Goal: Information Seeking & Learning: Learn about a topic

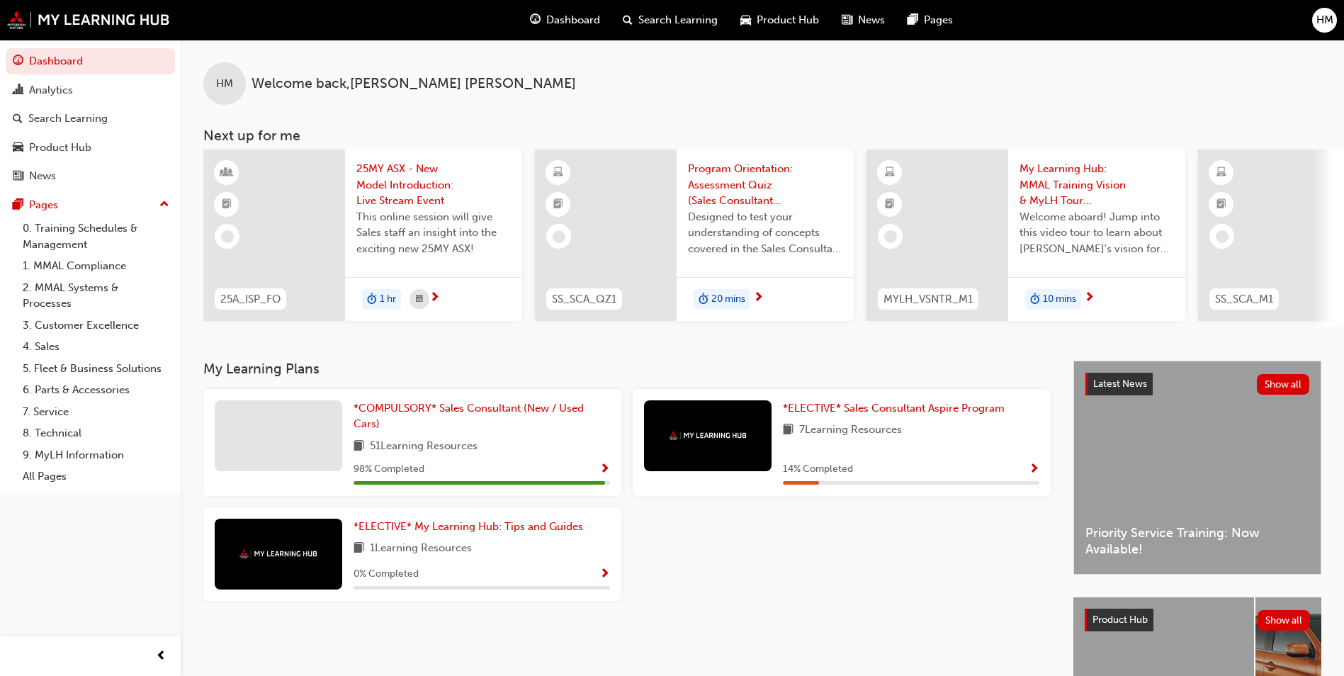
click at [410, 191] on span "25MY ASX - New Model Introduction: Live Stream Event" at bounding box center [433, 185] width 154 height 48
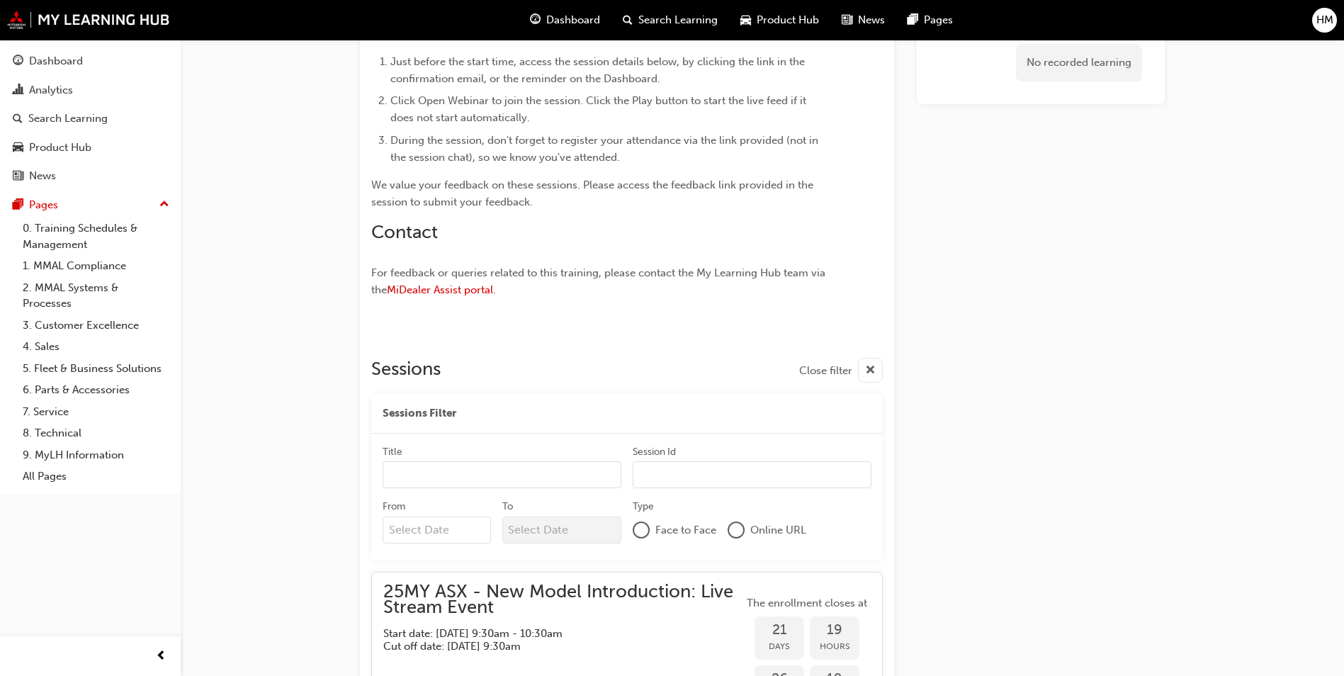
scroll to position [1167, 0]
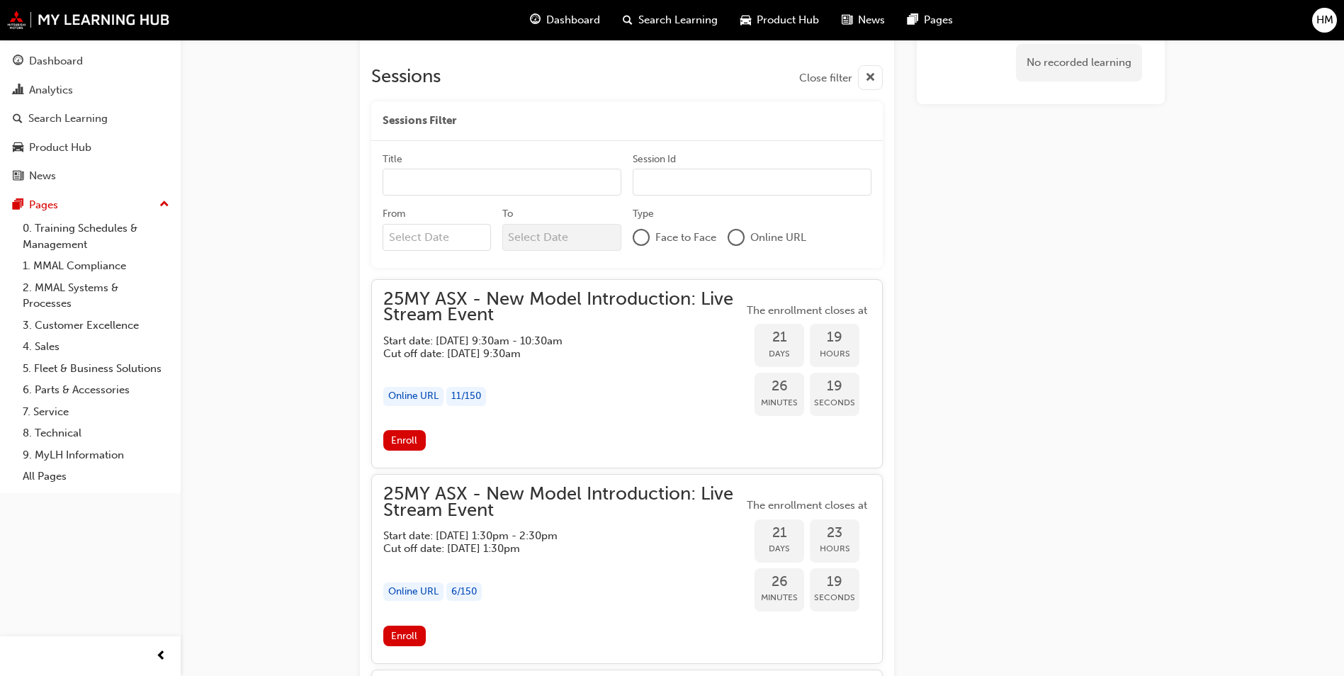
drag, startPoint x: 695, startPoint y: 213, endPoint x: 666, endPoint y: 198, distance: 32.3
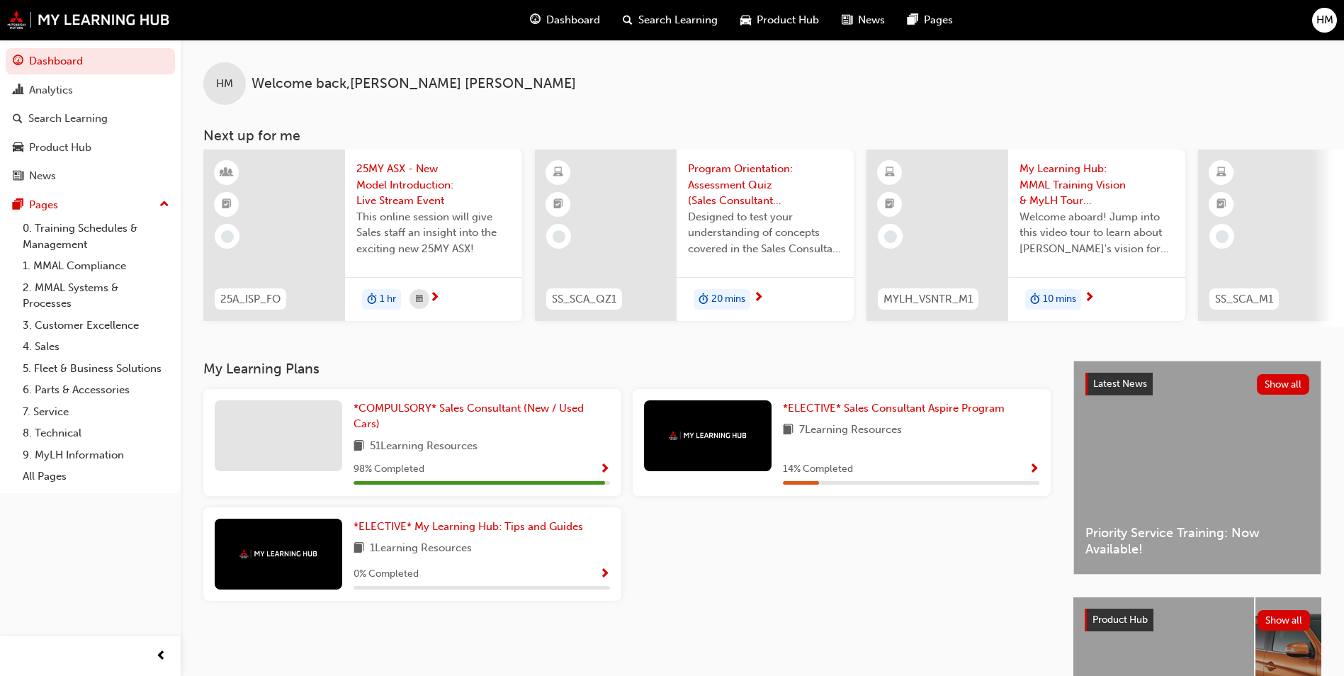
click at [749, 174] on span "Program Orientation: Assessment Quiz (Sales Consultant Aspire Program)" at bounding box center [765, 185] width 154 height 48
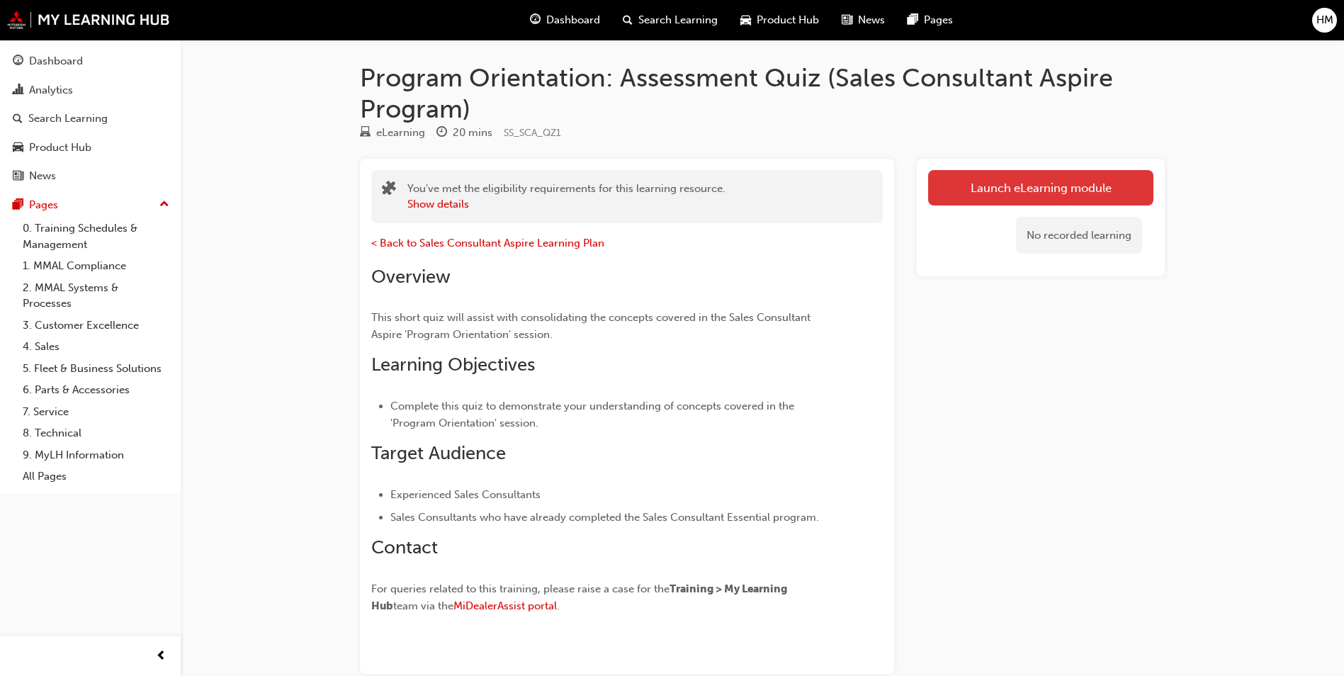
click at [1113, 197] on link "Launch eLearning module" at bounding box center [1040, 187] width 225 height 35
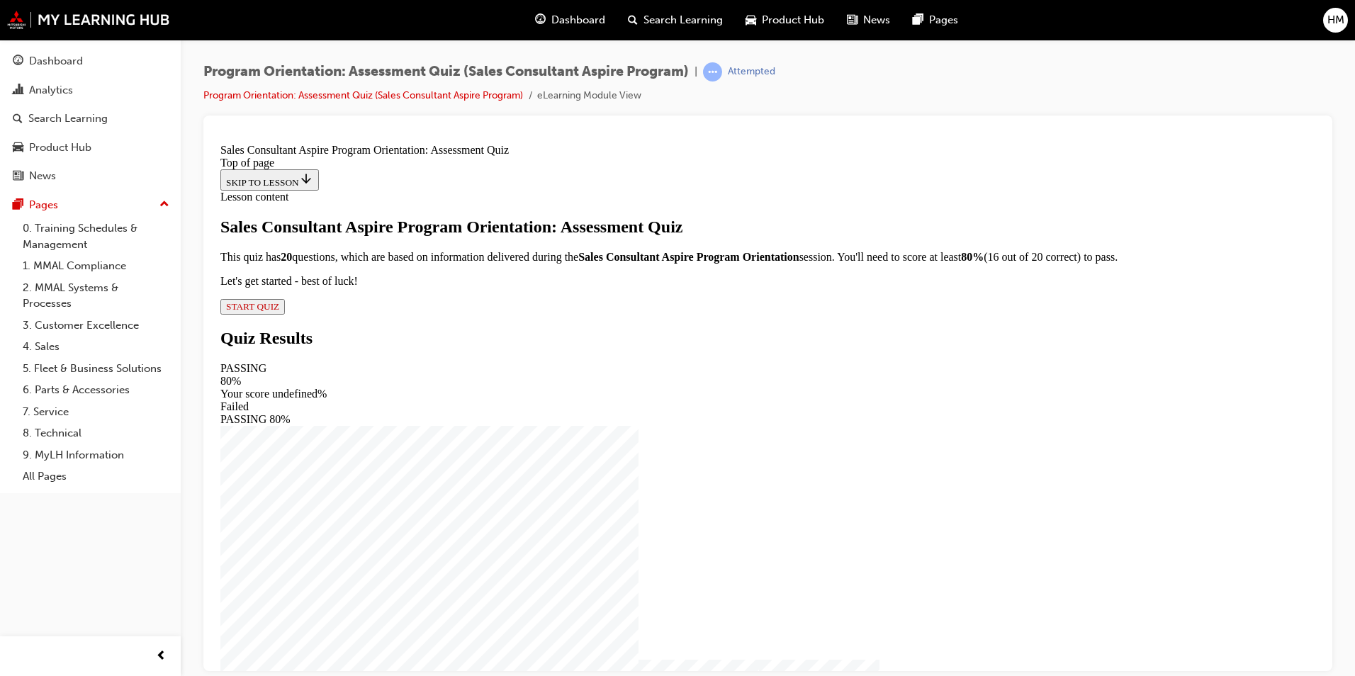
click at [565, 314] on div "Sales Consultant Aspire Program Orientation: Assessment Quiz This quiz has 20 q…" at bounding box center [767, 265] width 1095 height 97
click at [279, 311] on span "START QUIZ" at bounding box center [252, 305] width 53 height 11
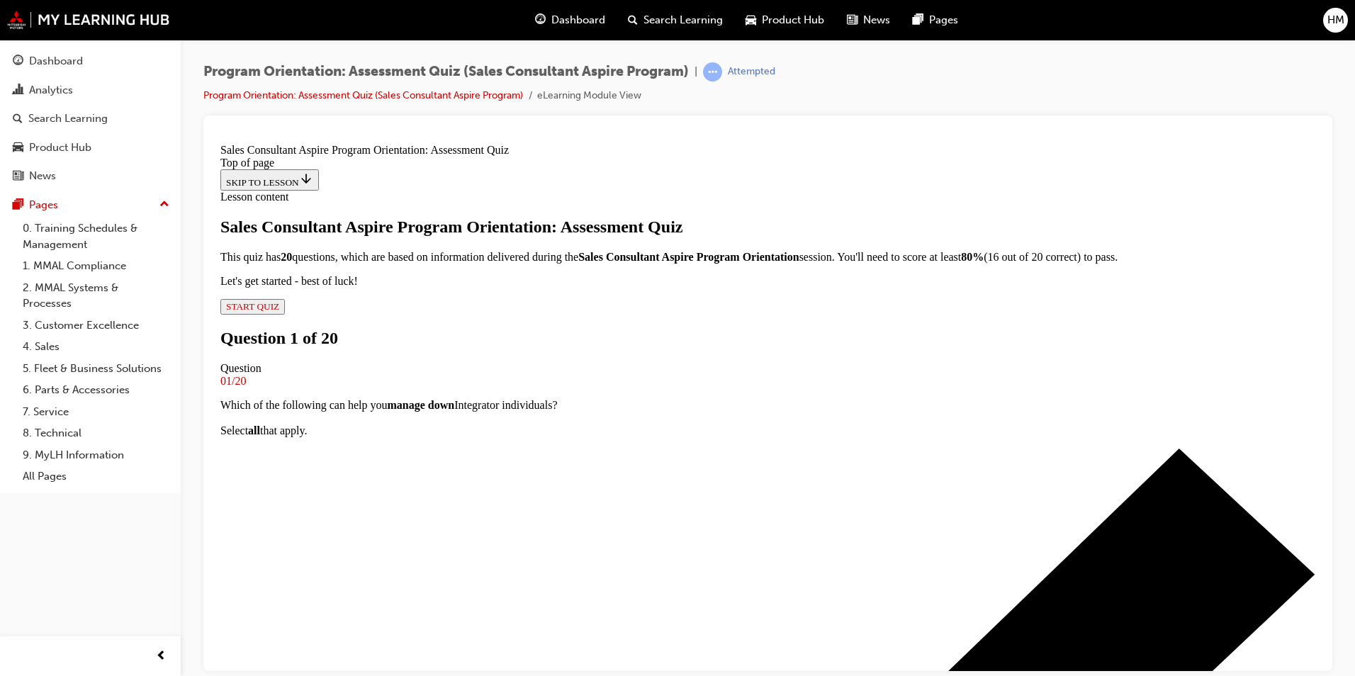
scroll to position [71, 0]
drag, startPoint x: 683, startPoint y: 284, endPoint x: 800, endPoint y: 278, distance: 117.1
click at [800, 398] on p "Which of the following can help you manage down Integrator individuals? Select …" at bounding box center [767, 417] width 1095 height 38
click at [455, 398] on strong "manage down" at bounding box center [421, 404] width 67 height 12
drag, startPoint x: 744, startPoint y: 277, endPoint x: 864, endPoint y: 275, distance: 119.8
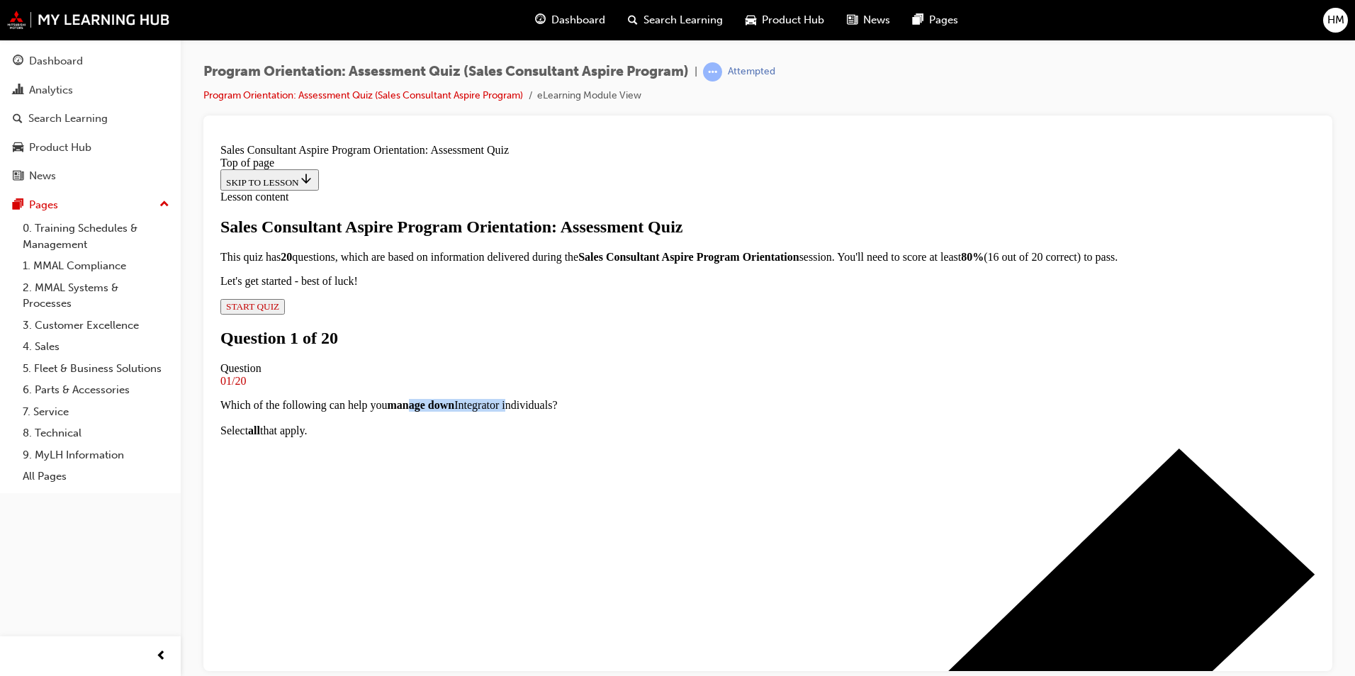
click at [864, 398] on p "Which of the following can help you manage down Integrator individuals? Select …" at bounding box center [767, 417] width 1095 height 38
drag, startPoint x: 765, startPoint y: 343, endPoint x: 837, endPoint y: 344, distance: 72.3
click at [837, 398] on p "Which of the following can help you manage down Integrator individuals? Select …" at bounding box center [767, 417] width 1095 height 38
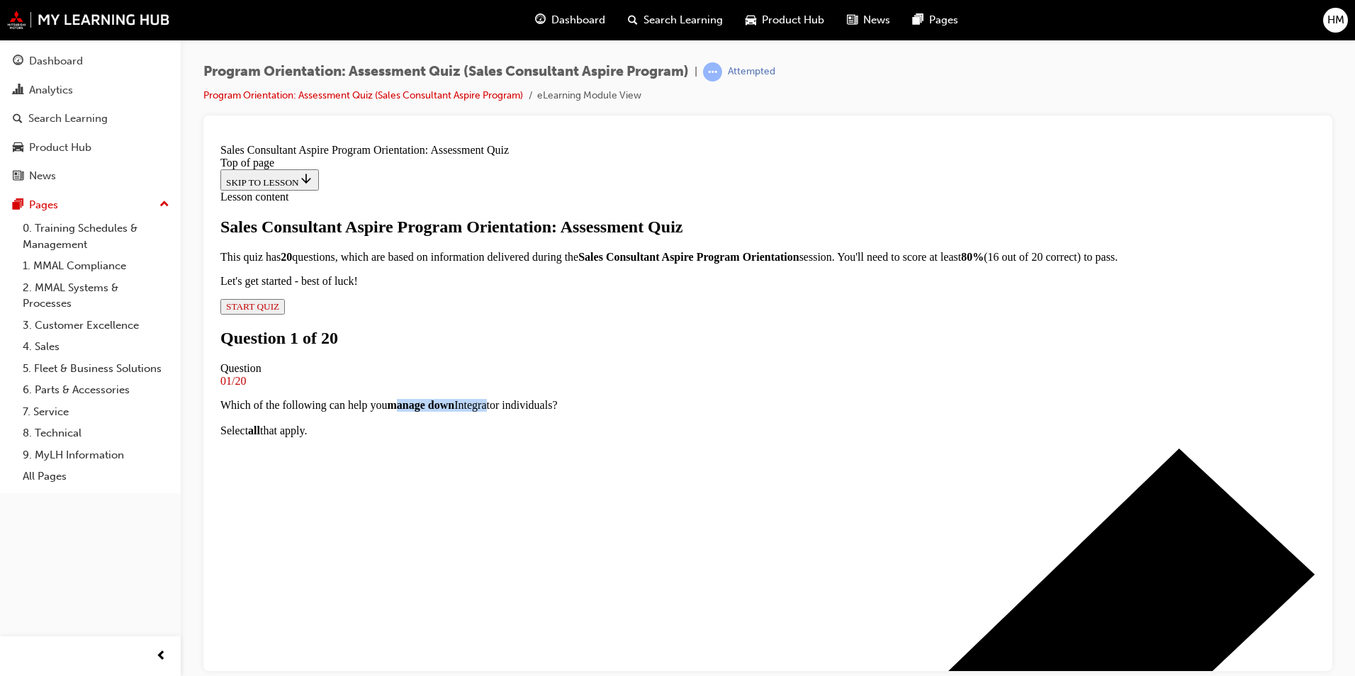
click at [839, 398] on p "Which of the following can help you manage down Integrator individuals? Select …" at bounding box center [767, 417] width 1095 height 38
drag, startPoint x: 677, startPoint y: 227, endPoint x: 744, endPoint y: 227, distance: 66.6
click at [744, 398] on p "Which of the following can help you manage down Integrator individuals? Select …" at bounding box center [767, 417] width 1095 height 38
click at [455, 398] on strong "manage down" at bounding box center [421, 404] width 67 height 12
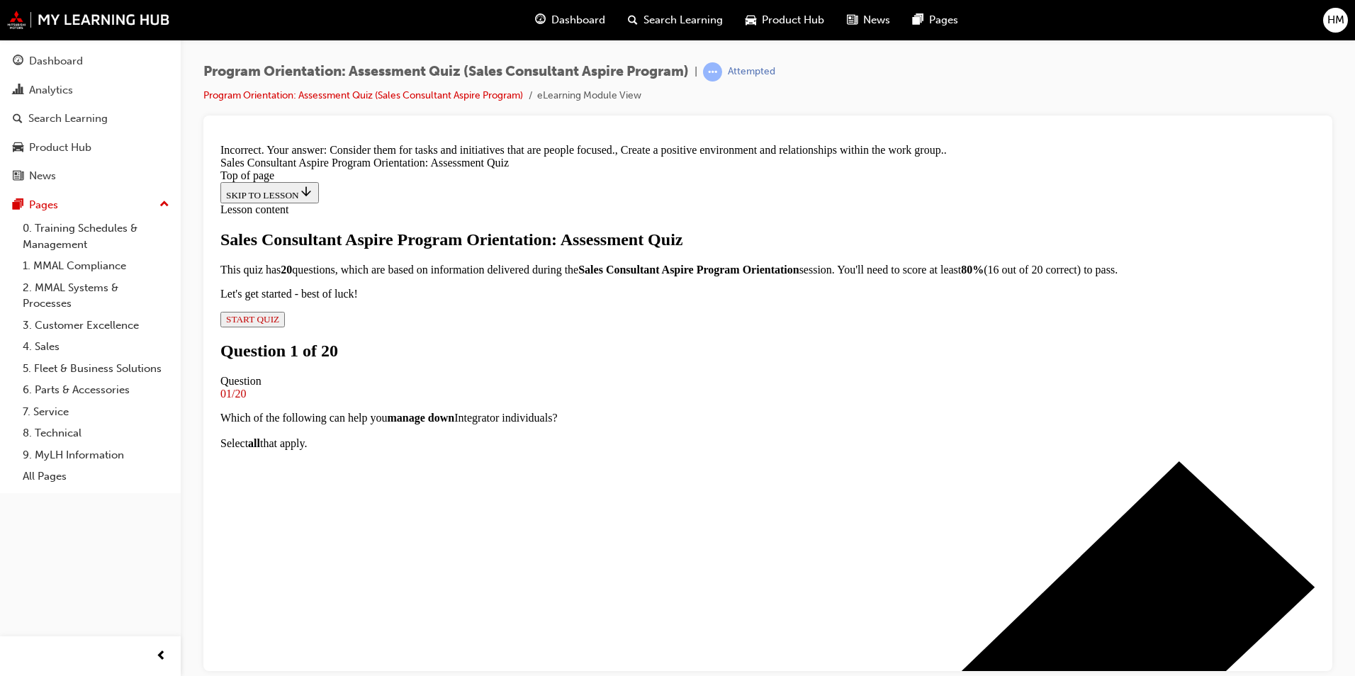
scroll to position [236, 0]
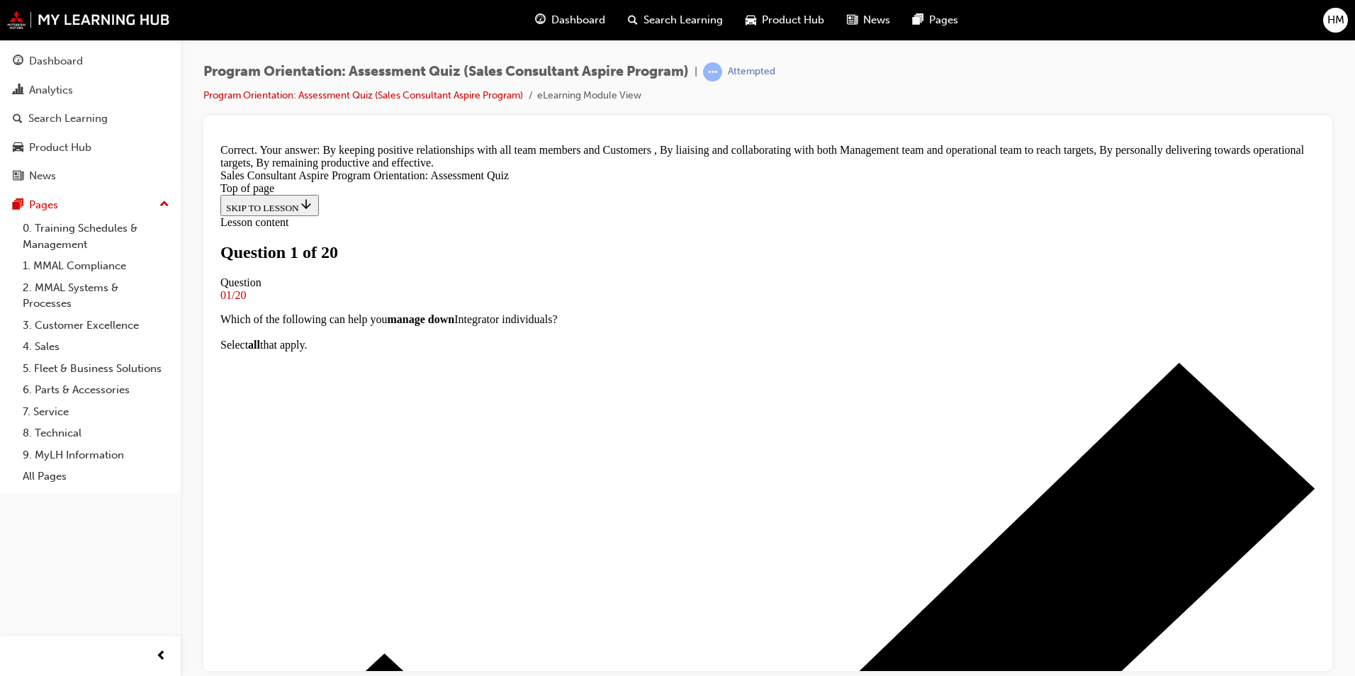
scroll to position [264, 0]
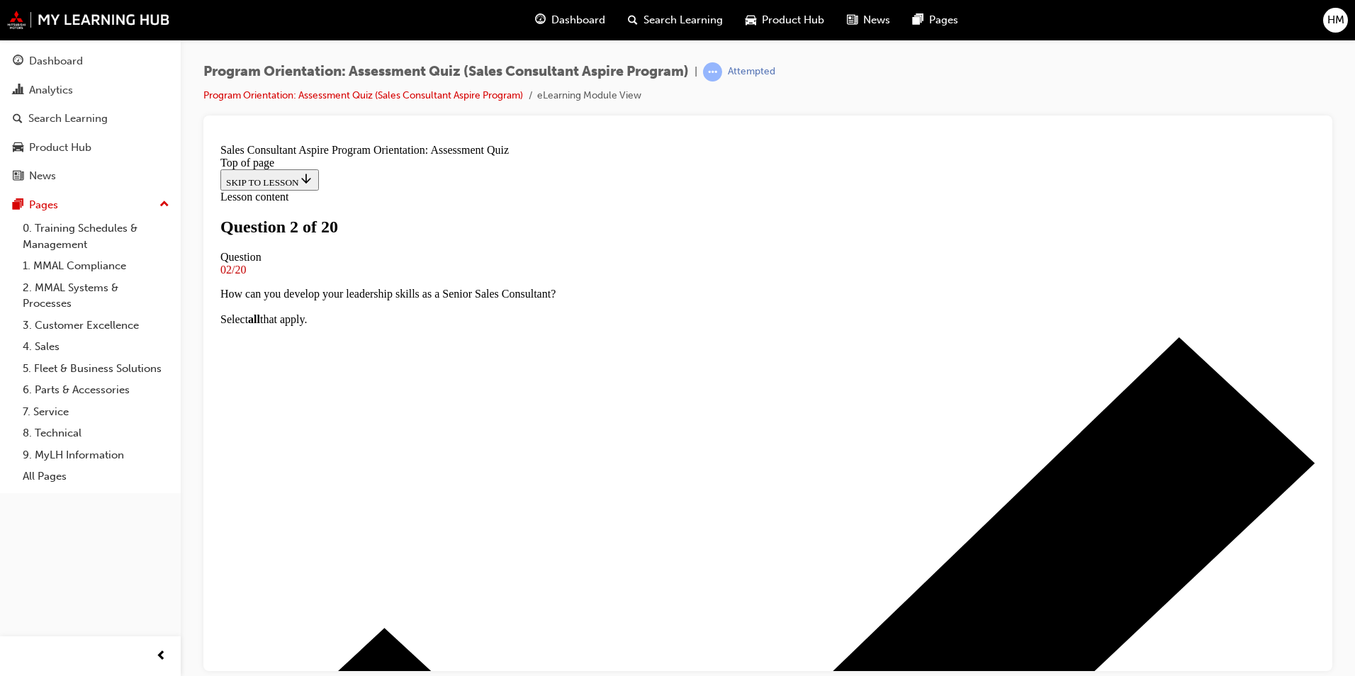
scroll to position [71, 0]
drag, startPoint x: 621, startPoint y: 278, endPoint x: 846, endPoint y: 282, distance: 225.4
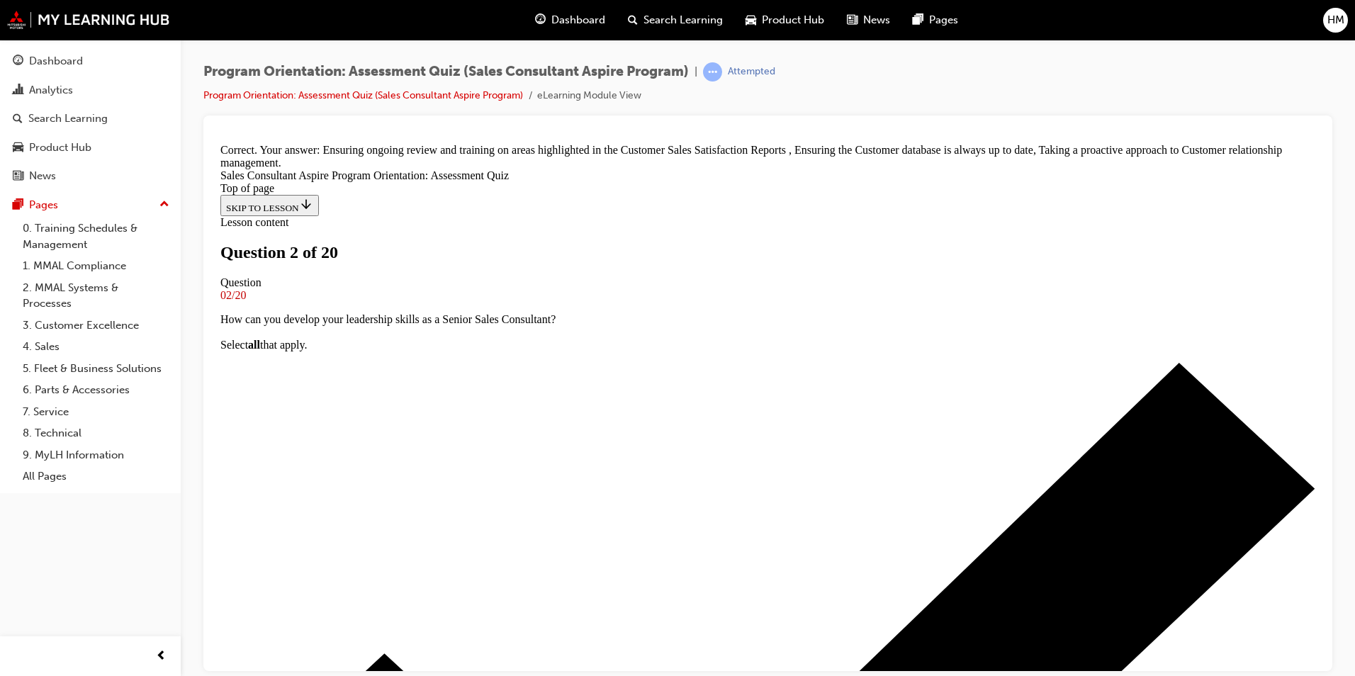
scroll to position [250, 0]
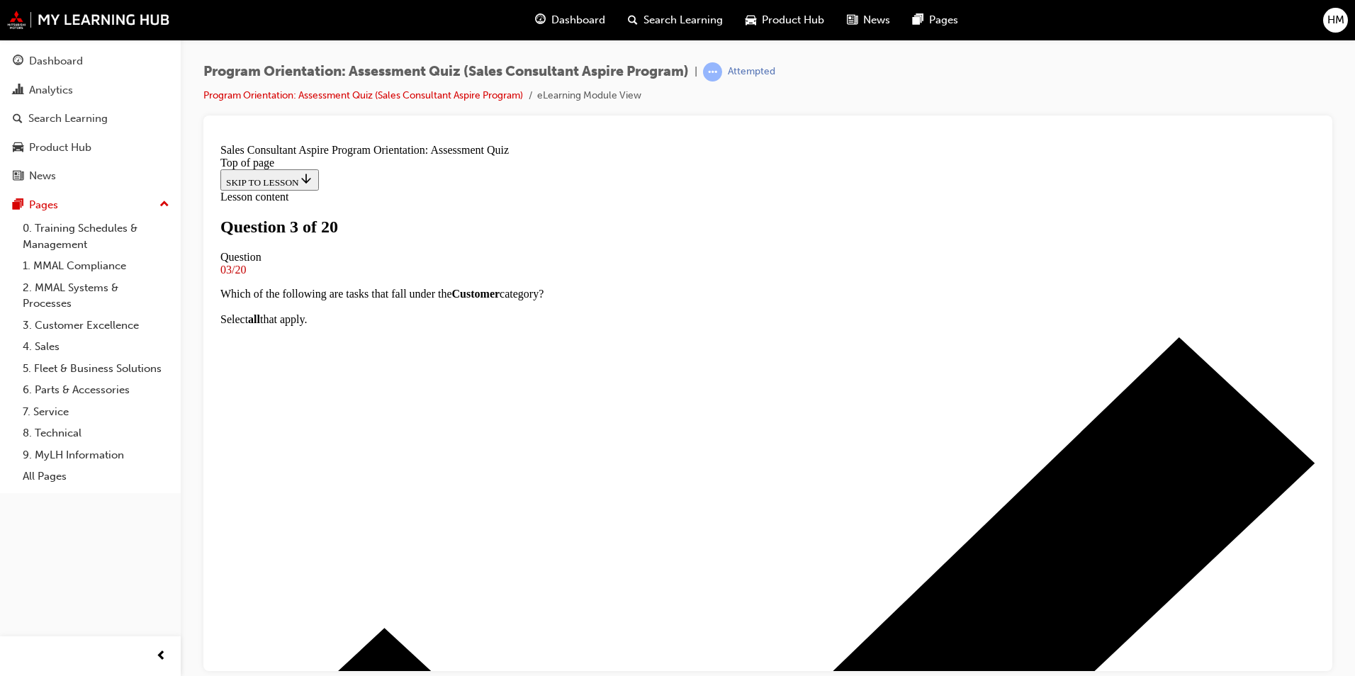
scroll to position [71, 0]
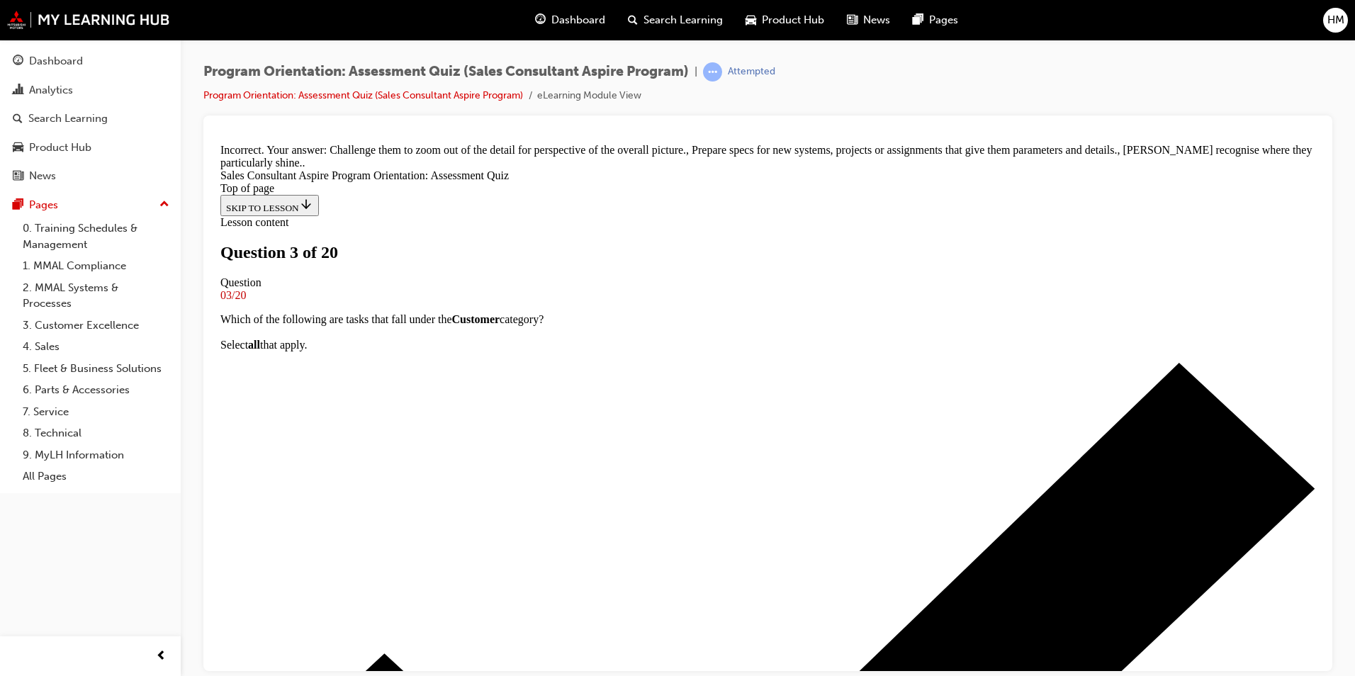
scroll to position [278, 0]
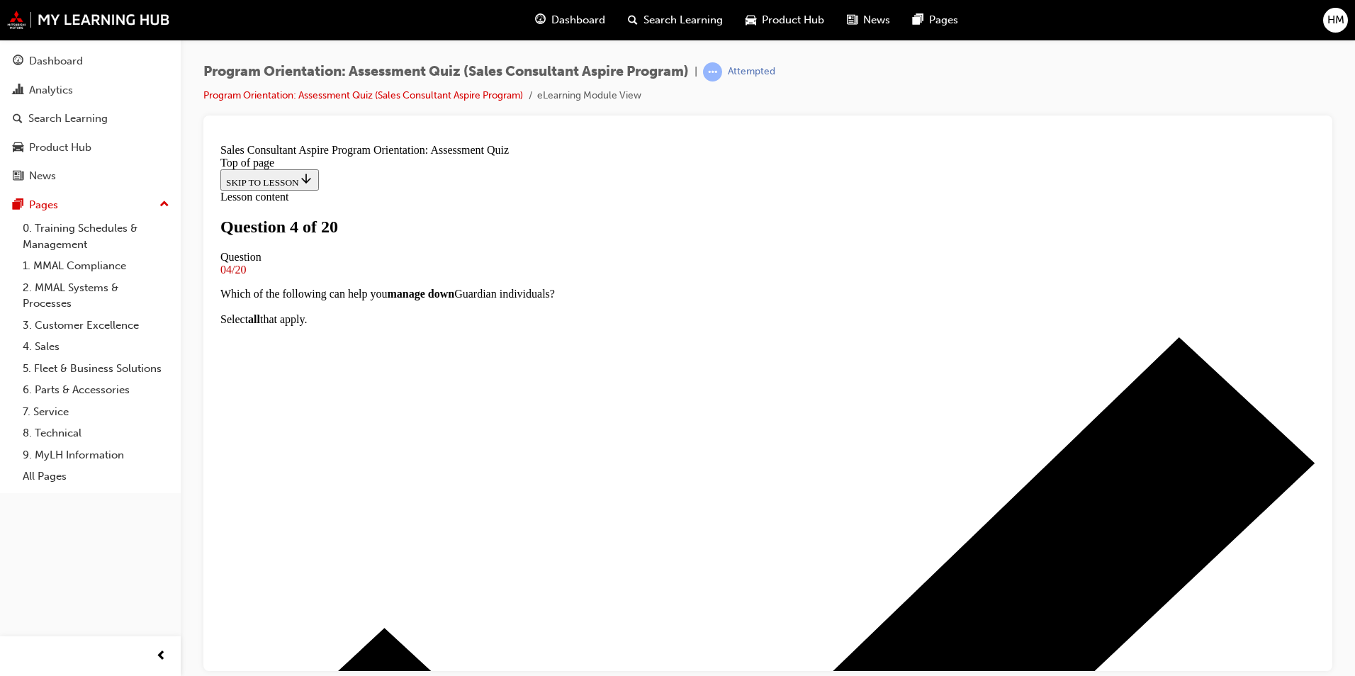
scroll to position [71, 0]
drag, startPoint x: 721, startPoint y: 274, endPoint x: 760, endPoint y: 274, distance: 39.0
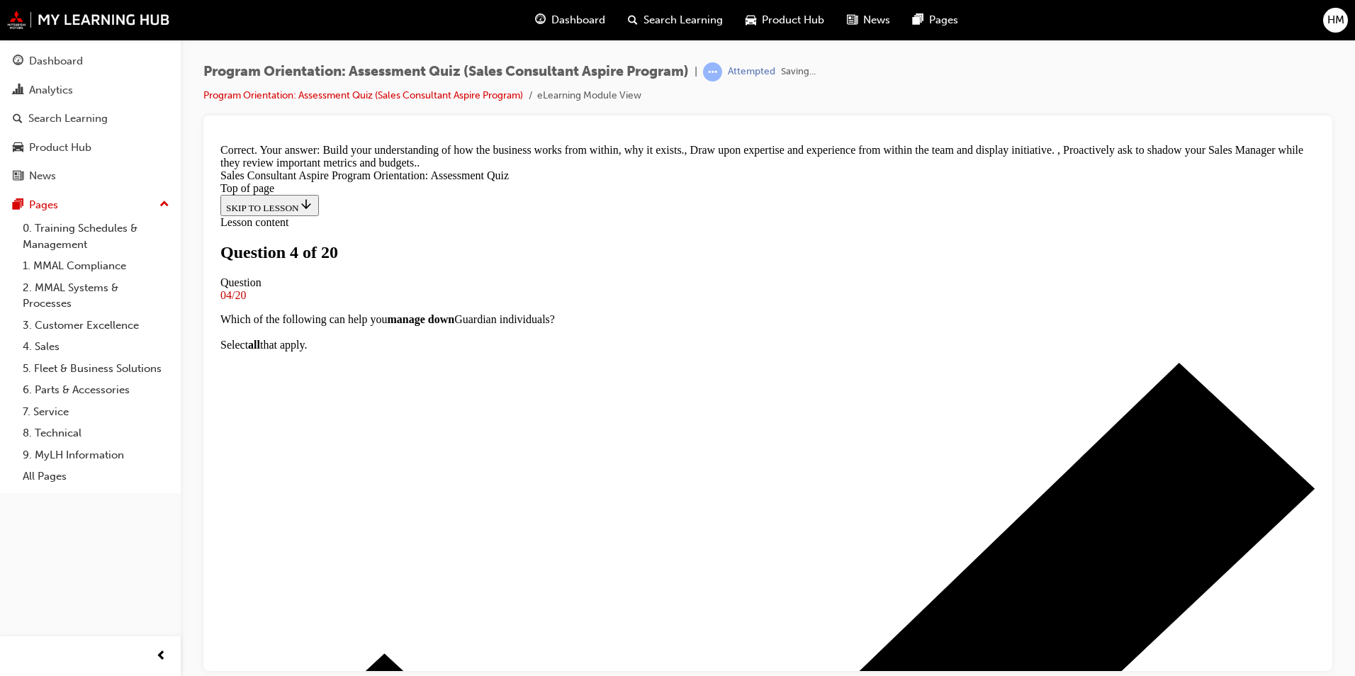
scroll to position [303, 0]
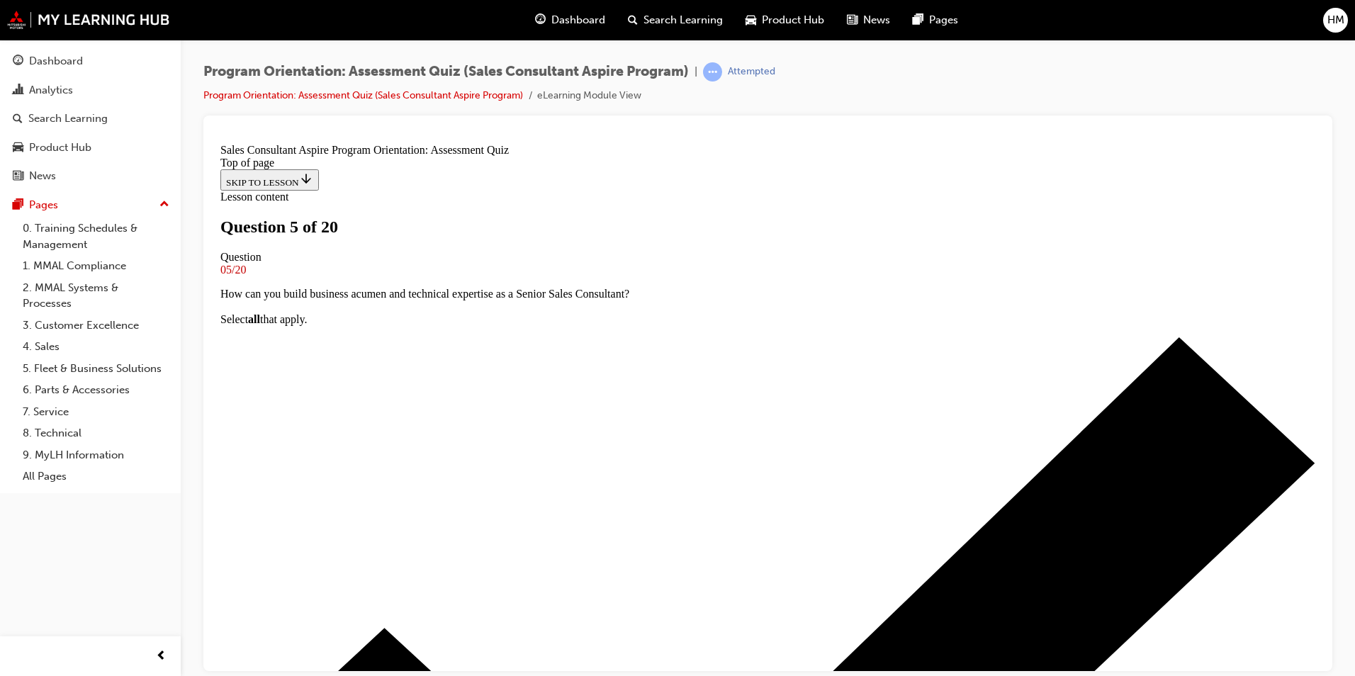
scroll to position [71, 0]
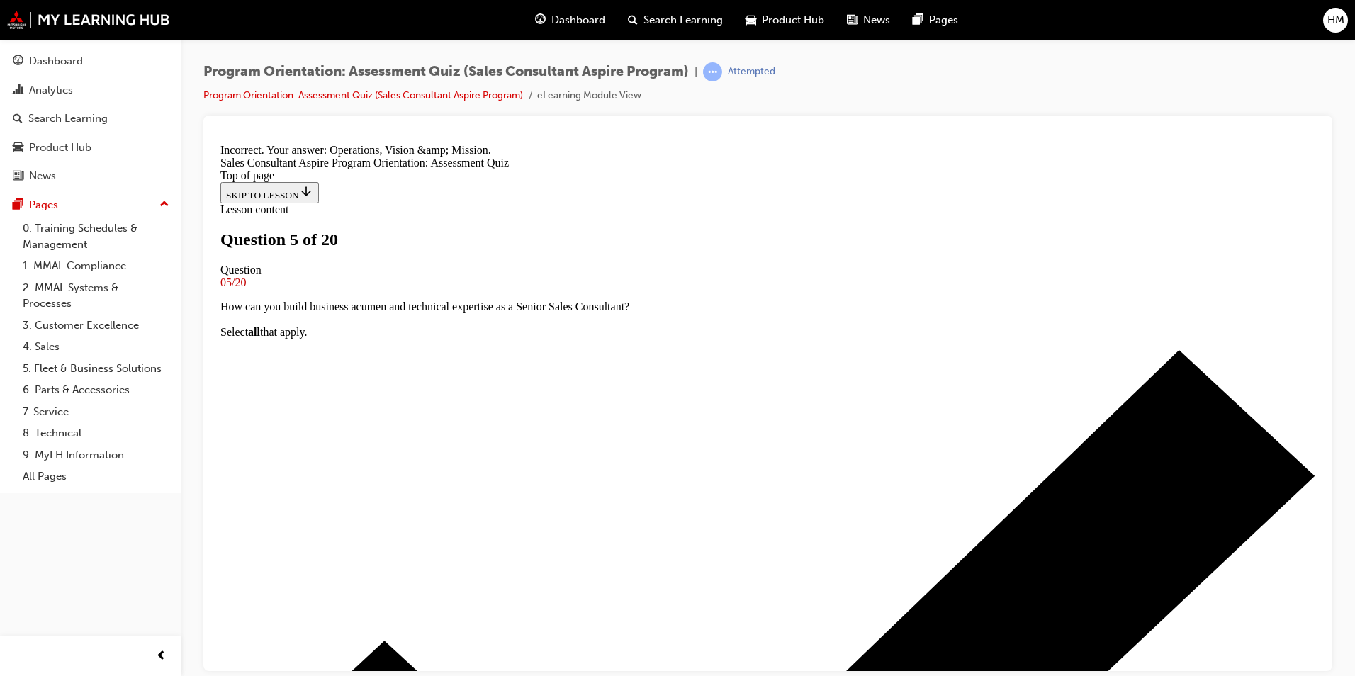
scroll to position [260, 0]
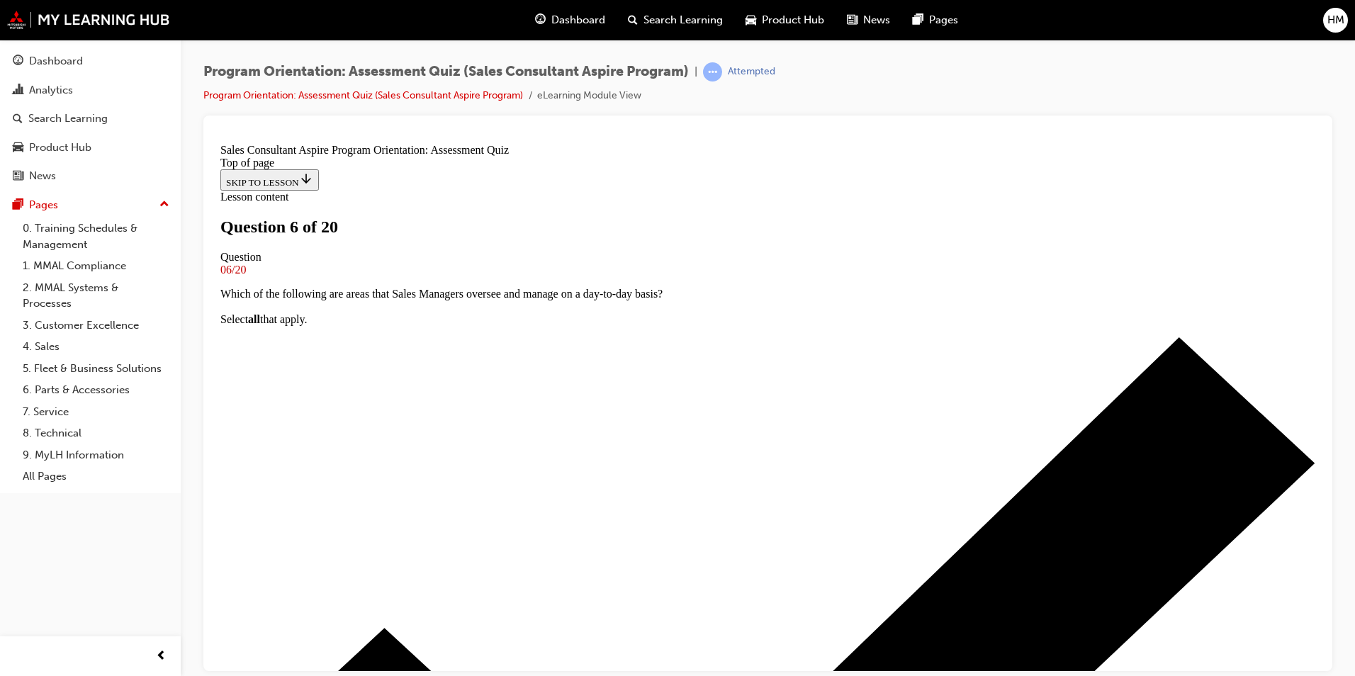
scroll to position [71, 0]
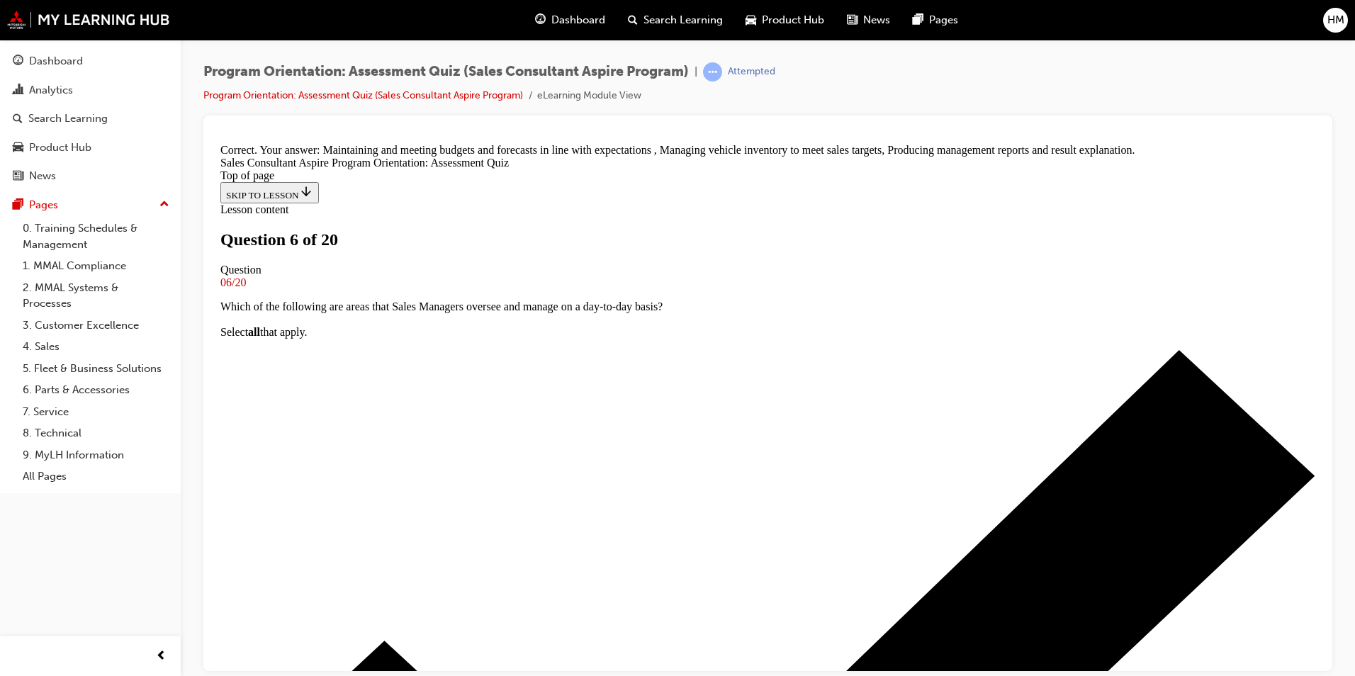
scroll to position [250, 0]
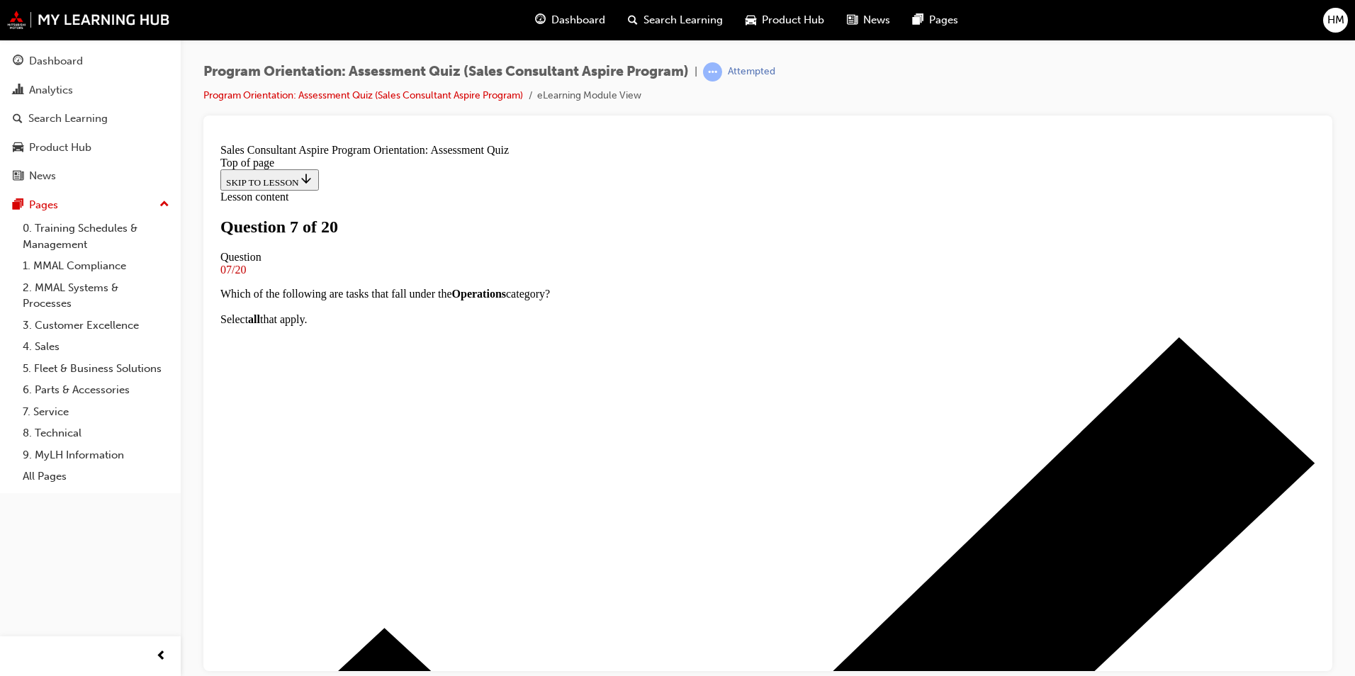
drag, startPoint x: 851, startPoint y: 402, endPoint x: 933, endPoint y: 402, distance: 81.5
drag, startPoint x: 933, startPoint y: 402, endPoint x: 872, endPoint y: 414, distance: 62.1
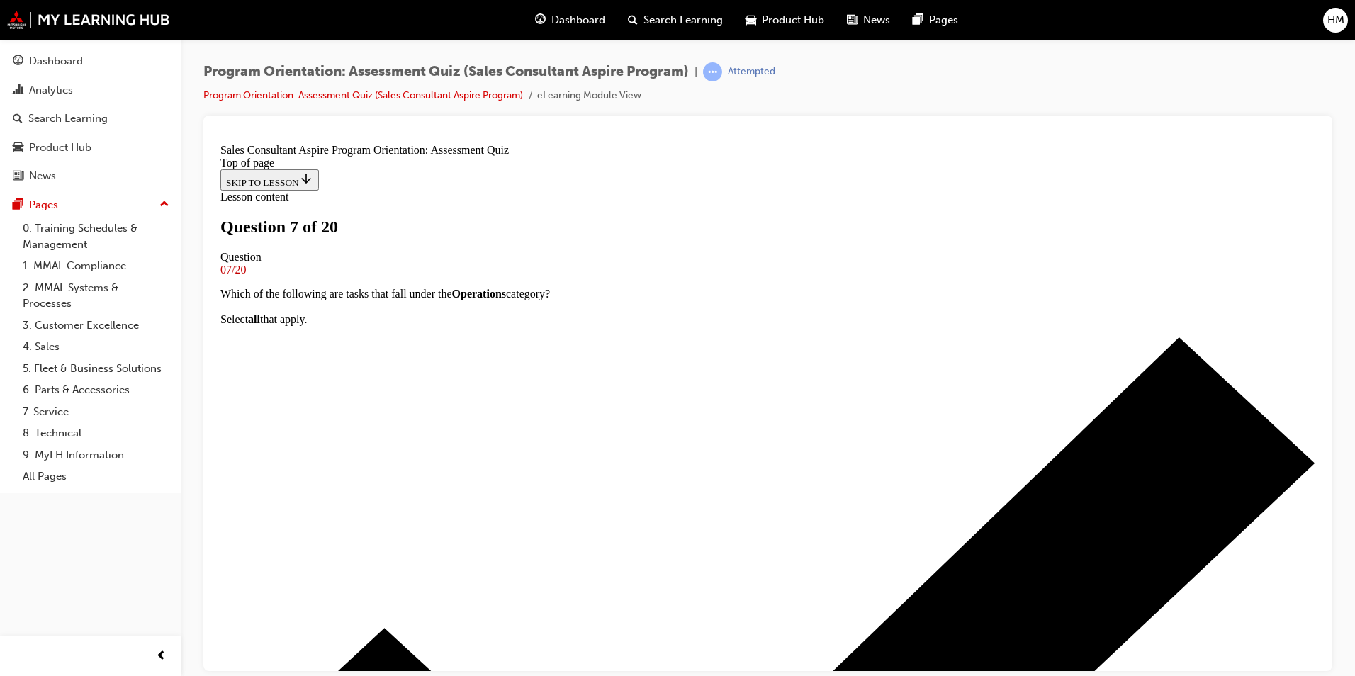
drag, startPoint x: 556, startPoint y: 420, endPoint x: 661, endPoint y: 422, distance: 104.9
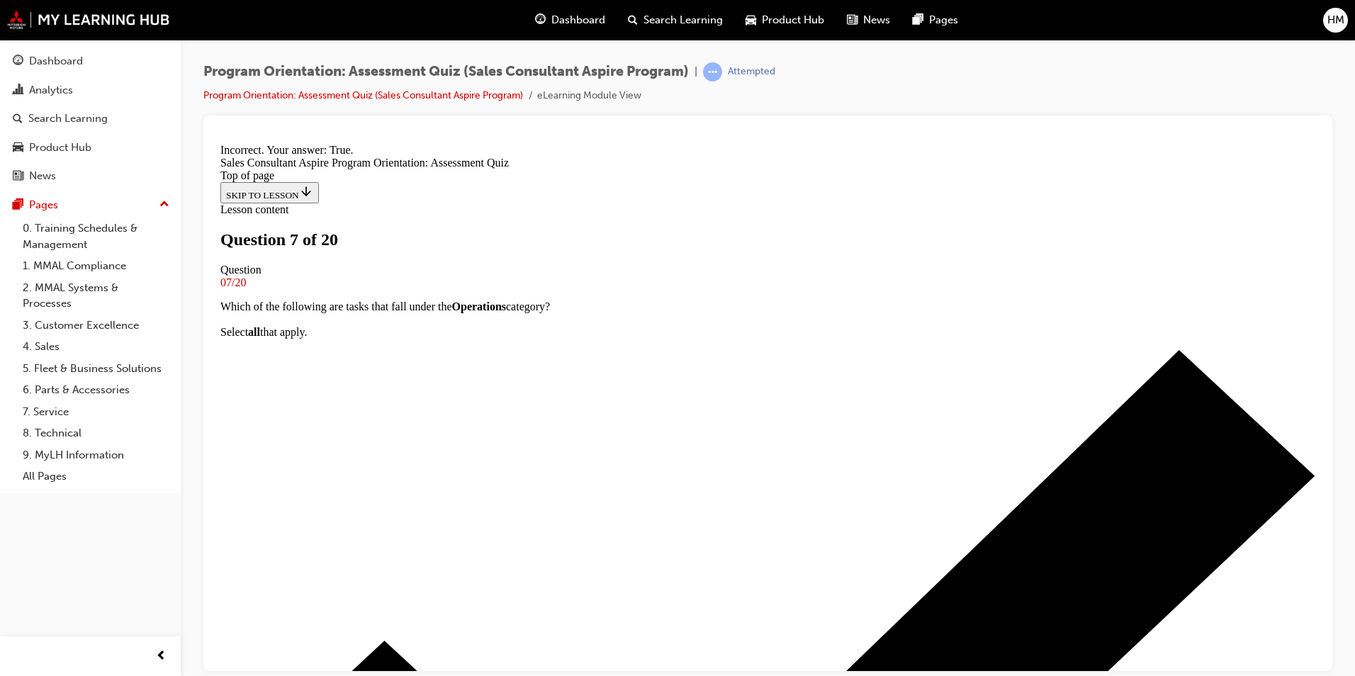
scroll to position [171, 0]
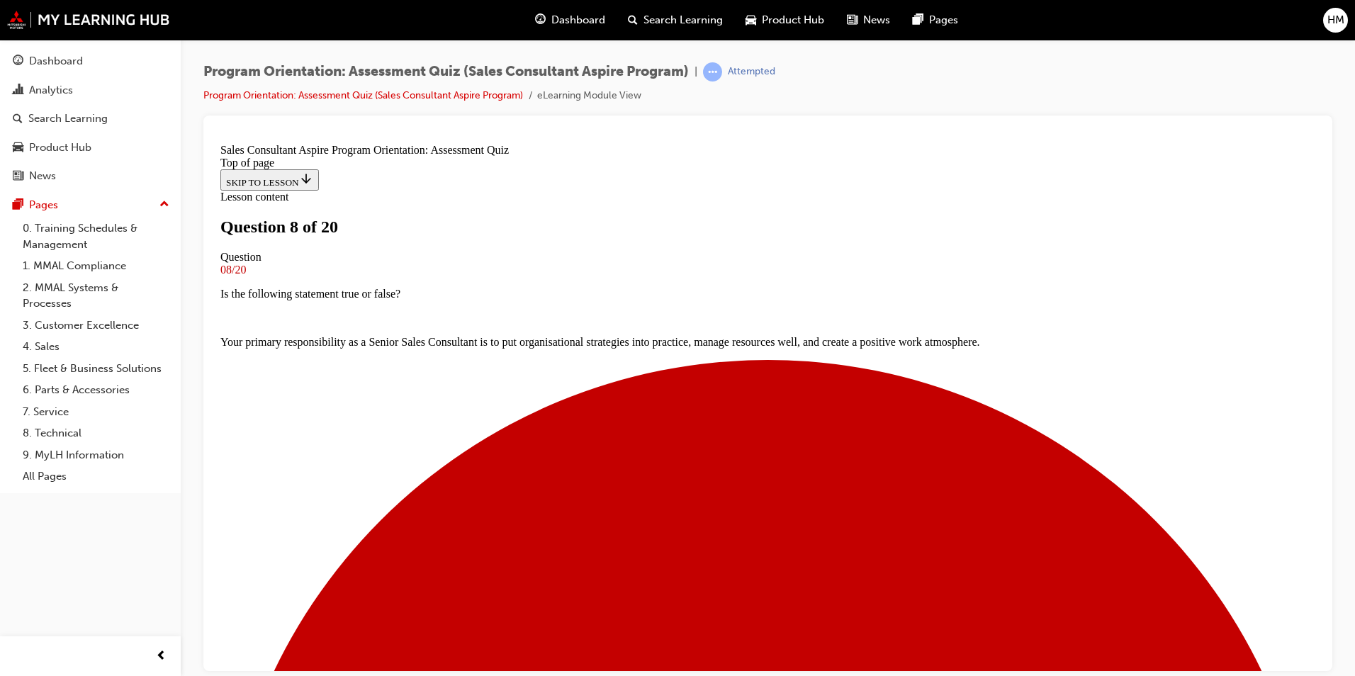
scroll to position [142, 0]
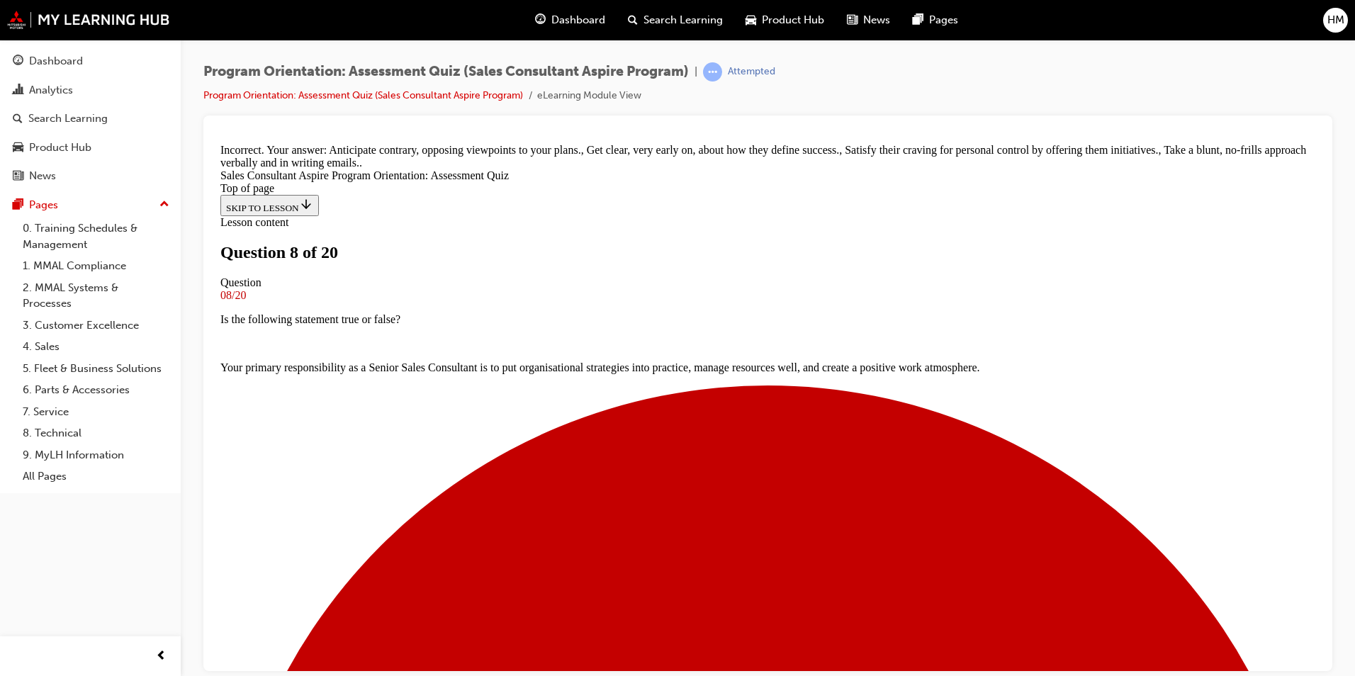
scroll to position [236, 0]
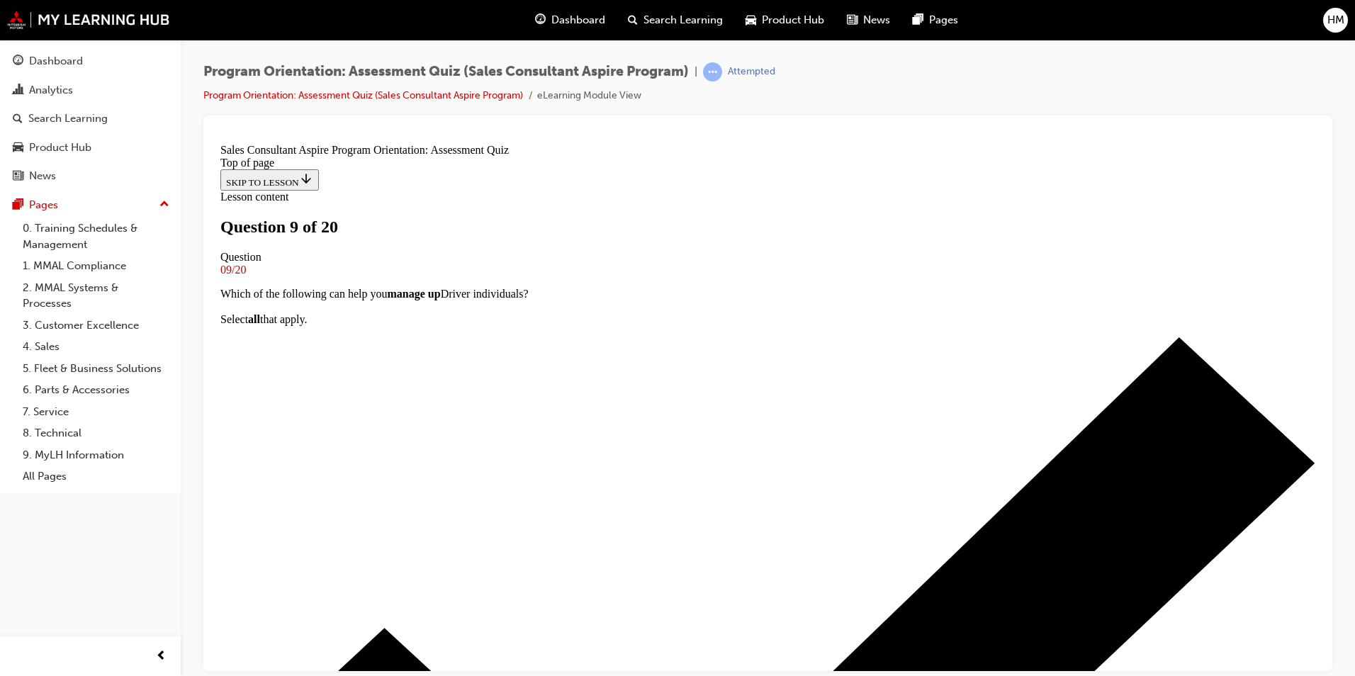
scroll to position [142, 0]
drag, startPoint x: 824, startPoint y: 373, endPoint x: 825, endPoint y: 382, distance: 8.5
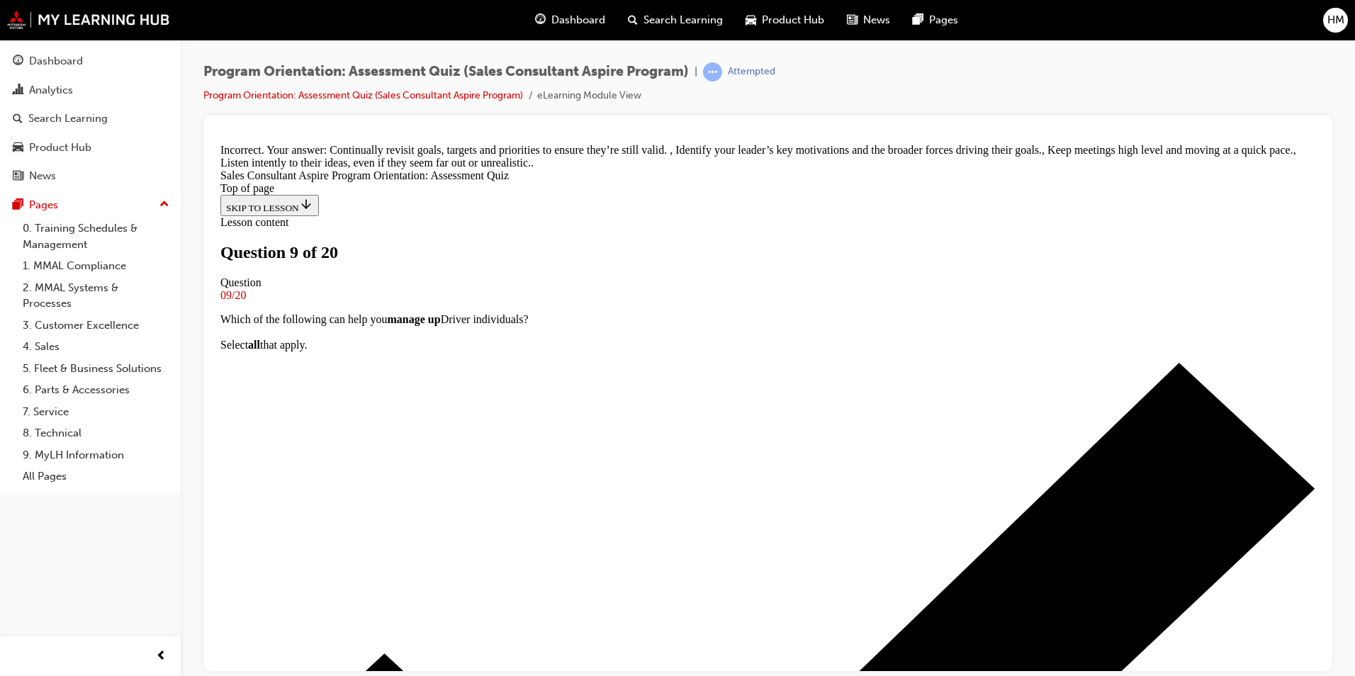
scroll to position [123, 0]
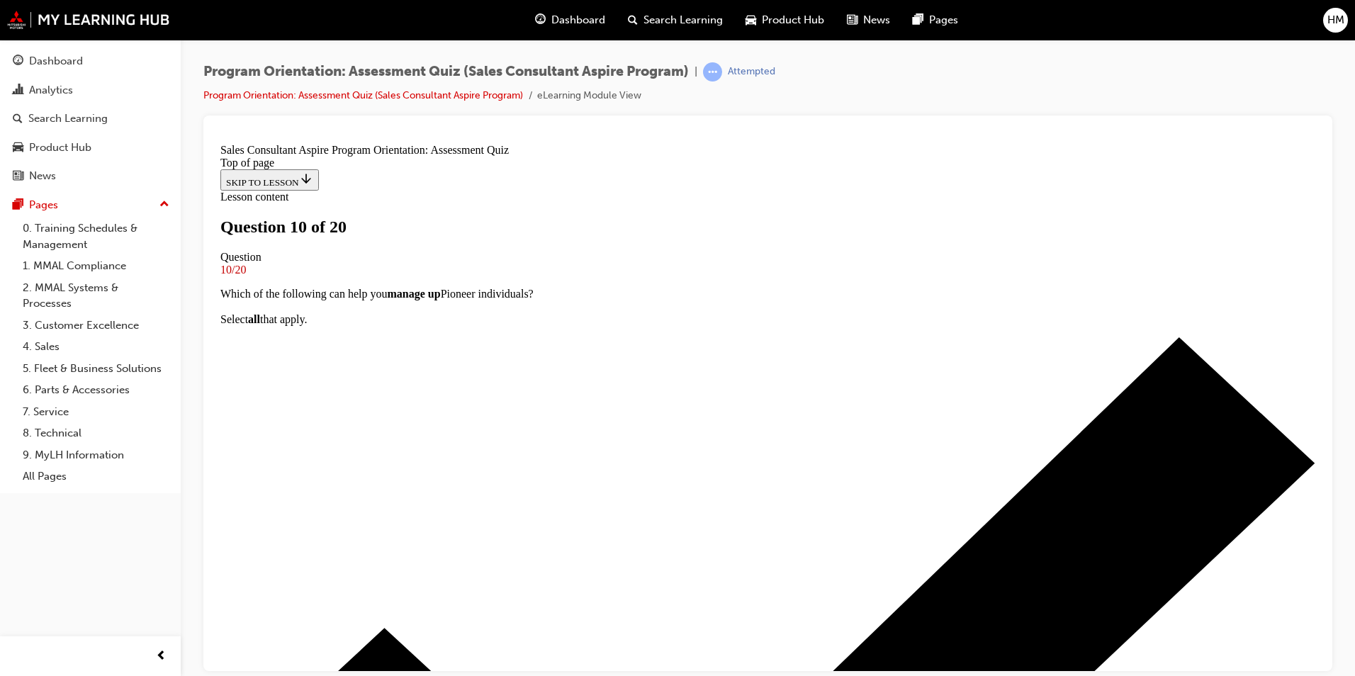
scroll to position [102, 0]
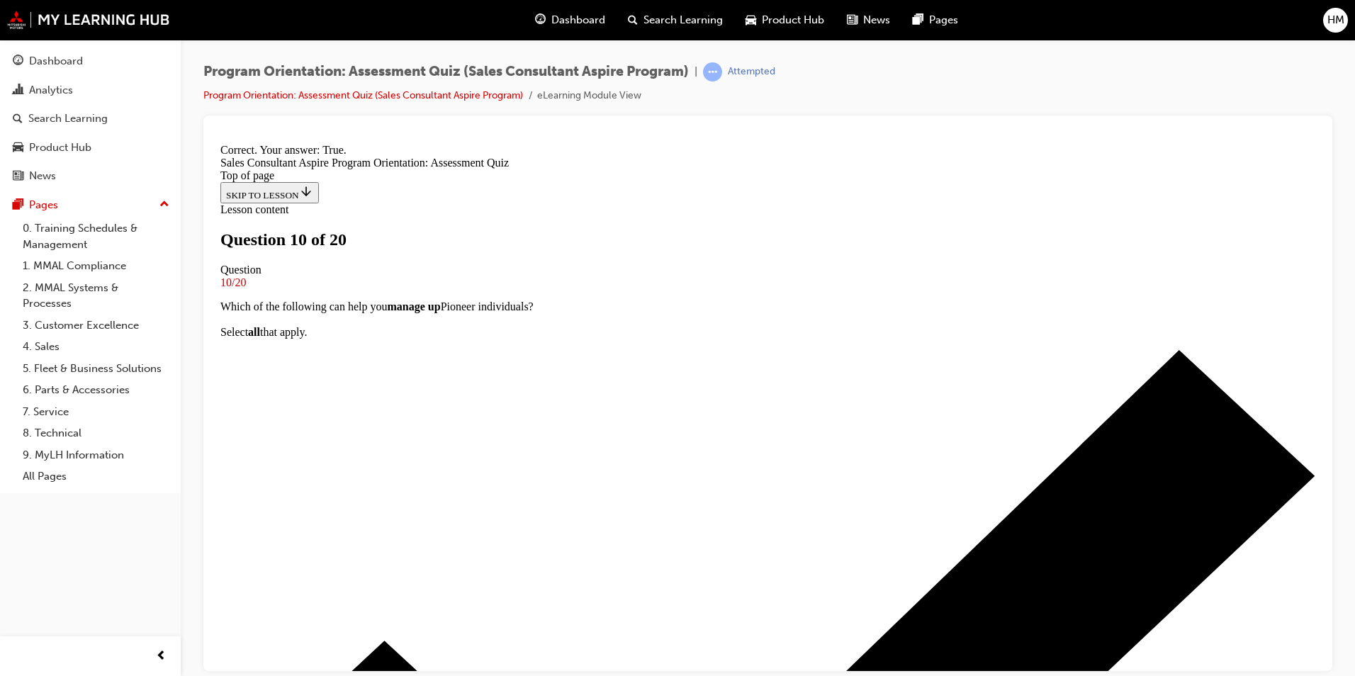
scroll to position [147, 0]
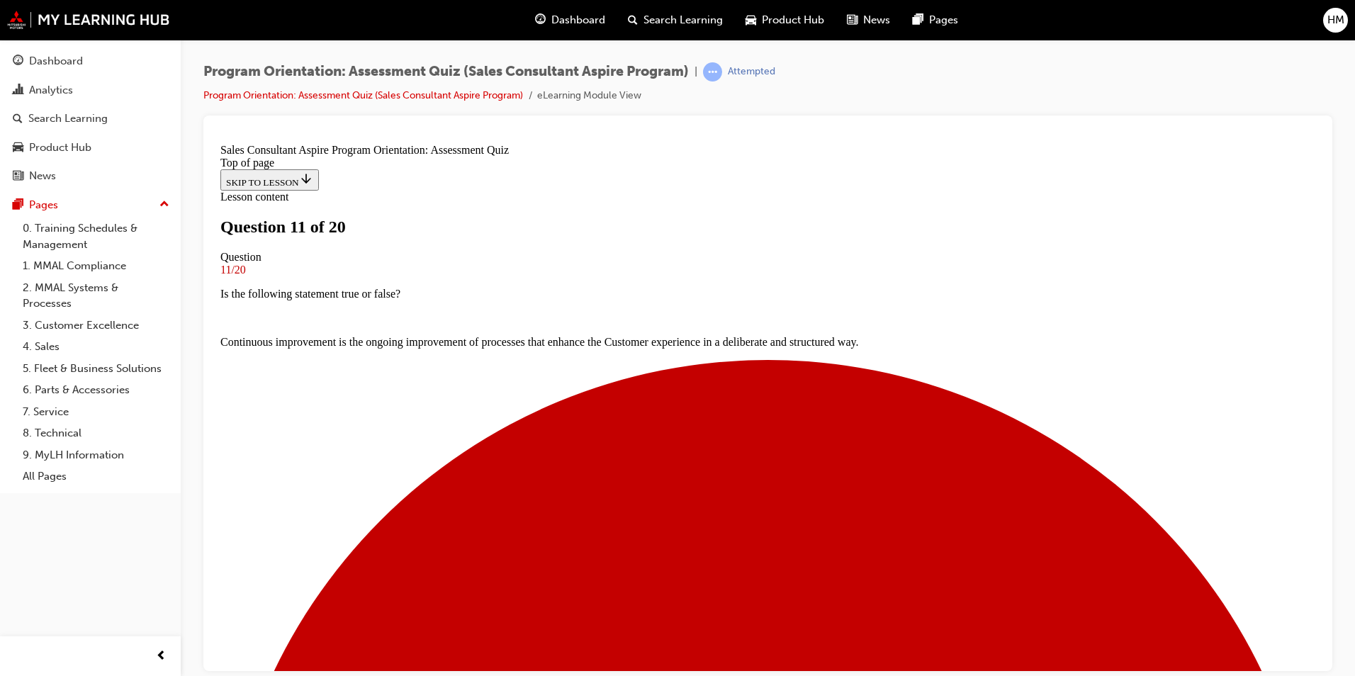
scroll to position [0, 0]
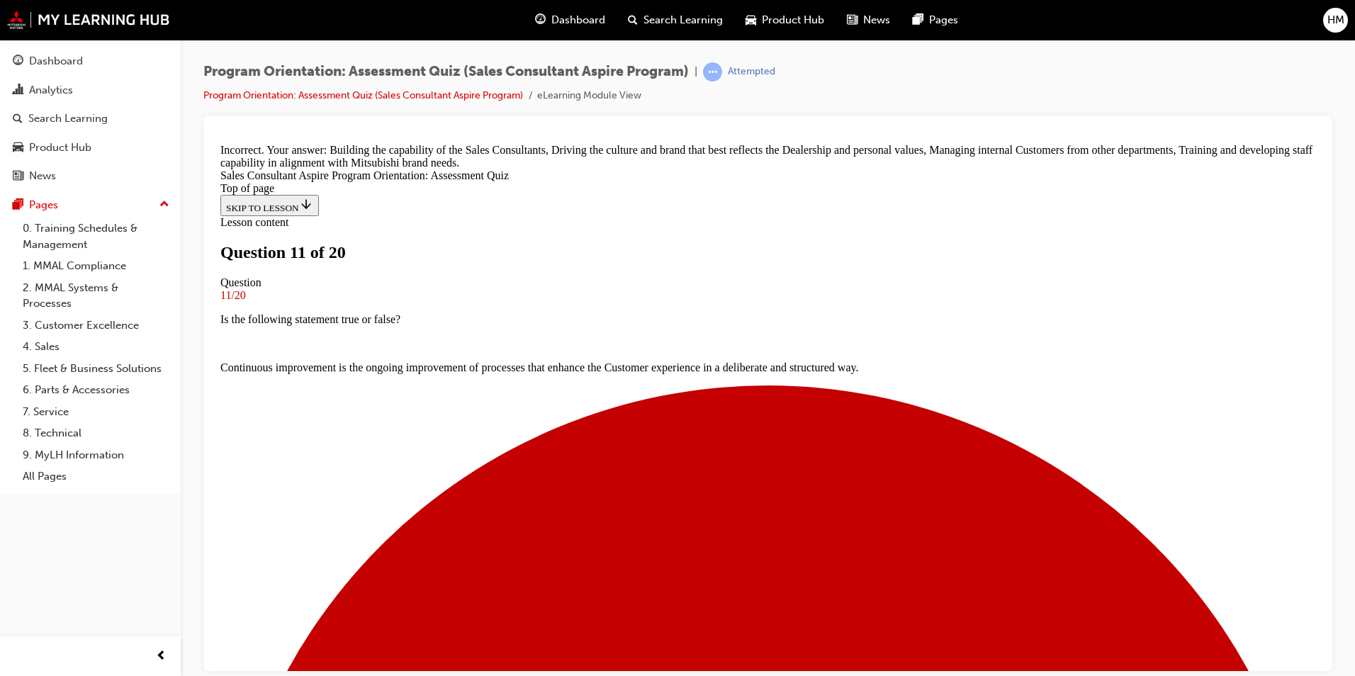
scroll to position [264, 0]
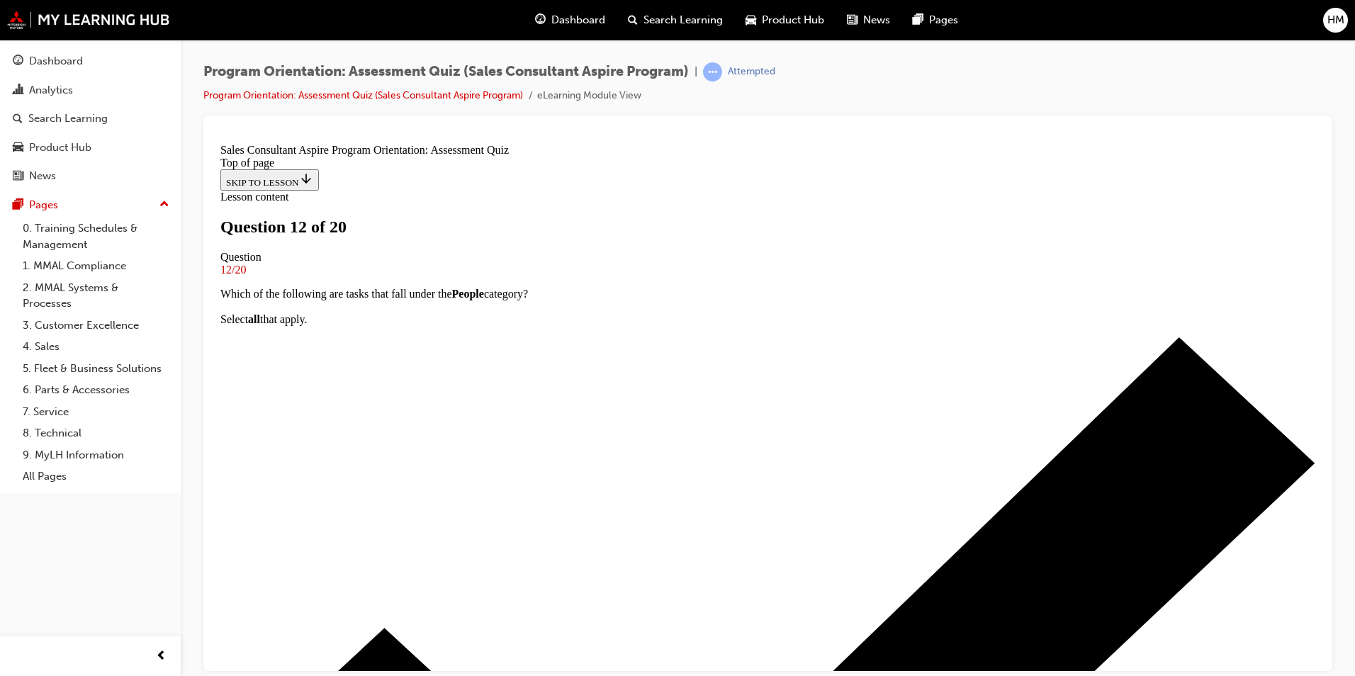
scroll to position [142, 0]
drag, startPoint x: 727, startPoint y: 533, endPoint x: 731, endPoint y: 548, distance: 16.2
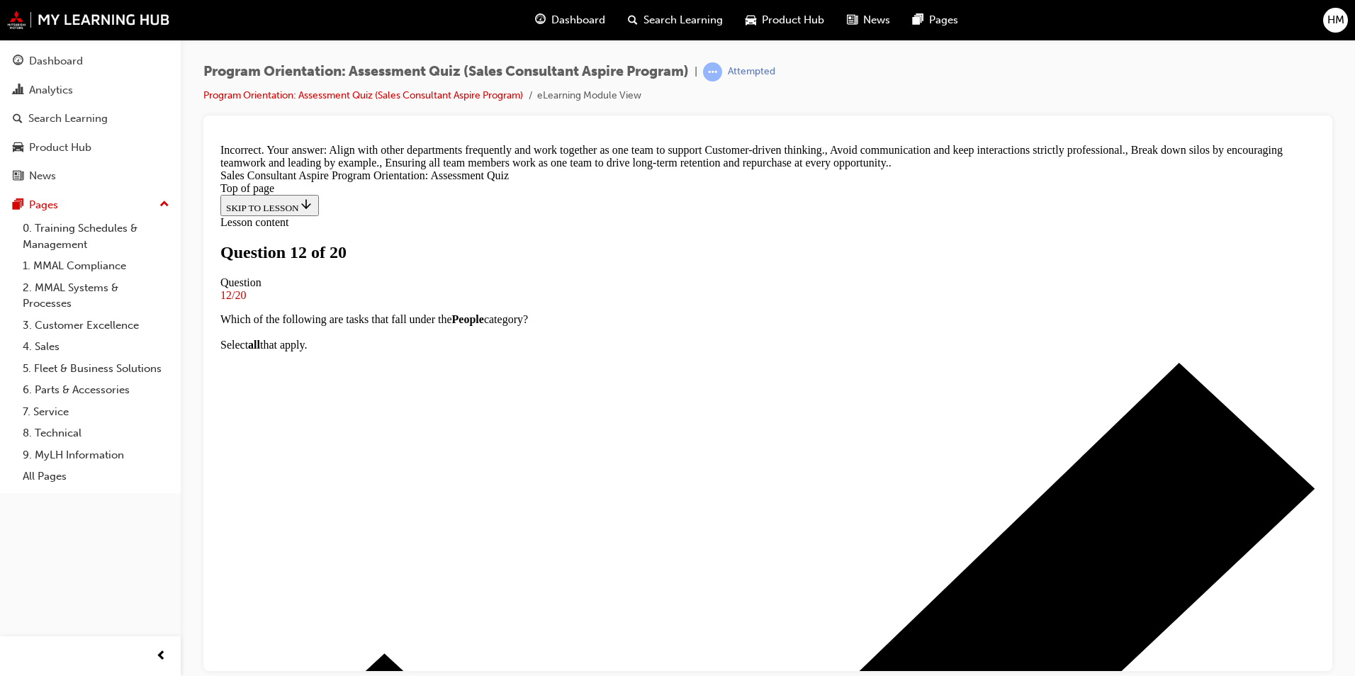
scroll to position [288, 0]
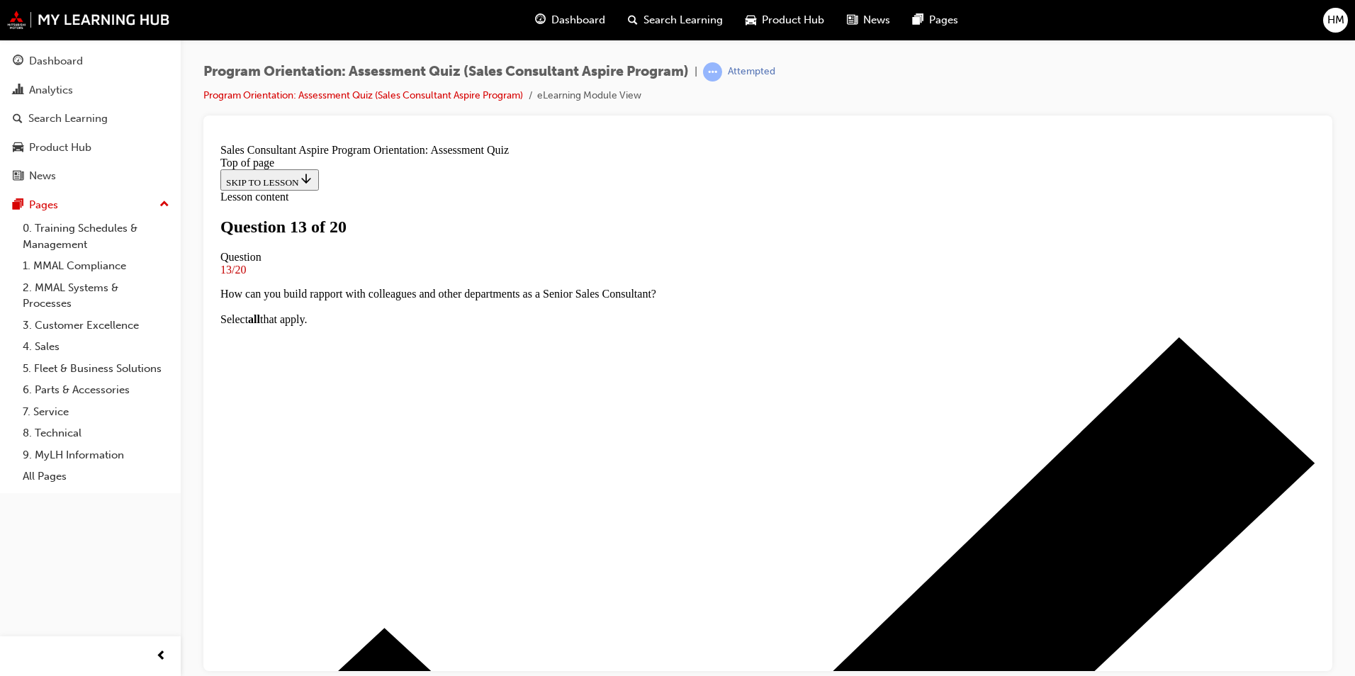
scroll to position [142, 0]
drag, startPoint x: 797, startPoint y: 213, endPoint x: 877, endPoint y: 201, distance: 81.0
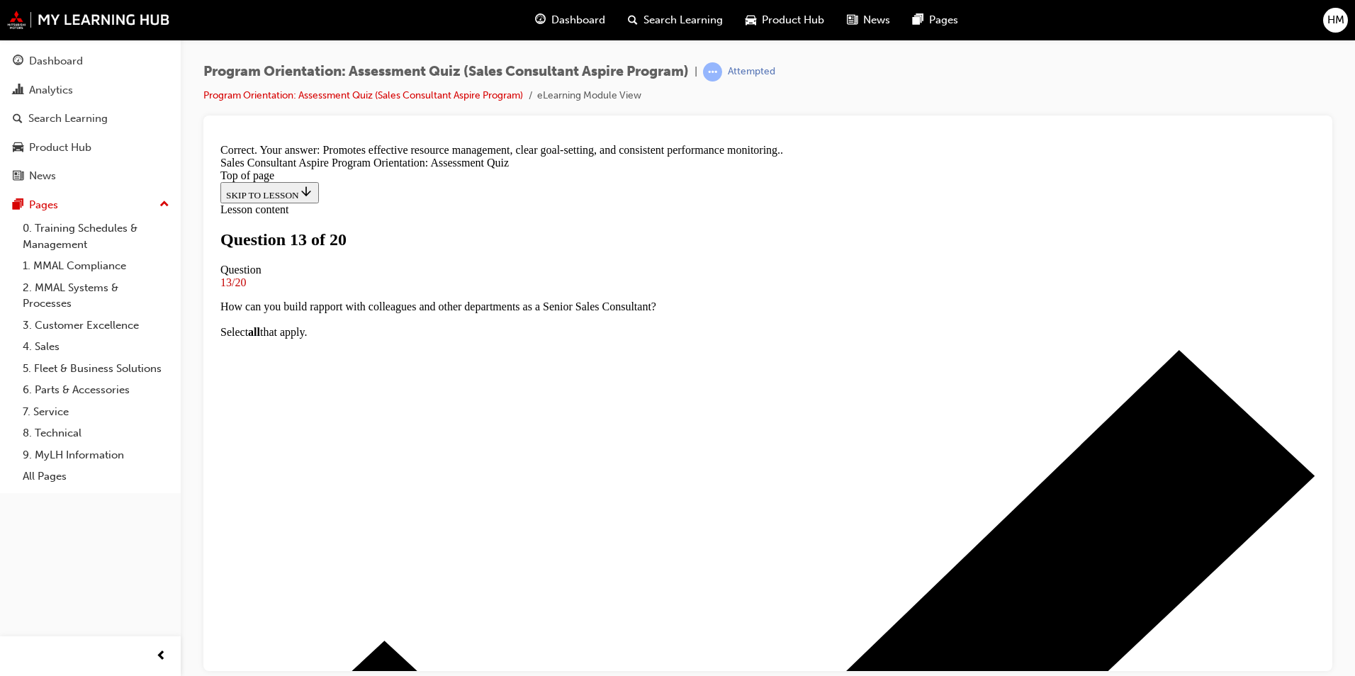
scroll to position [254, 0]
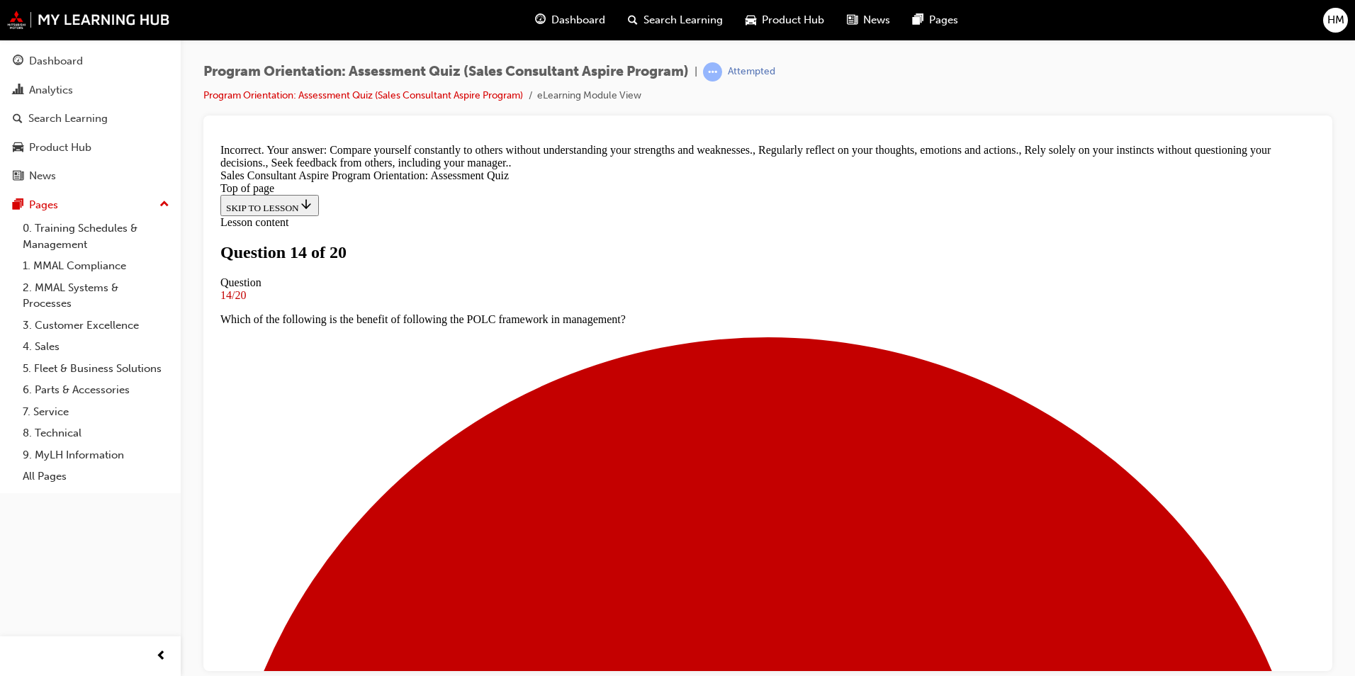
scroll to position [250, 0]
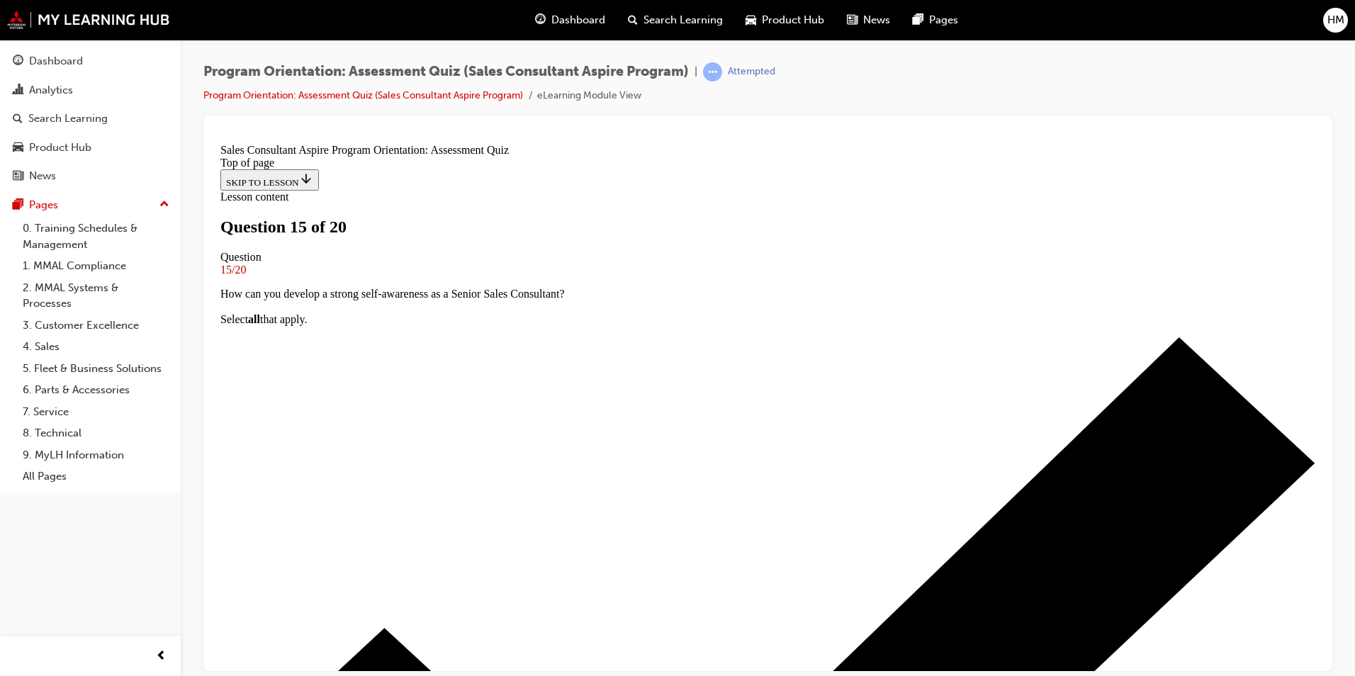
drag, startPoint x: 714, startPoint y: 360, endPoint x: 719, endPoint y: 413, distance: 53.4
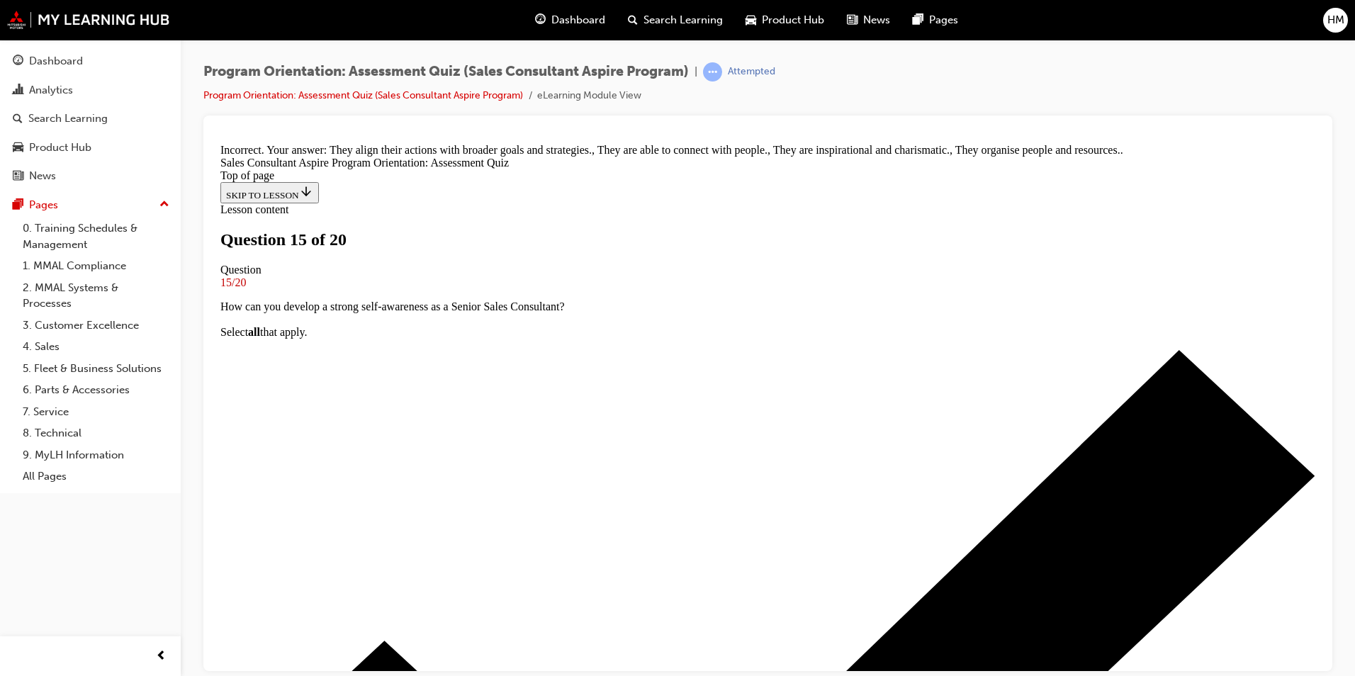
scroll to position [236, 0]
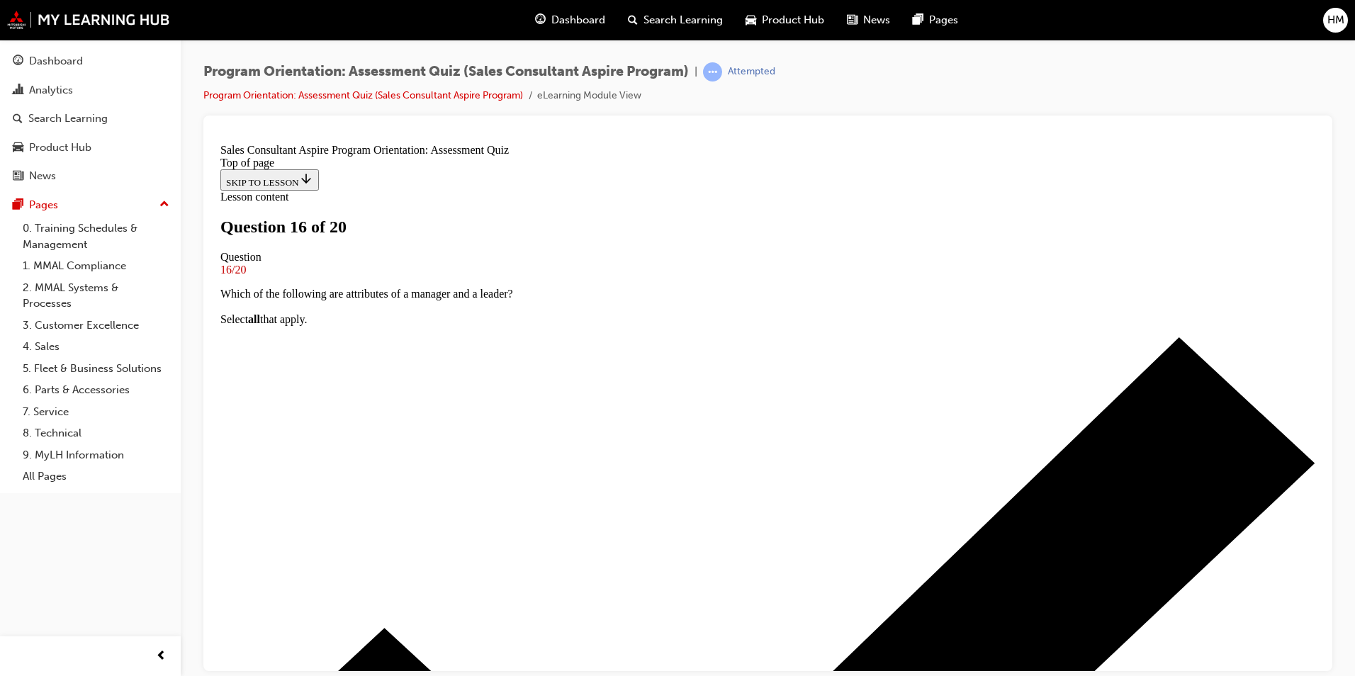
scroll to position [142, 0]
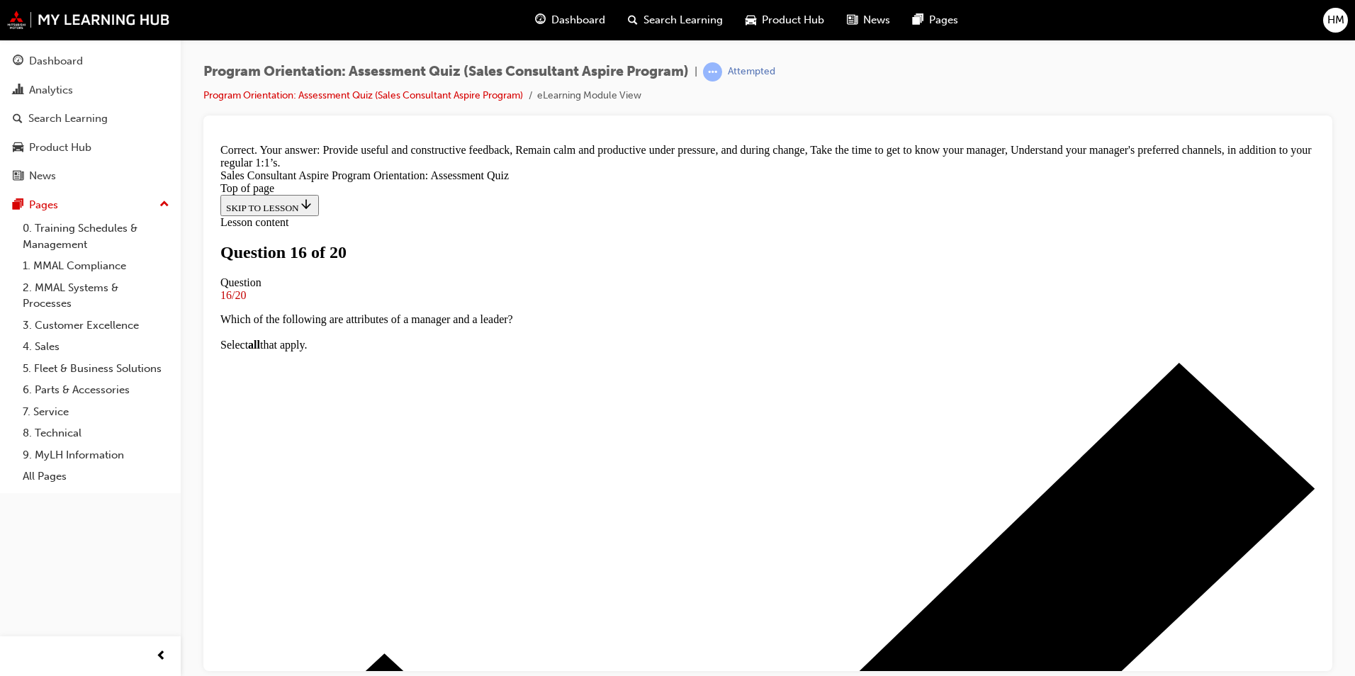
scroll to position [274, 0]
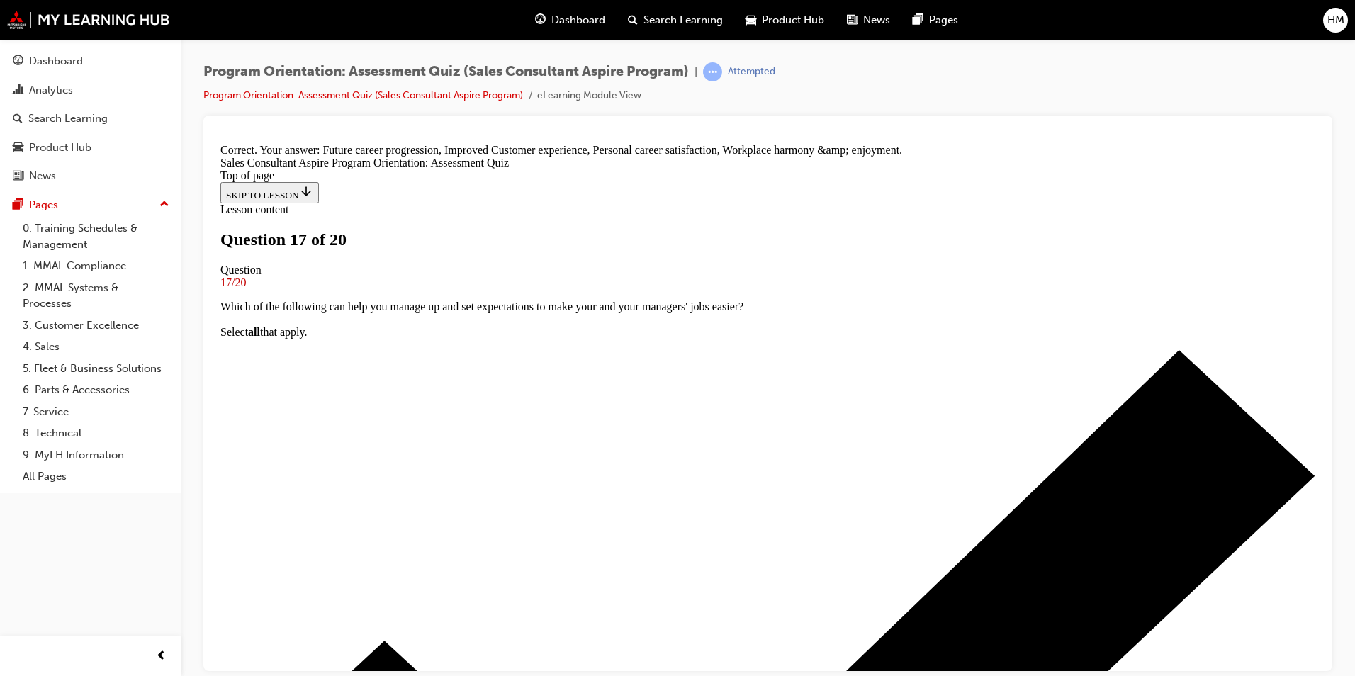
scroll to position [260, 0]
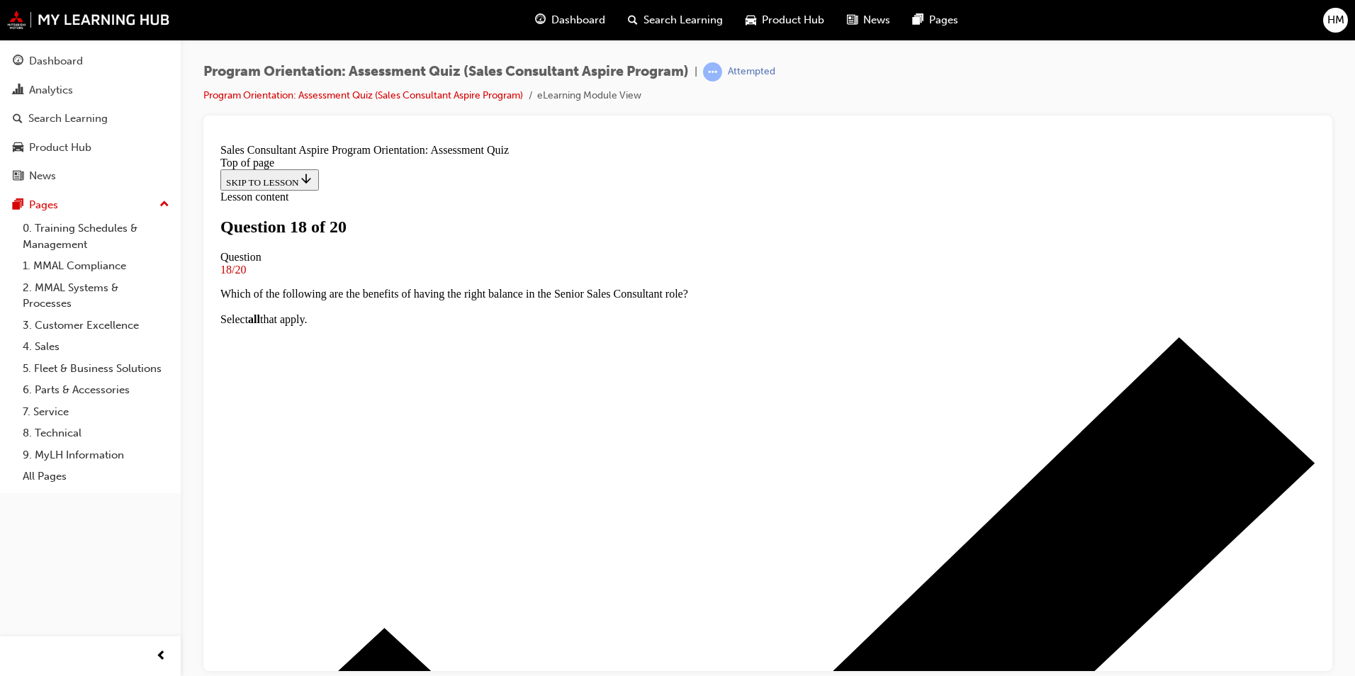
drag, startPoint x: 743, startPoint y: 444, endPoint x: 735, endPoint y: 424, distance: 20.7
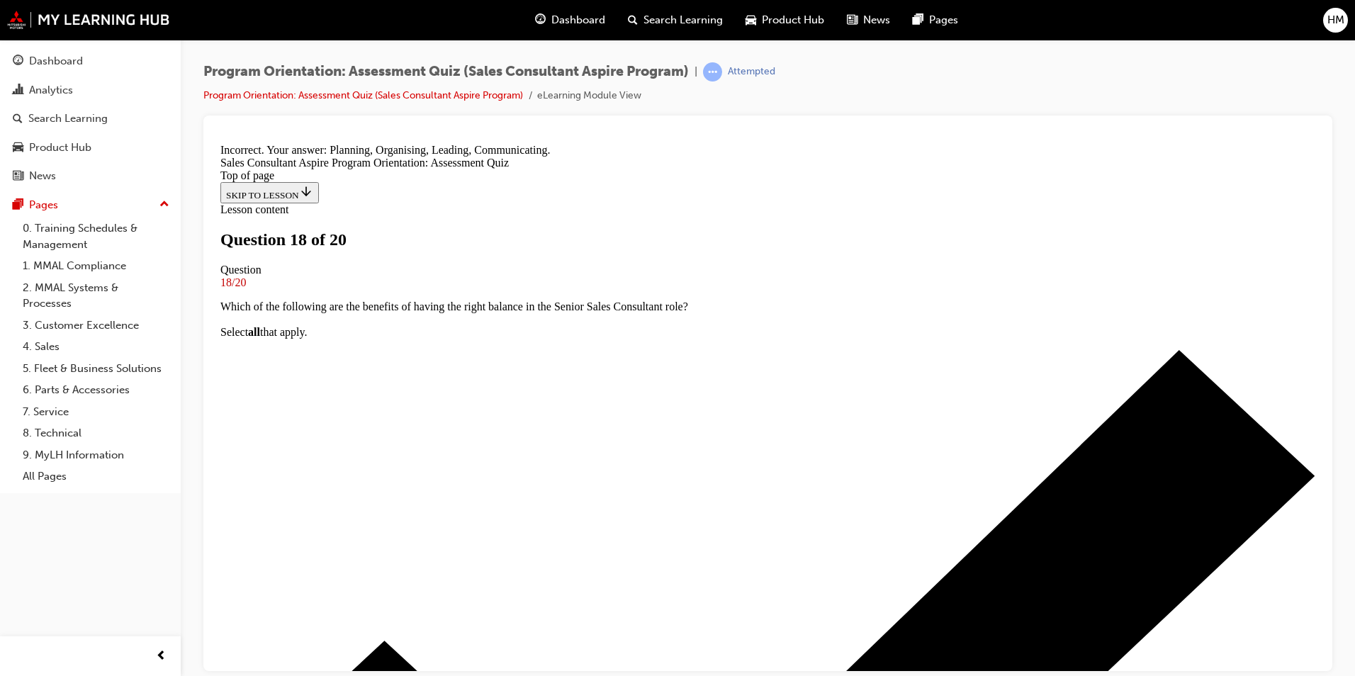
scroll to position [260, 0]
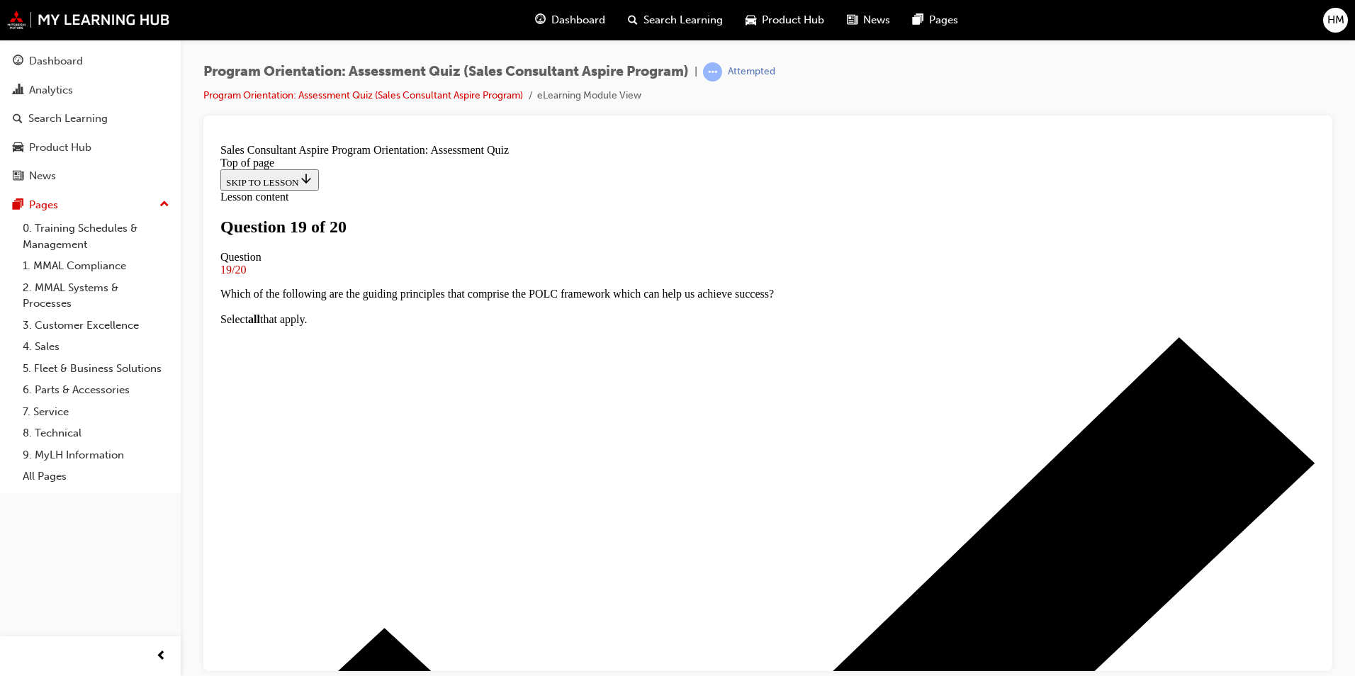
scroll to position [142, 0]
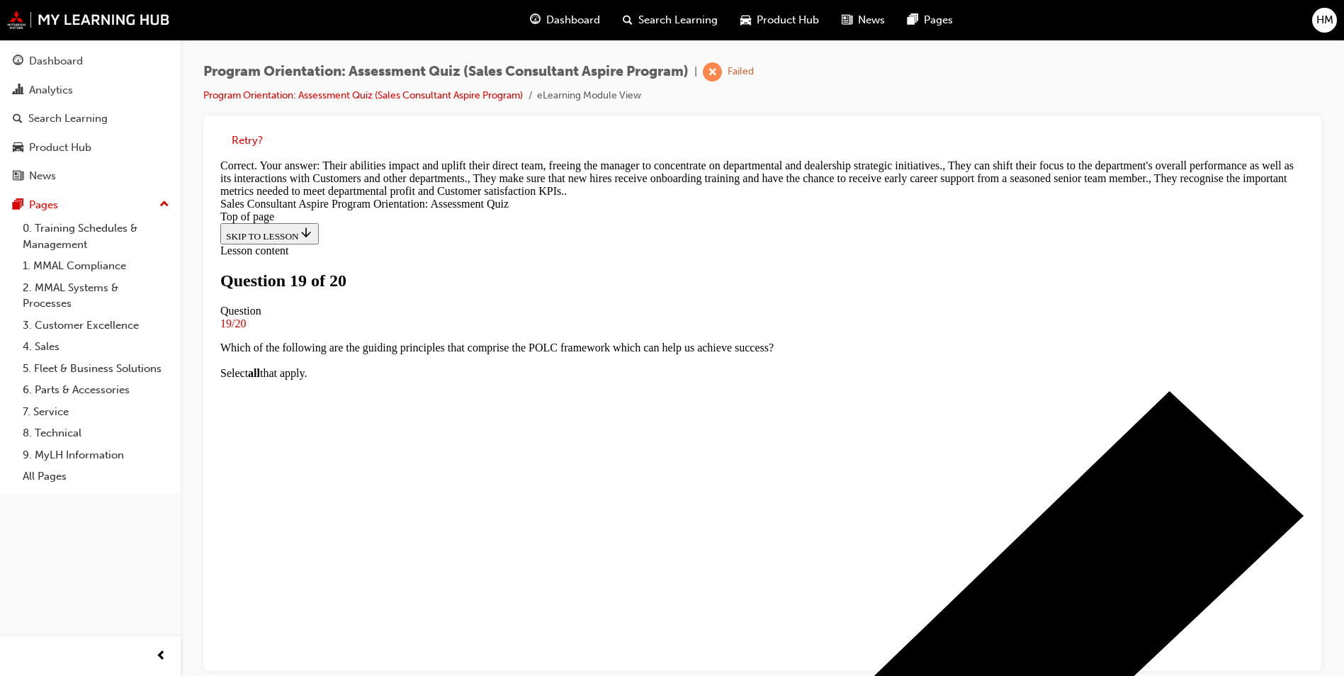
scroll to position [307, 0]
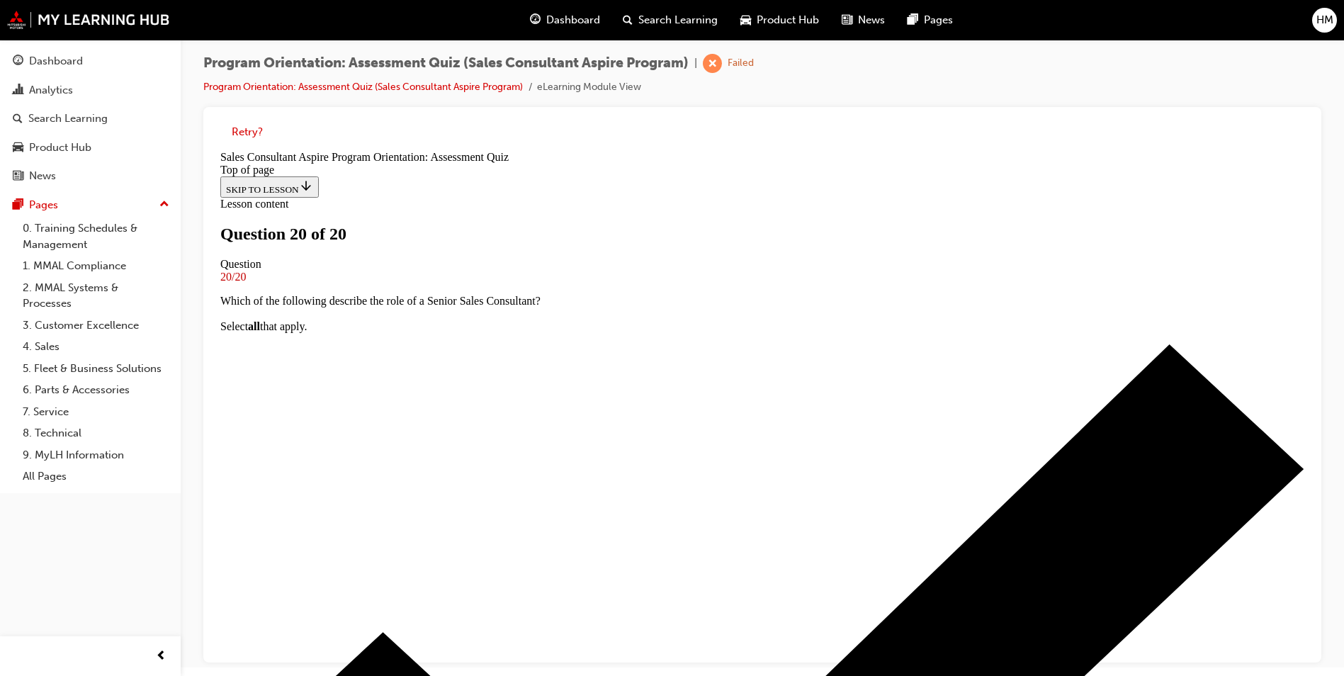
scroll to position [11, 0]
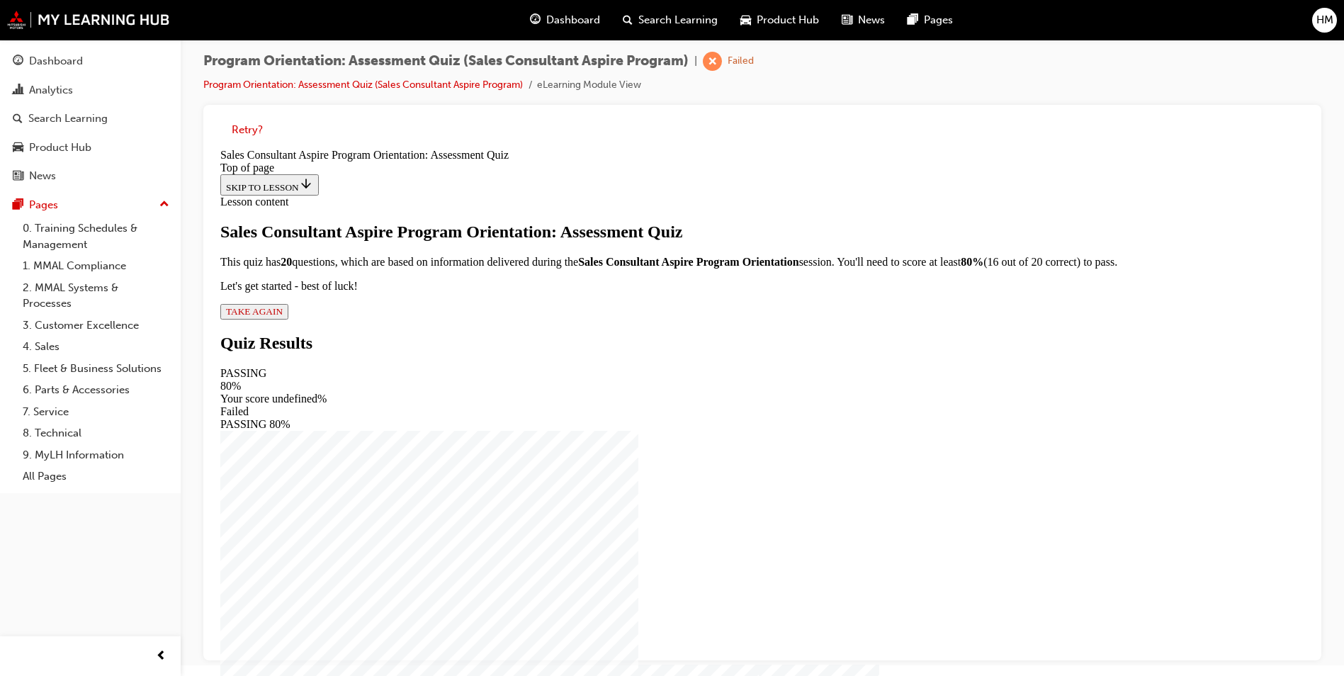
click at [288, 320] on button "TAKE AGAIN" at bounding box center [254, 312] width 68 height 16
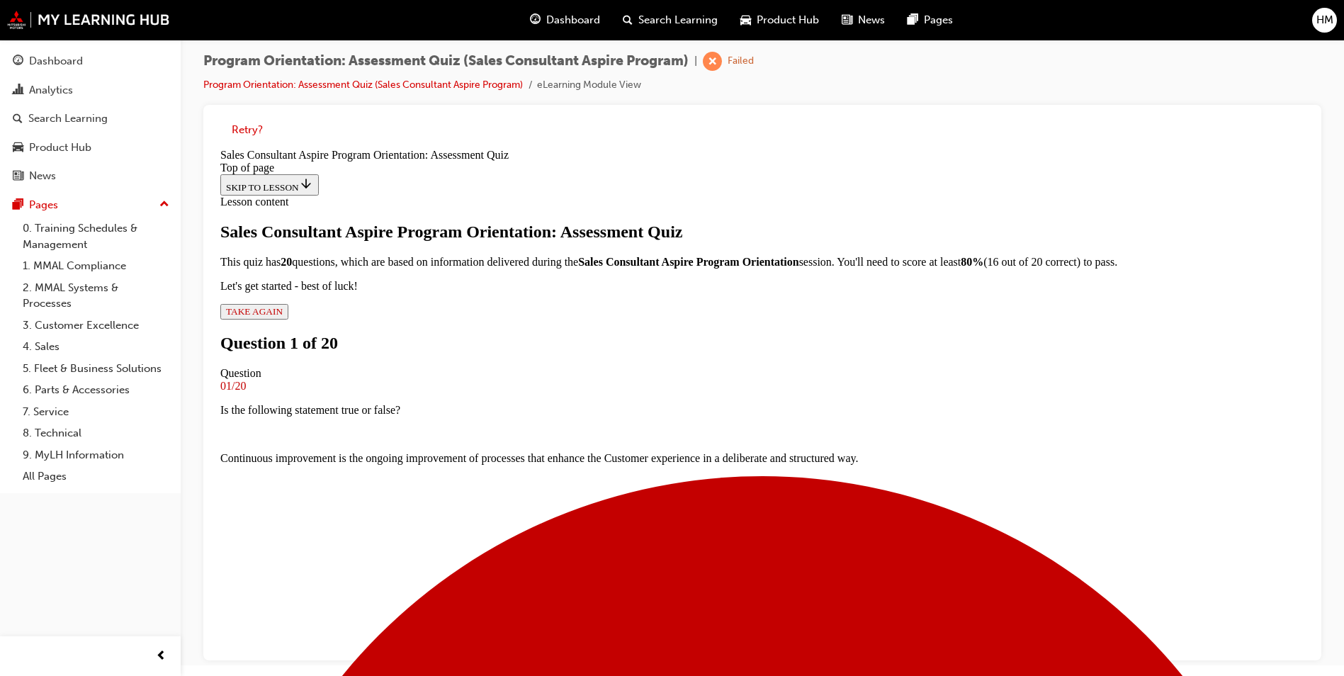
scroll to position [72, 0]
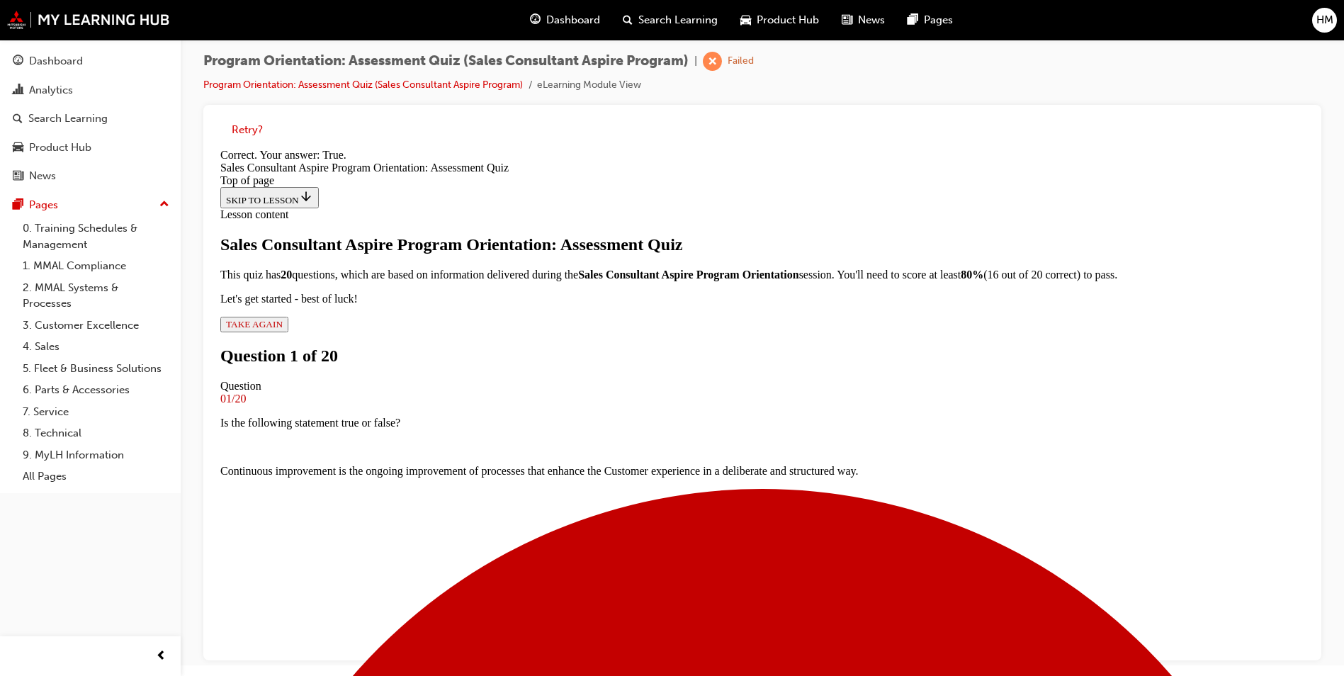
scroll to position [147, 0]
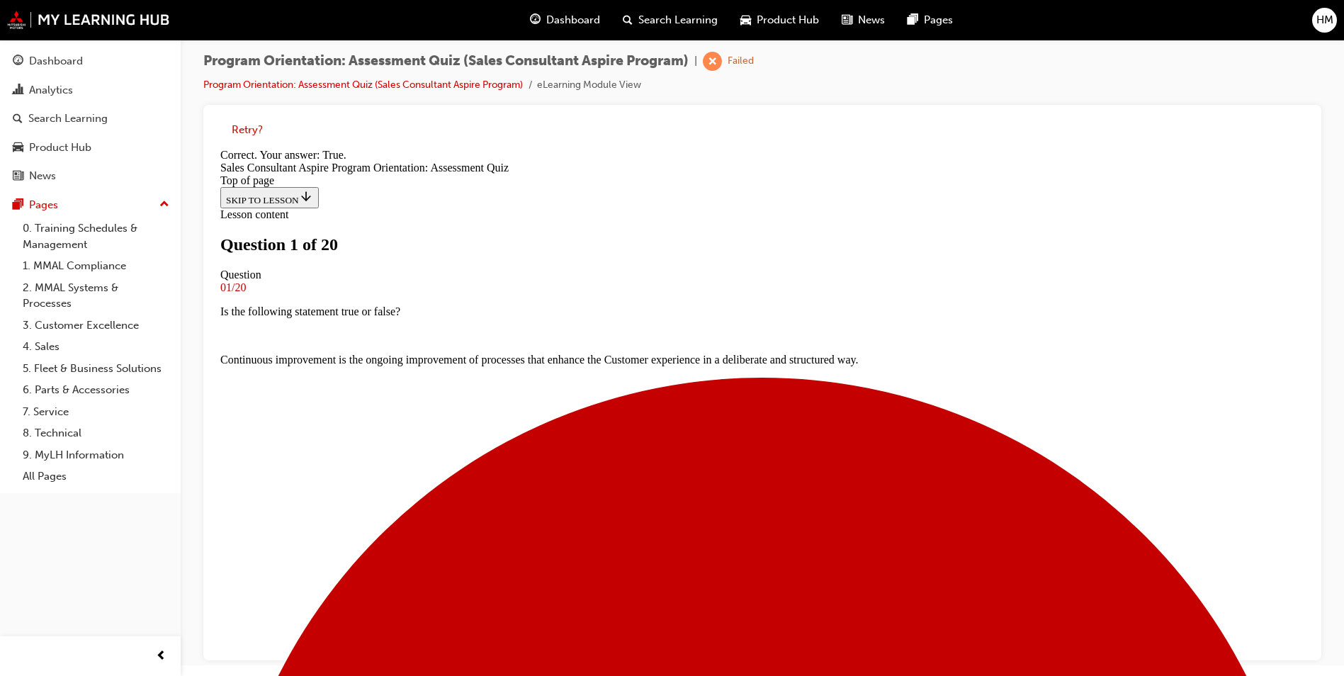
scroll to position [0, 0]
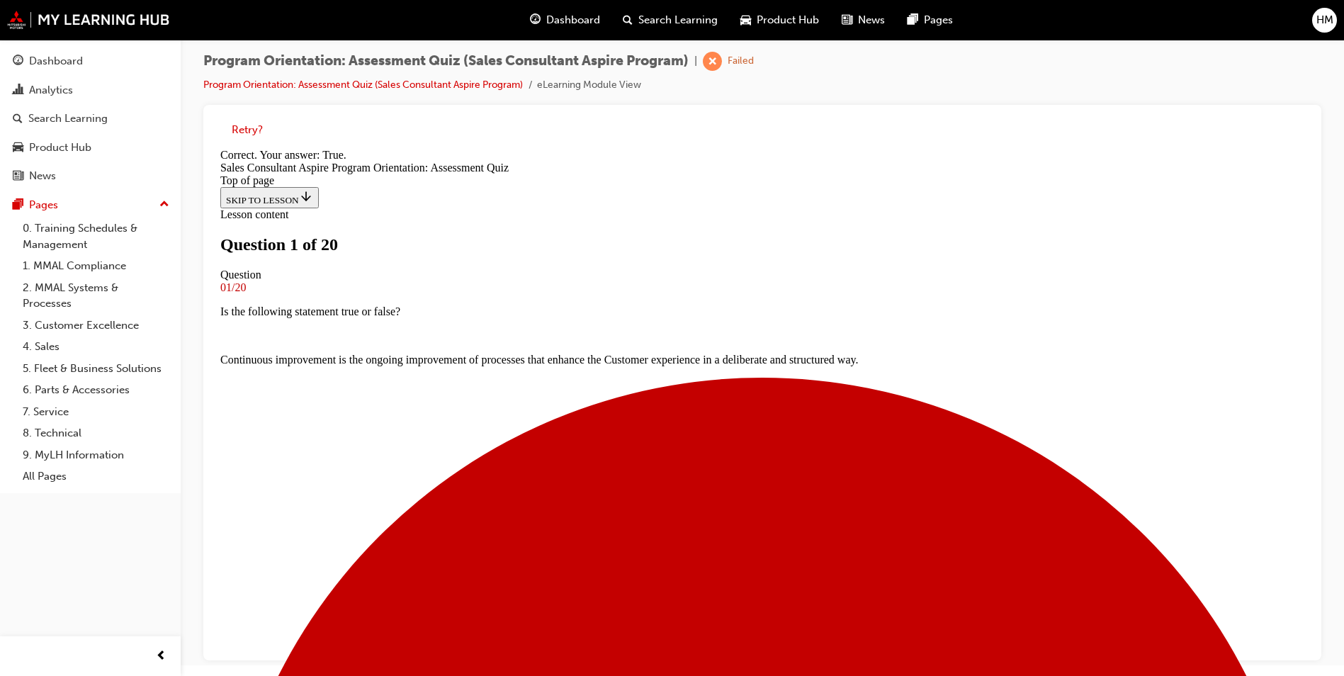
scroll to position [213, 0]
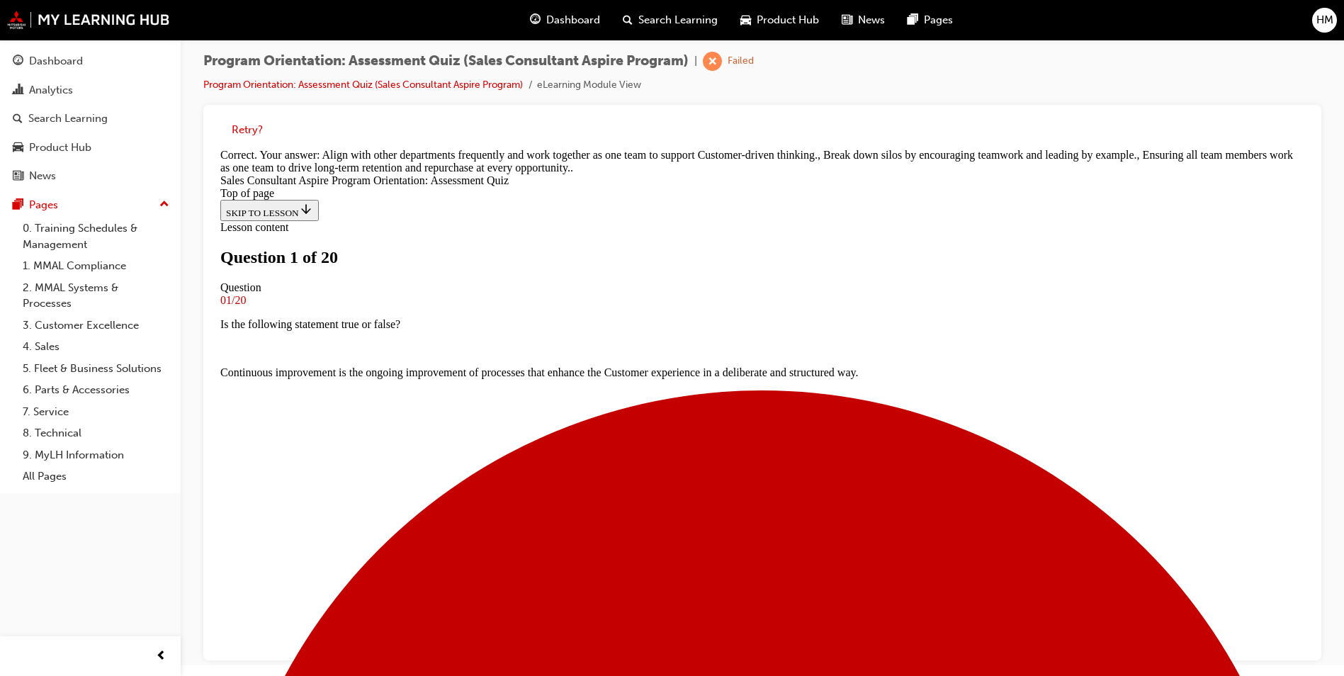
scroll to position [288, 0]
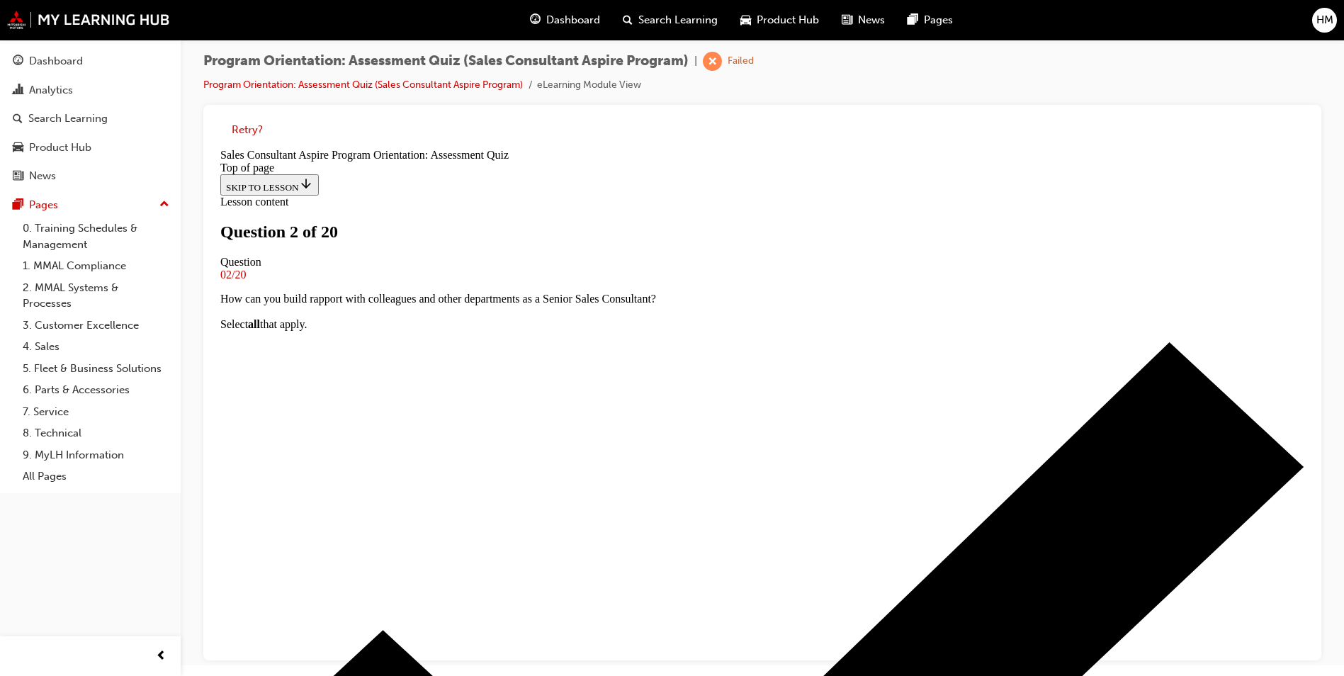
scroll to position [142, 0]
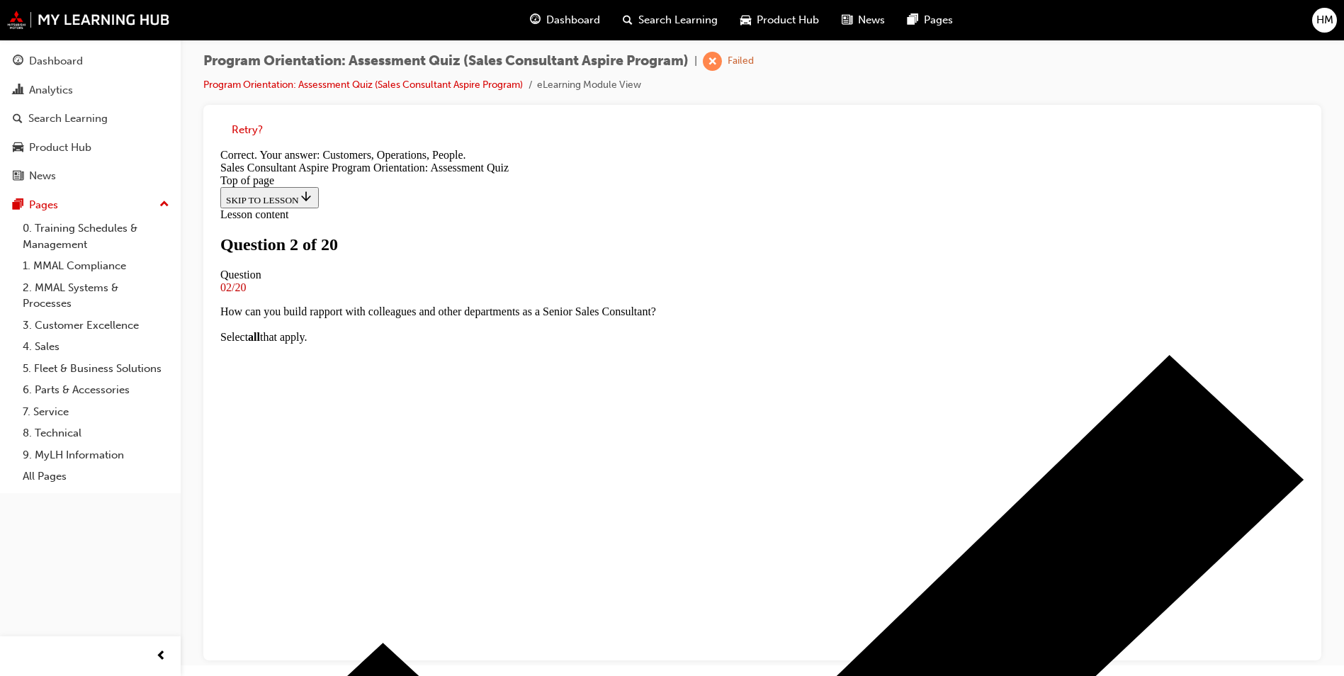
scroll to position [260, 0]
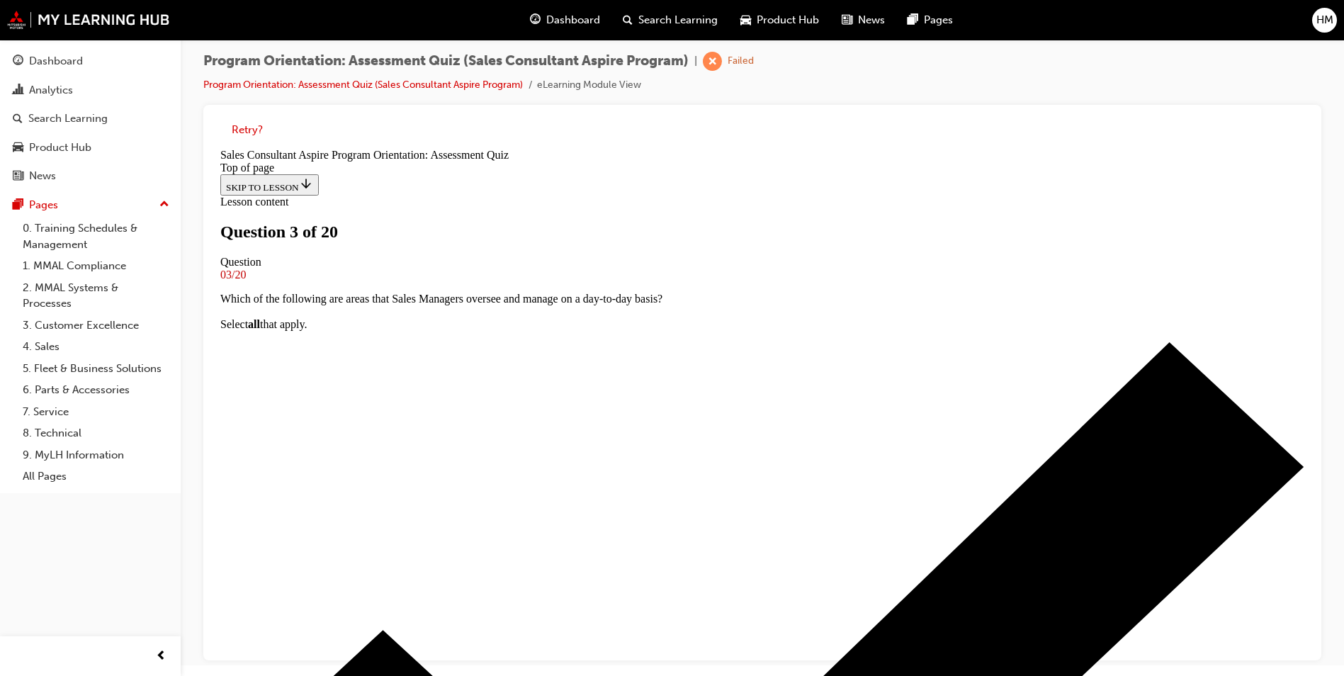
scroll to position [142, 0]
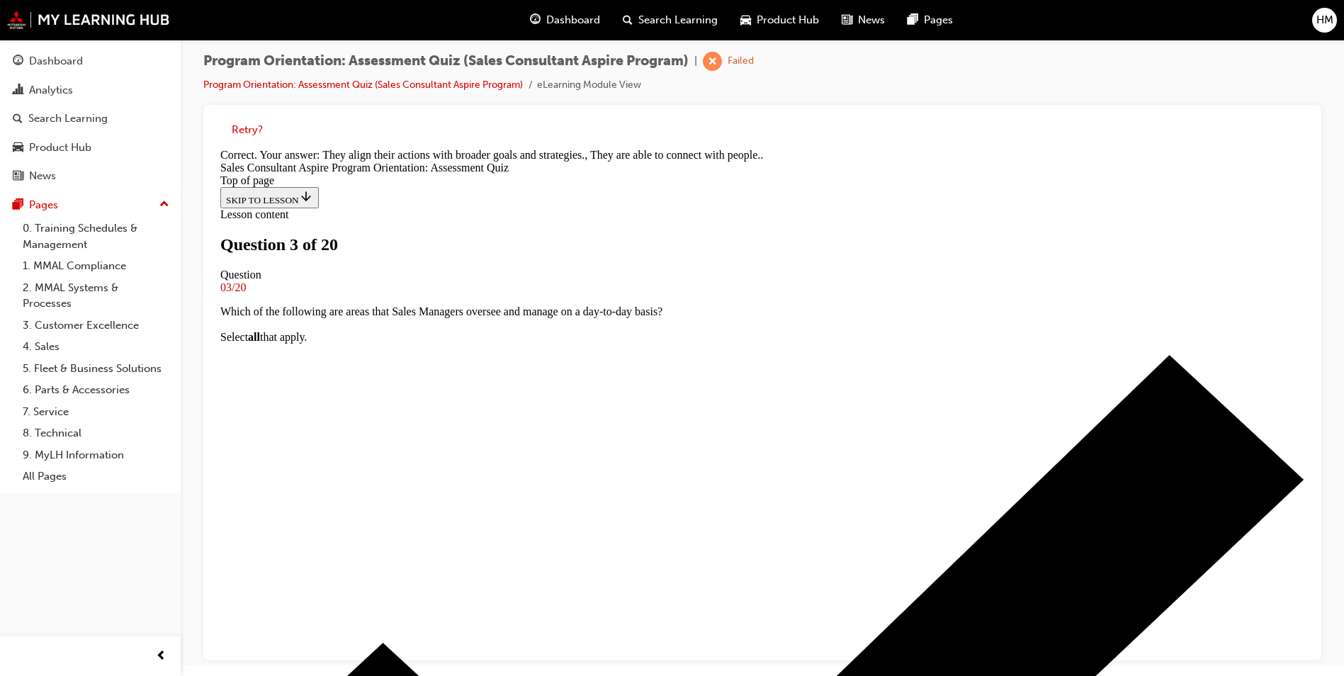
scroll to position [236, 0]
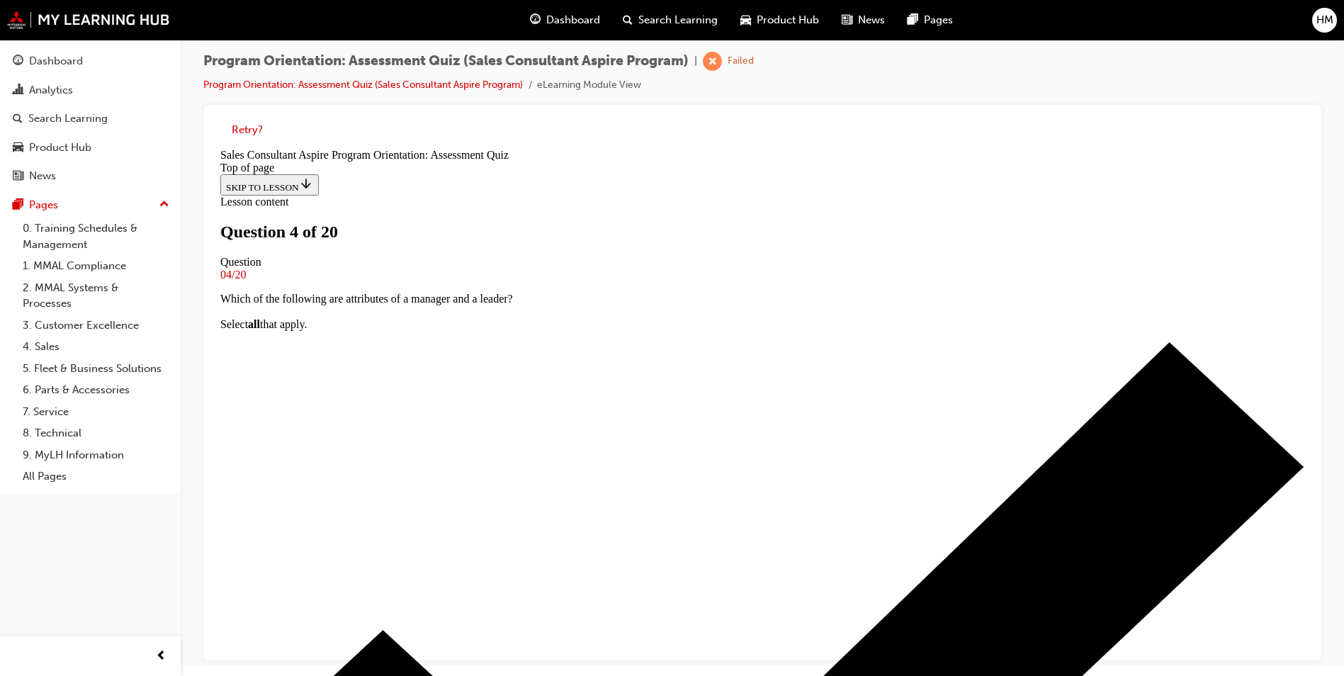
scroll to position [71, 0]
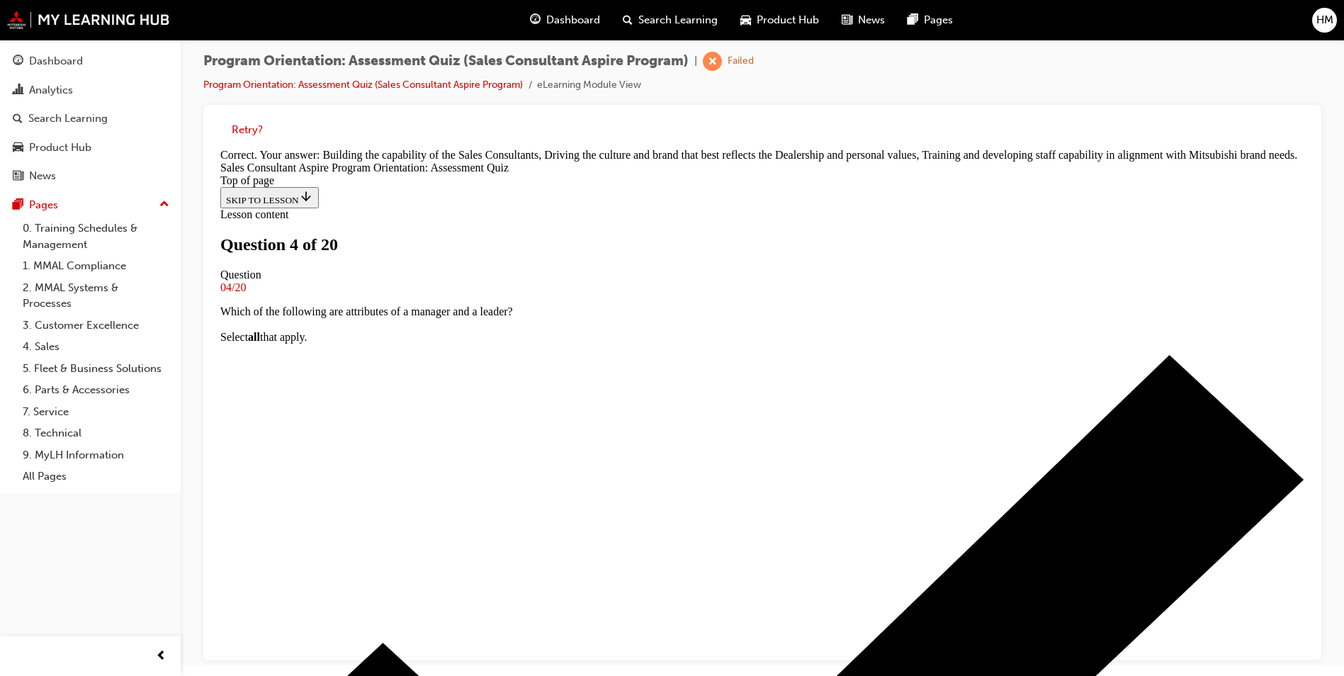
scroll to position [264, 0]
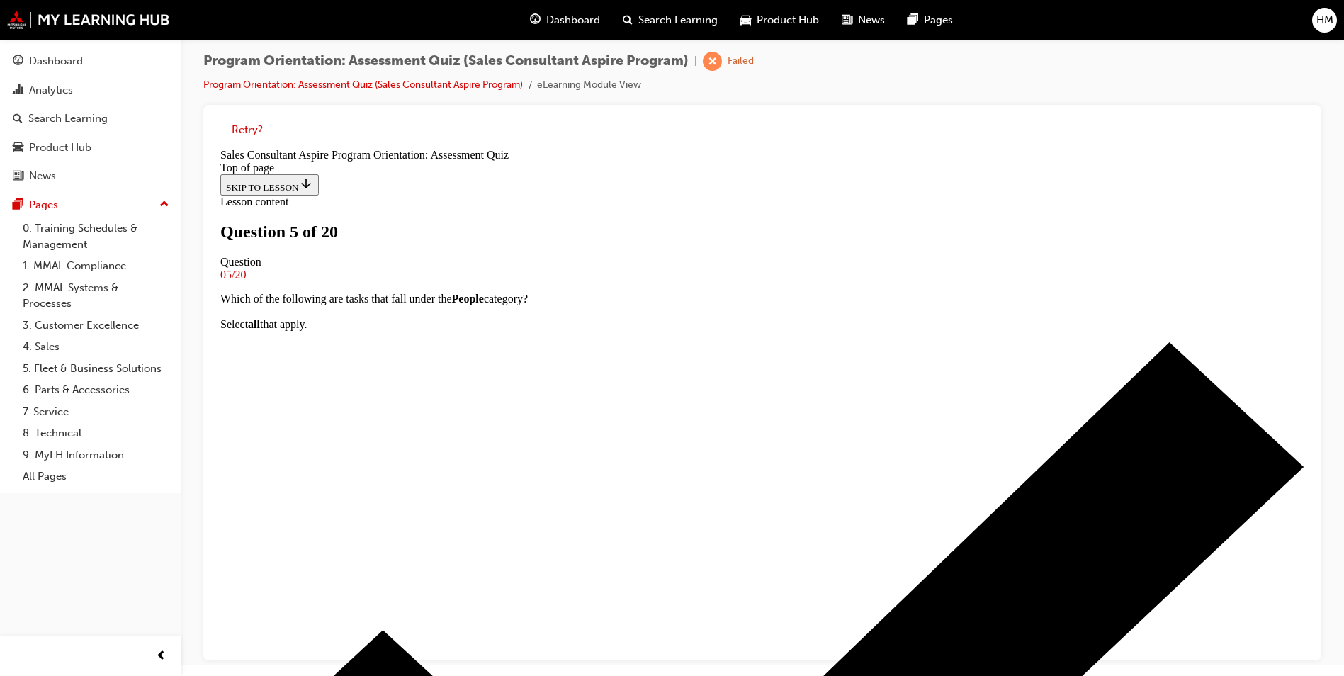
scroll to position [142, 0]
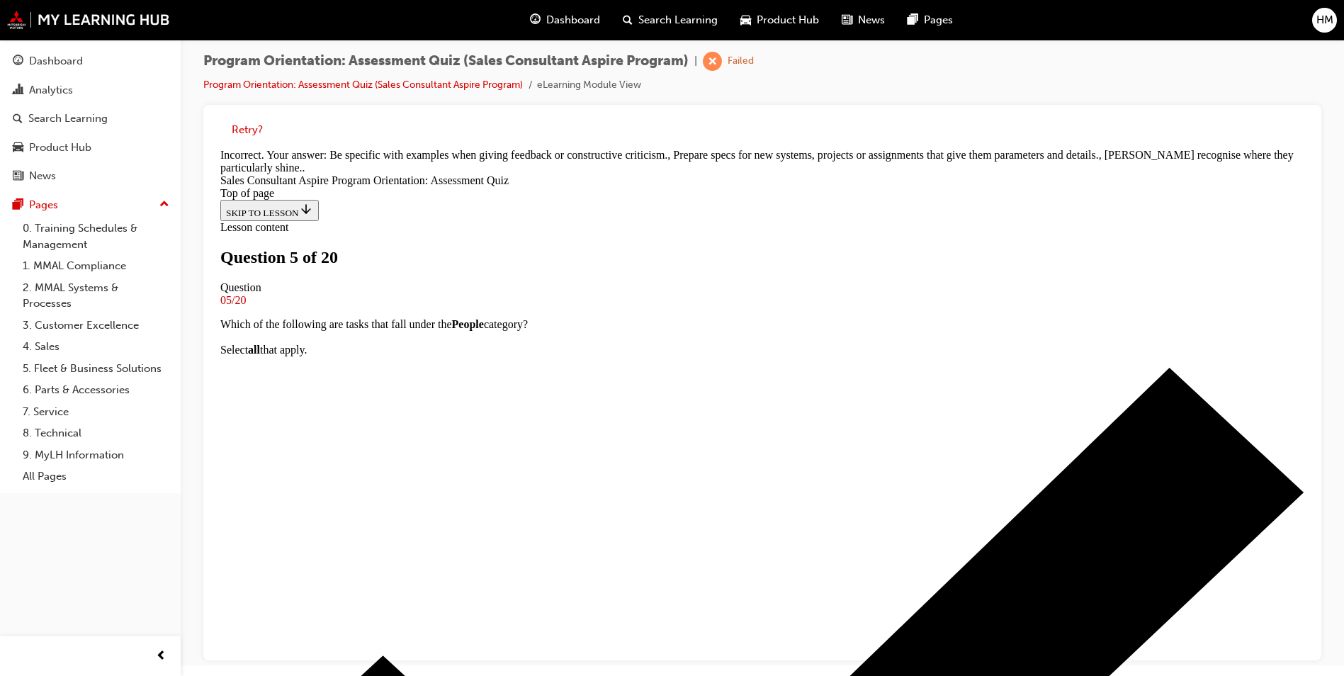
scroll to position [278, 0]
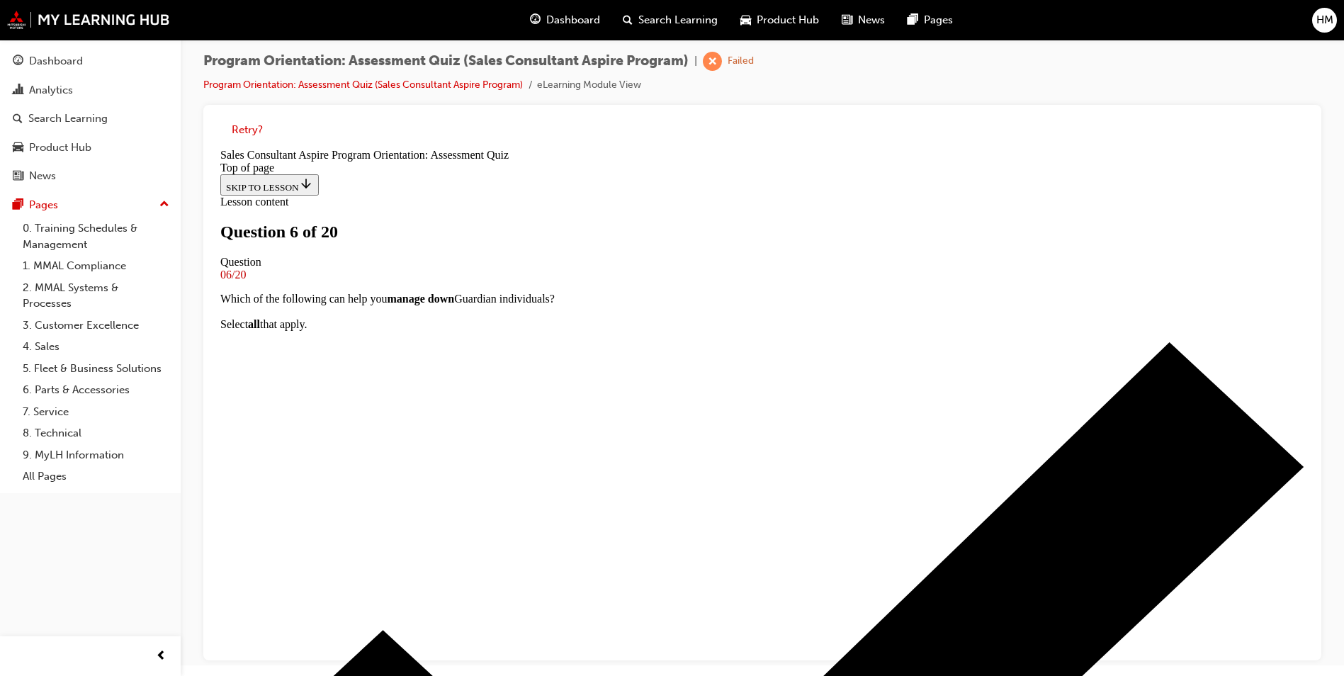
scroll to position [142, 0]
drag, startPoint x: 707, startPoint y: 373, endPoint x: 720, endPoint y: 476, distance: 103.5
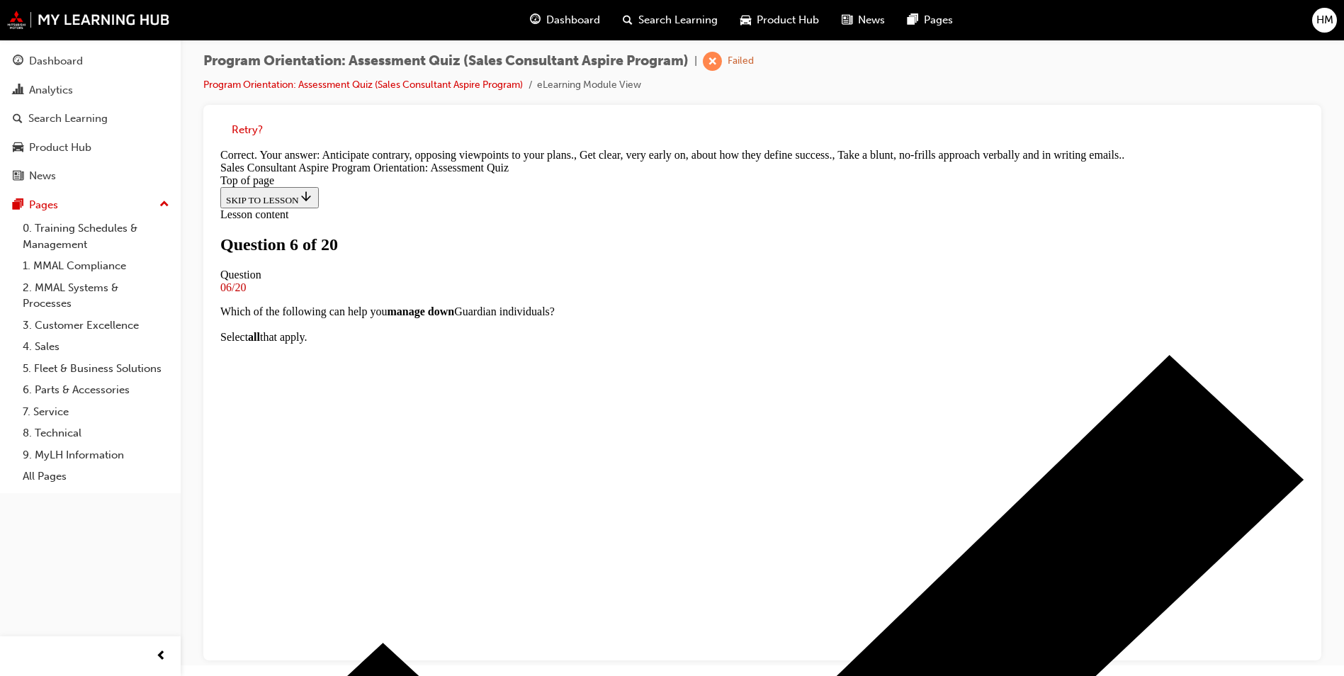
scroll to position [236, 0]
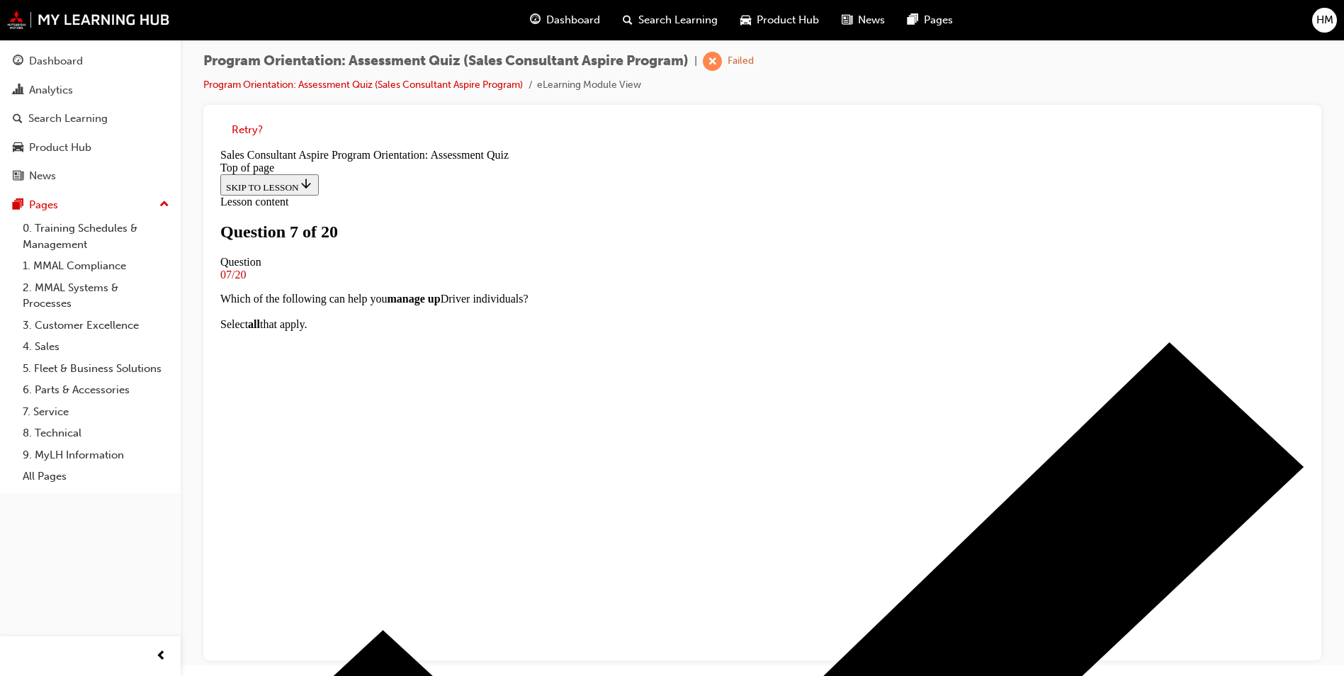
scroll to position [142, 0]
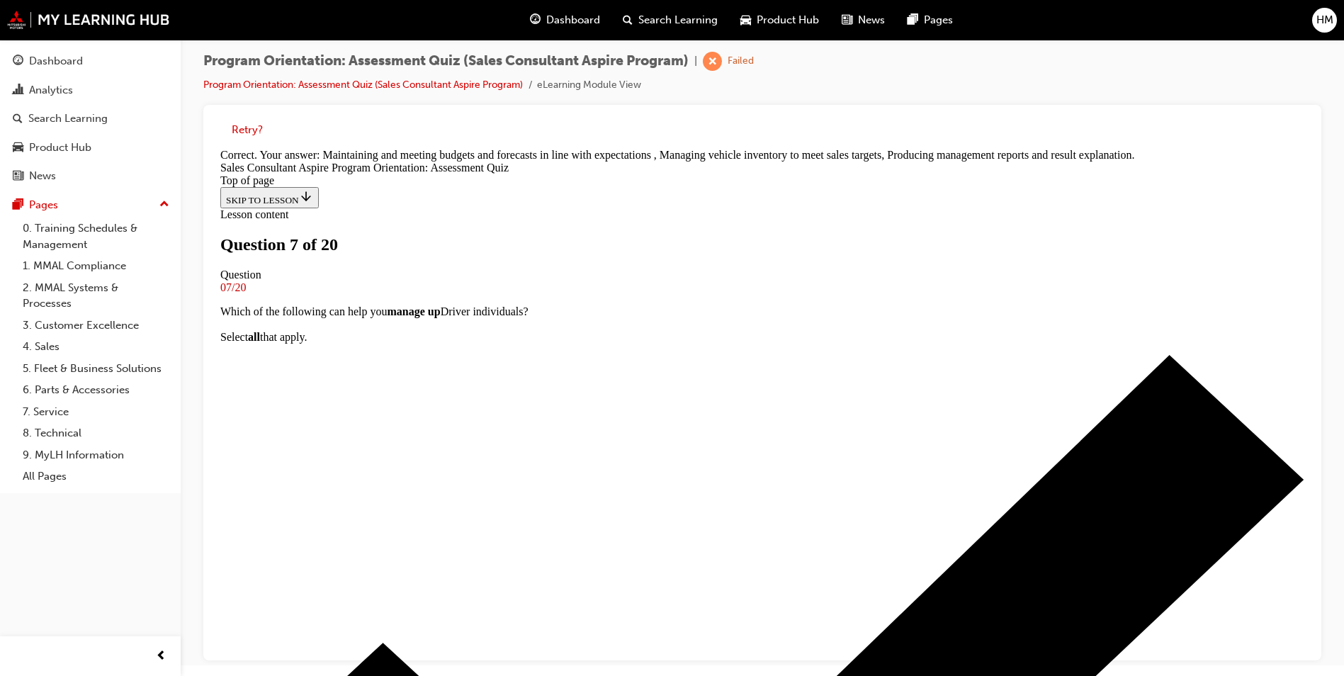
scroll to position [250, 0]
drag, startPoint x: 789, startPoint y: 612, endPoint x: 312, endPoint y: 678, distance: 482.1
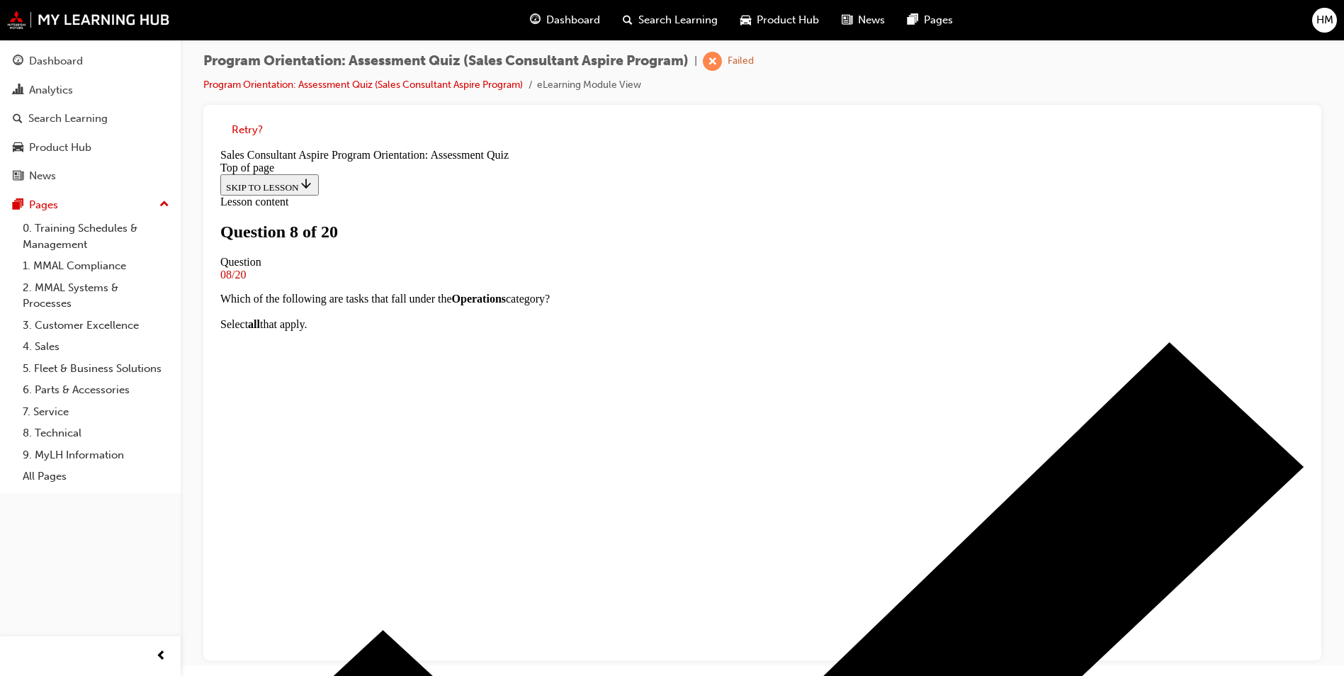
scroll to position [71, 0]
drag, startPoint x: 565, startPoint y: 403, endPoint x: 571, endPoint y: 418, distance: 16.8
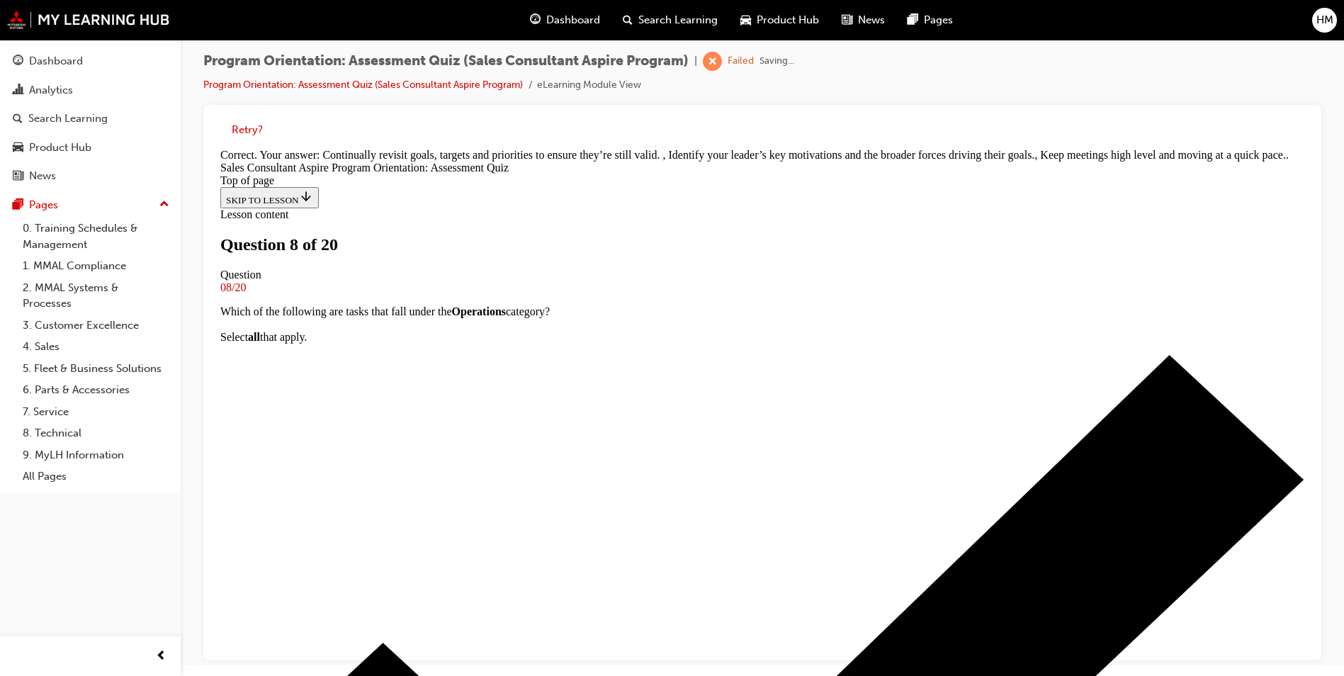
scroll to position [264, 0]
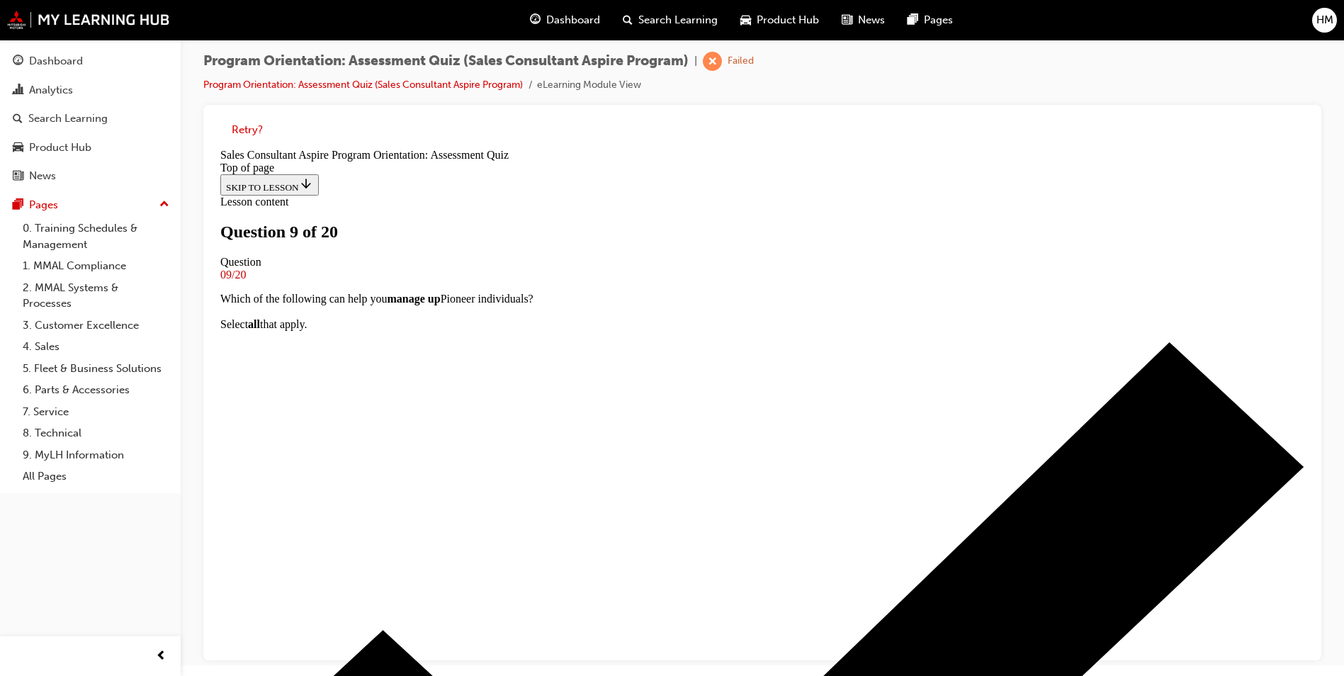
scroll to position [71, 0]
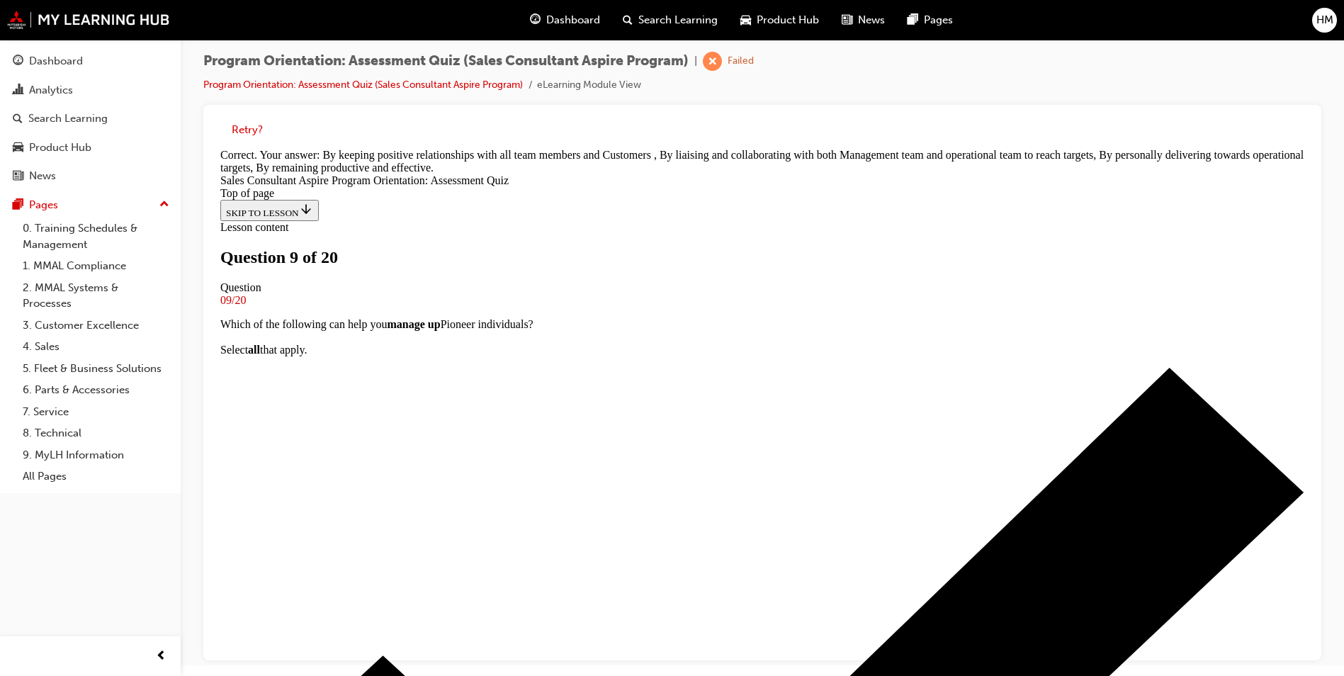
scroll to position [264, 0]
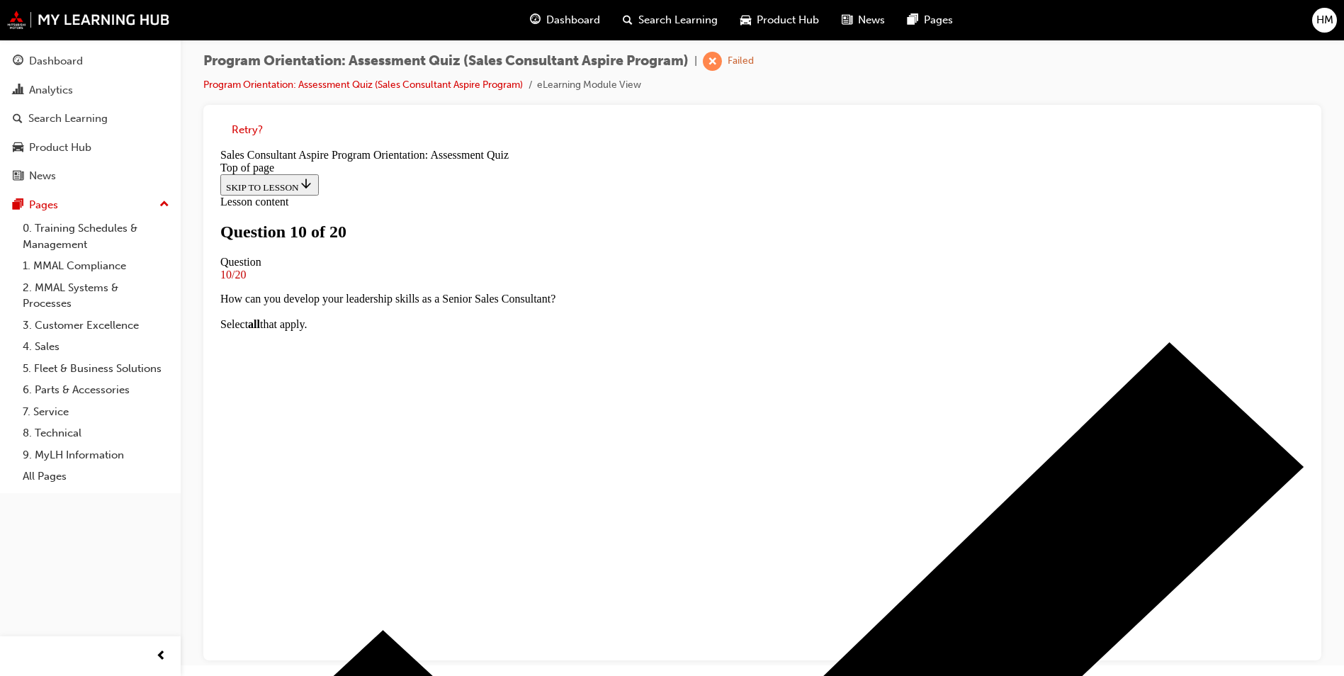
scroll to position [142, 0]
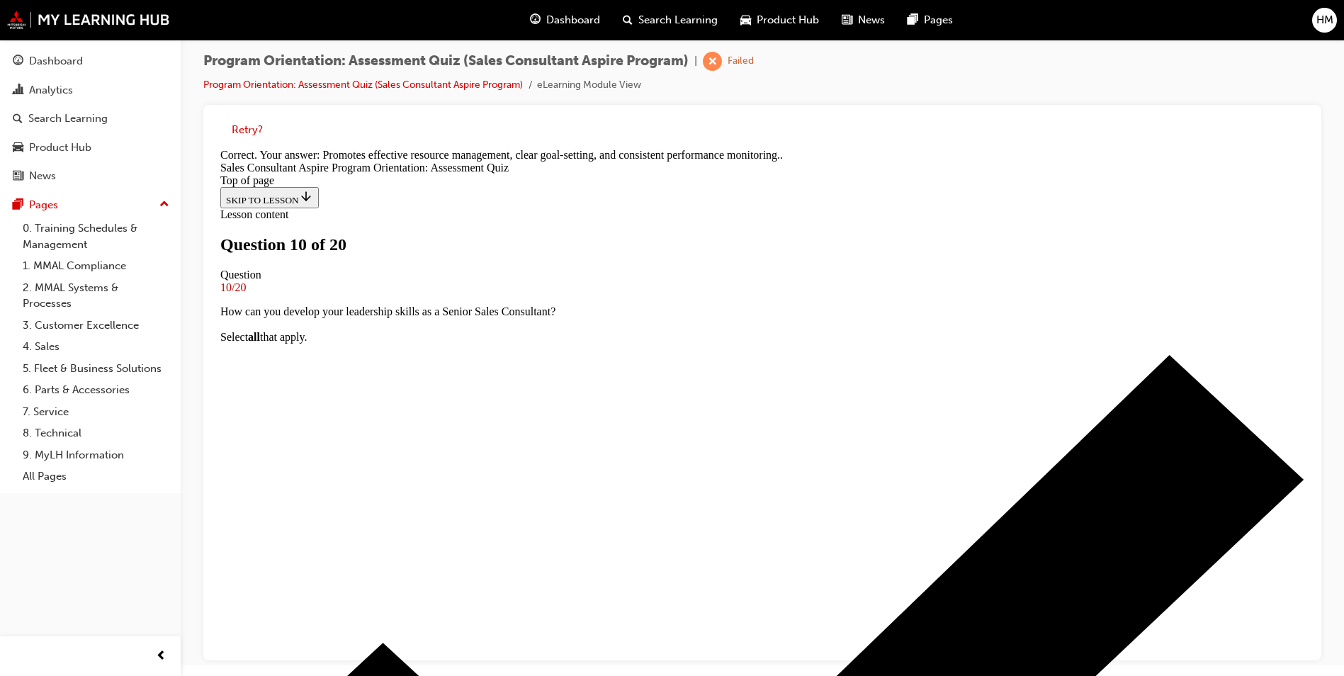
scroll to position [254, 0]
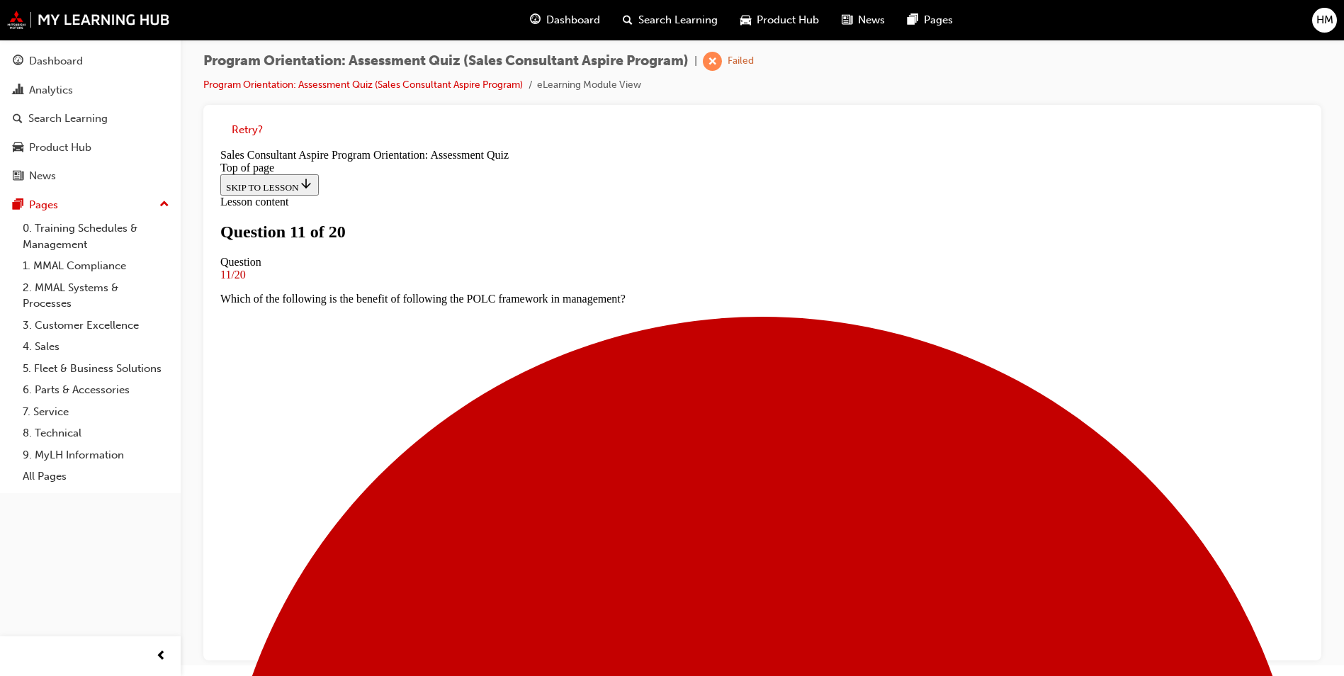
scroll to position [142, 0]
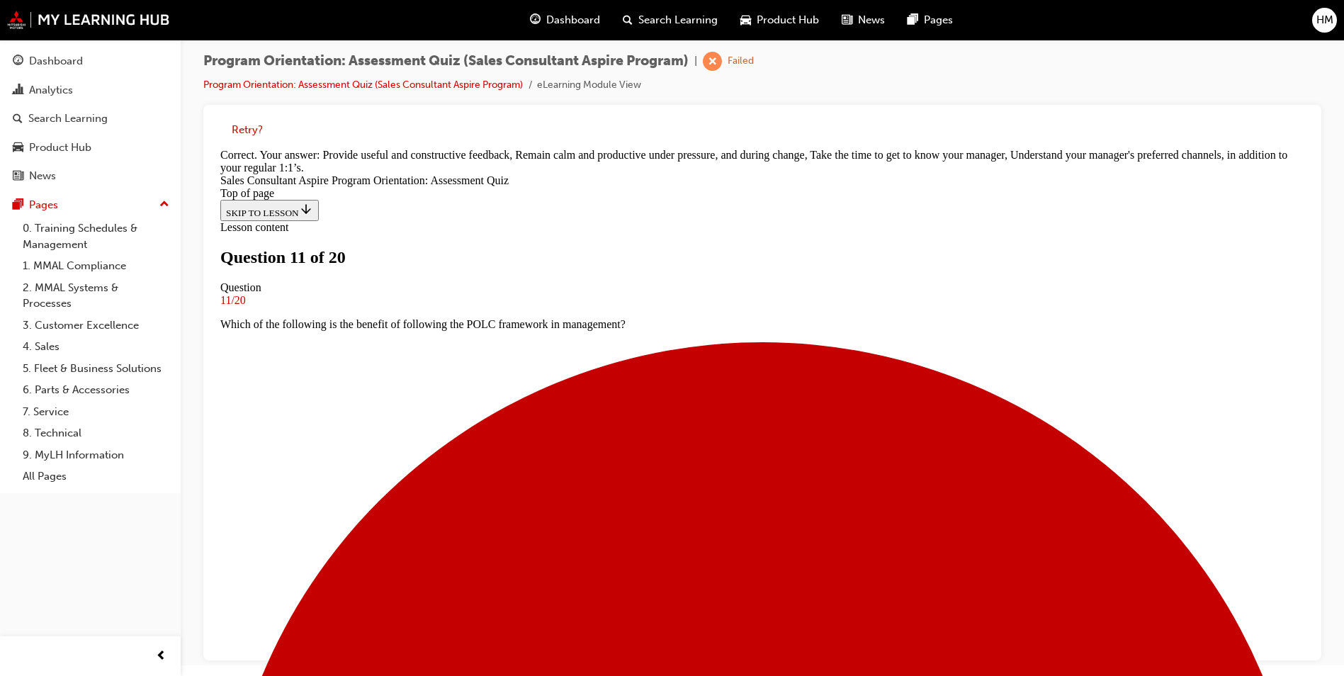
scroll to position [274, 0]
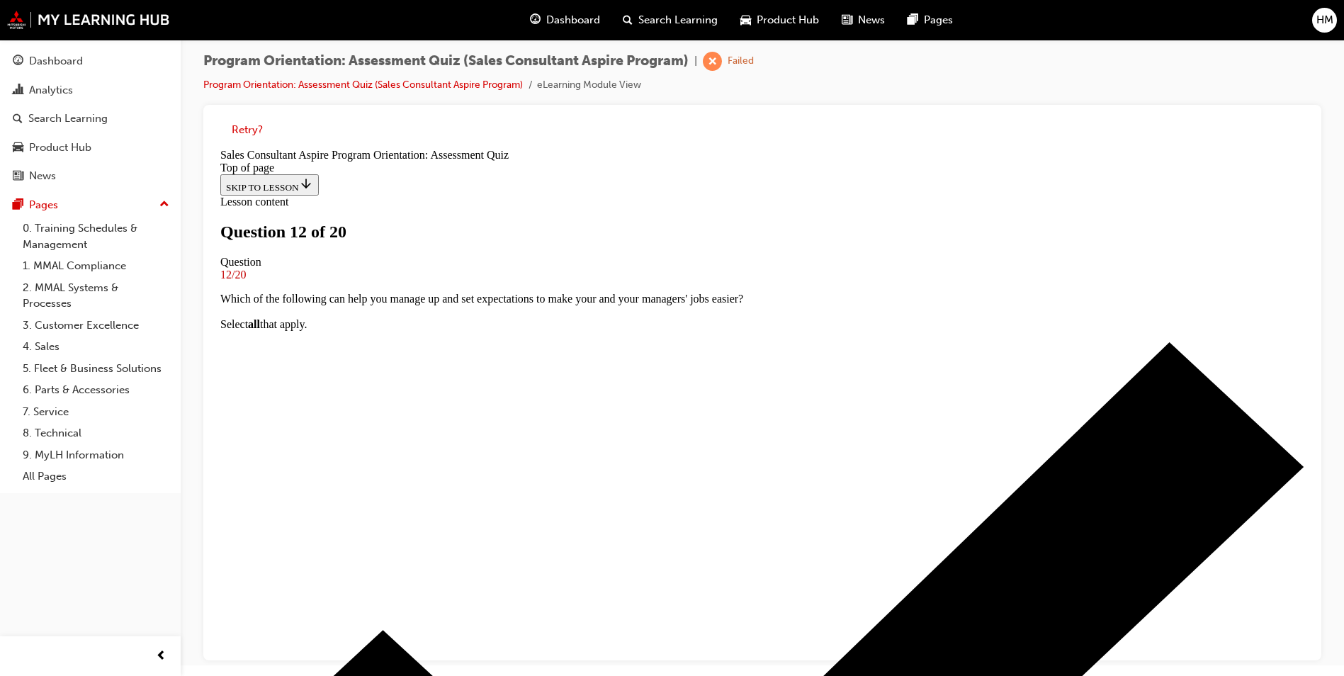
scroll to position [71, 0]
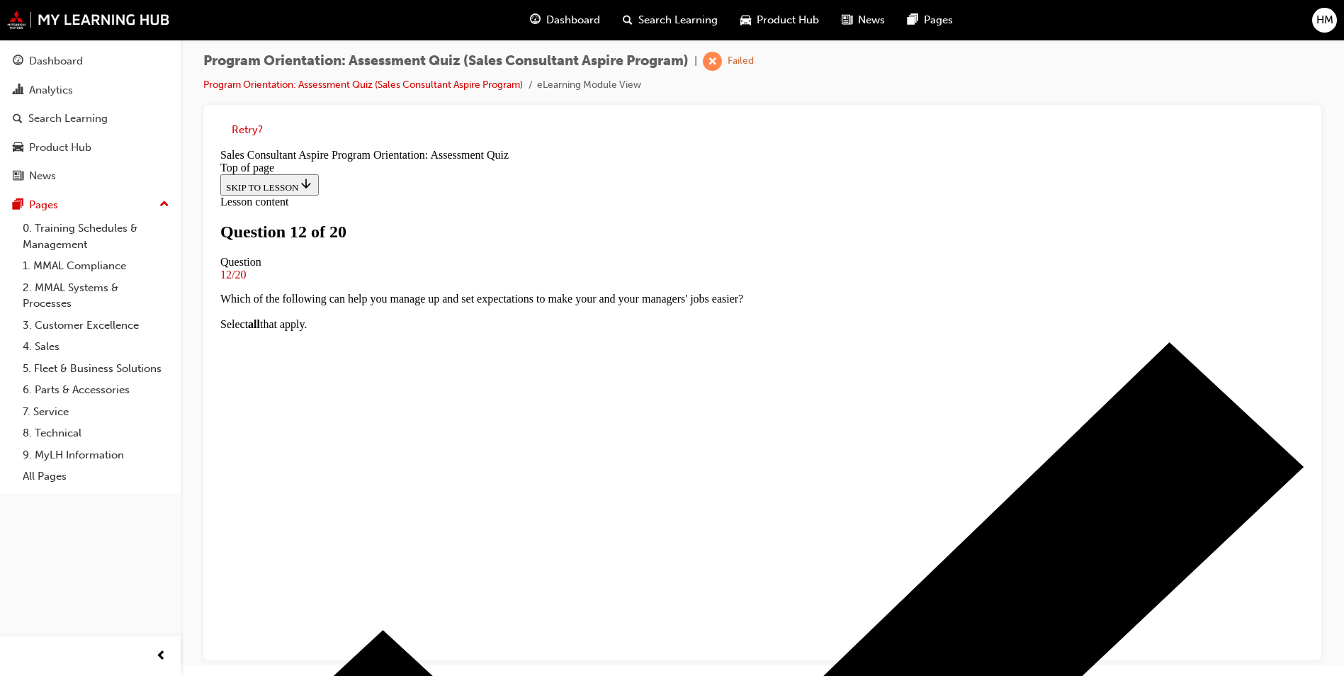
scroll to position [213, 0]
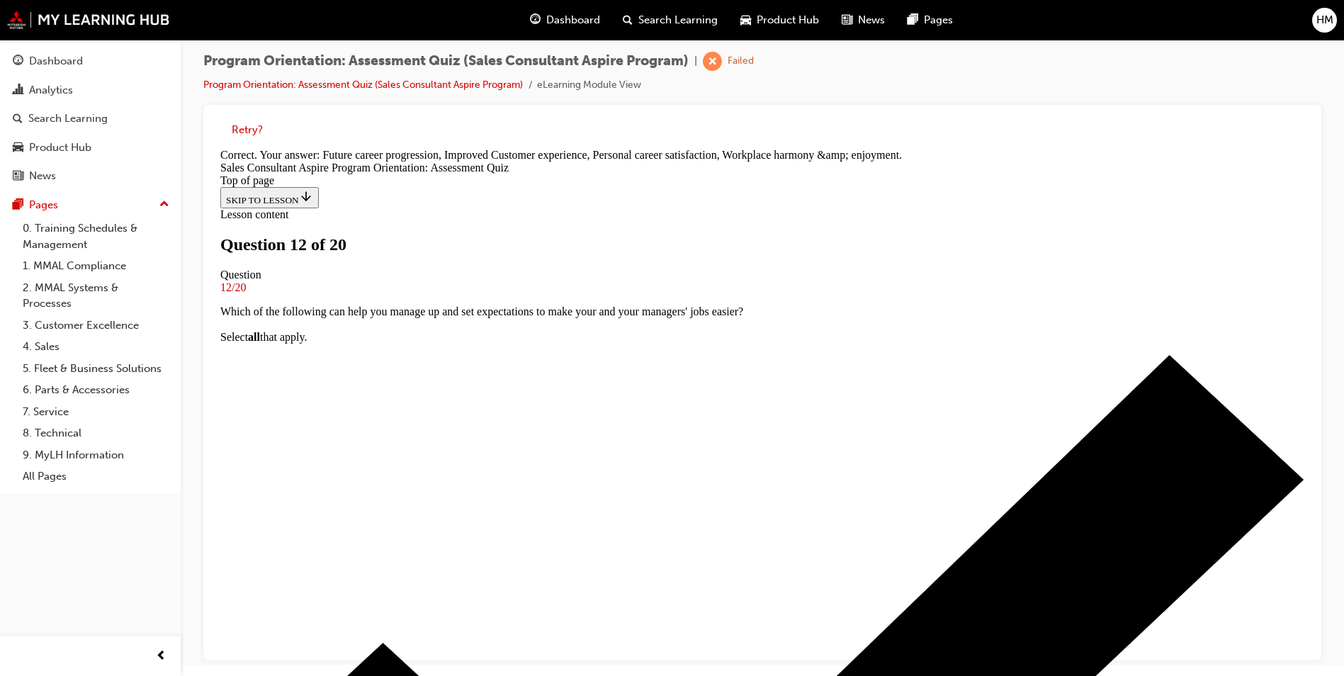
scroll to position [260, 0]
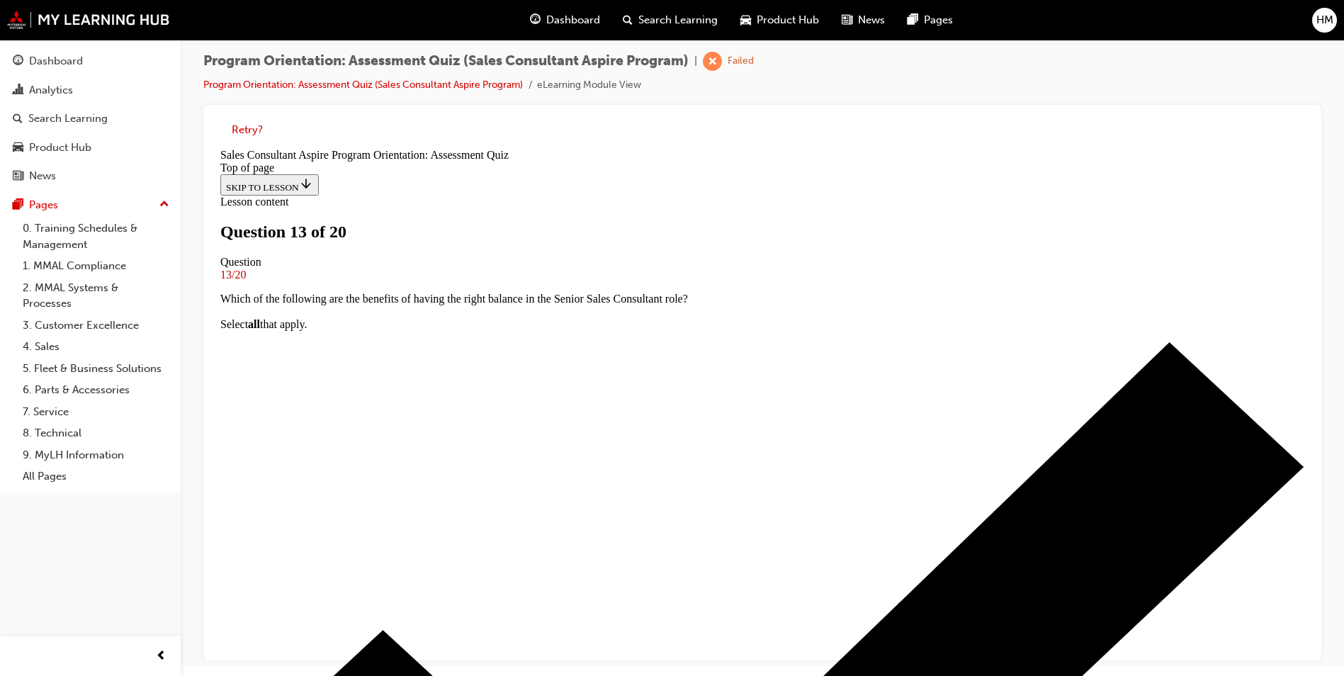
scroll to position [142, 0]
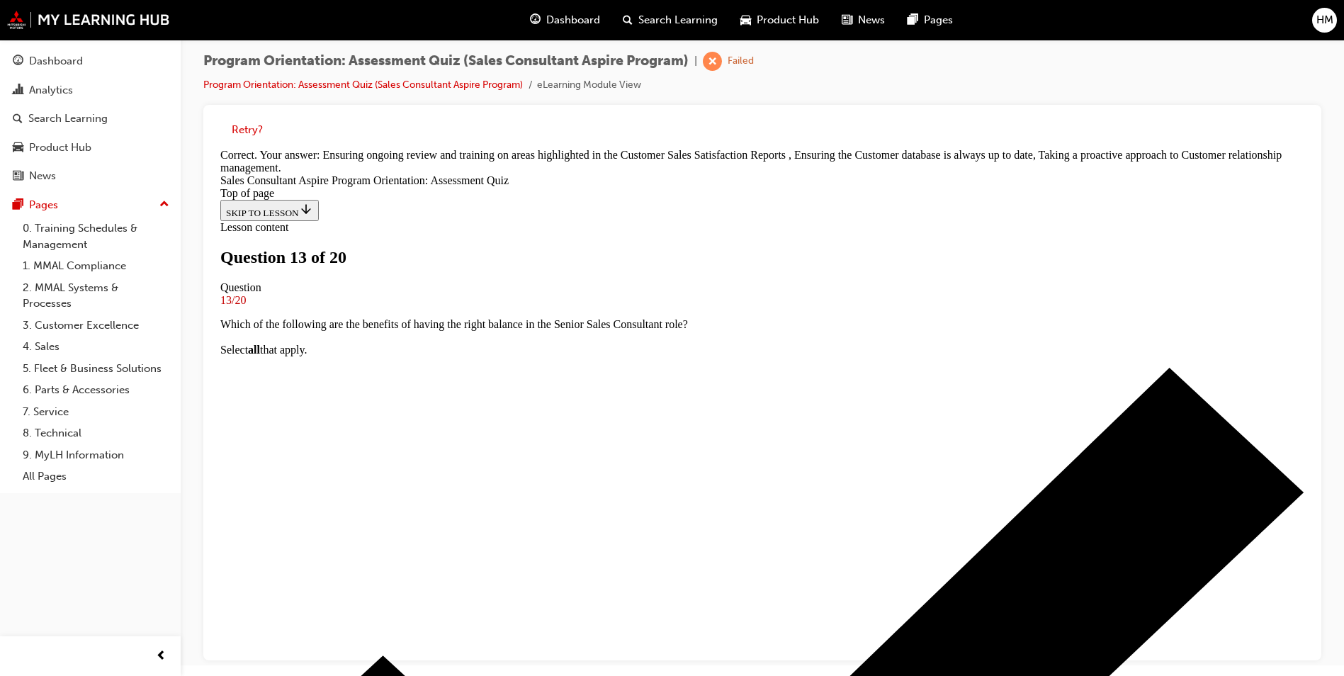
scroll to position [250, 0]
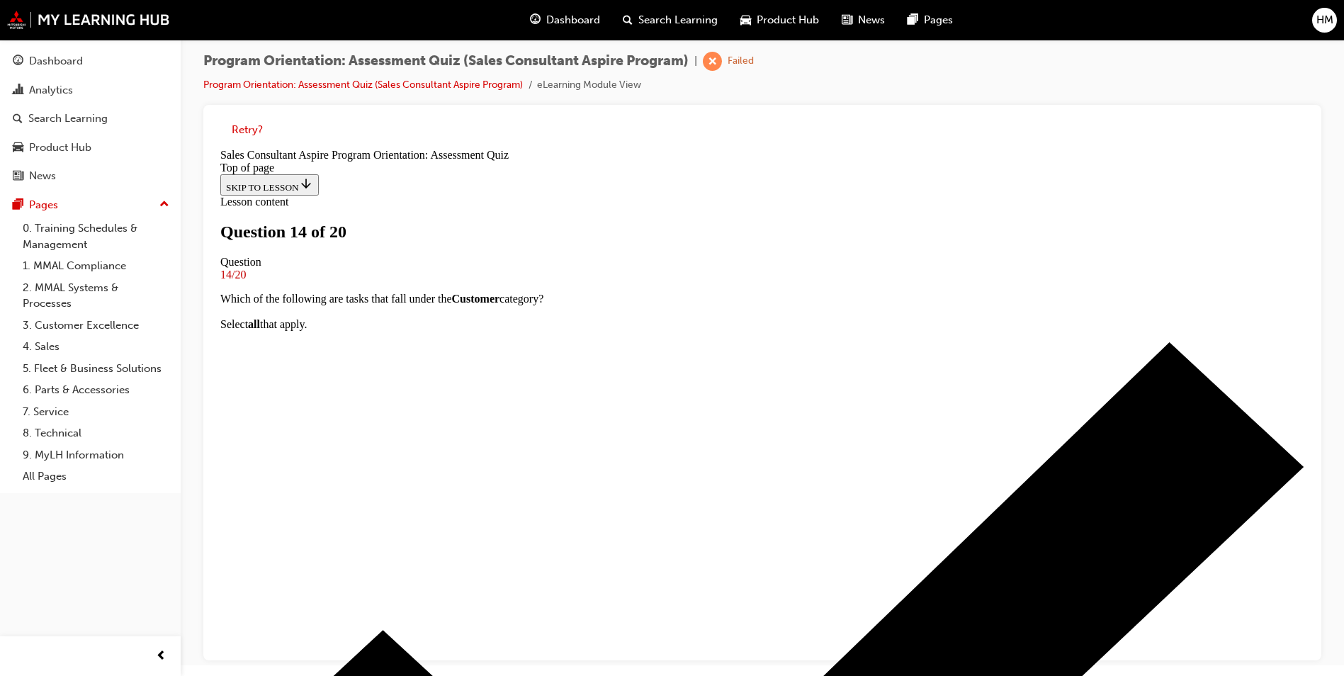
scroll to position [142, 0]
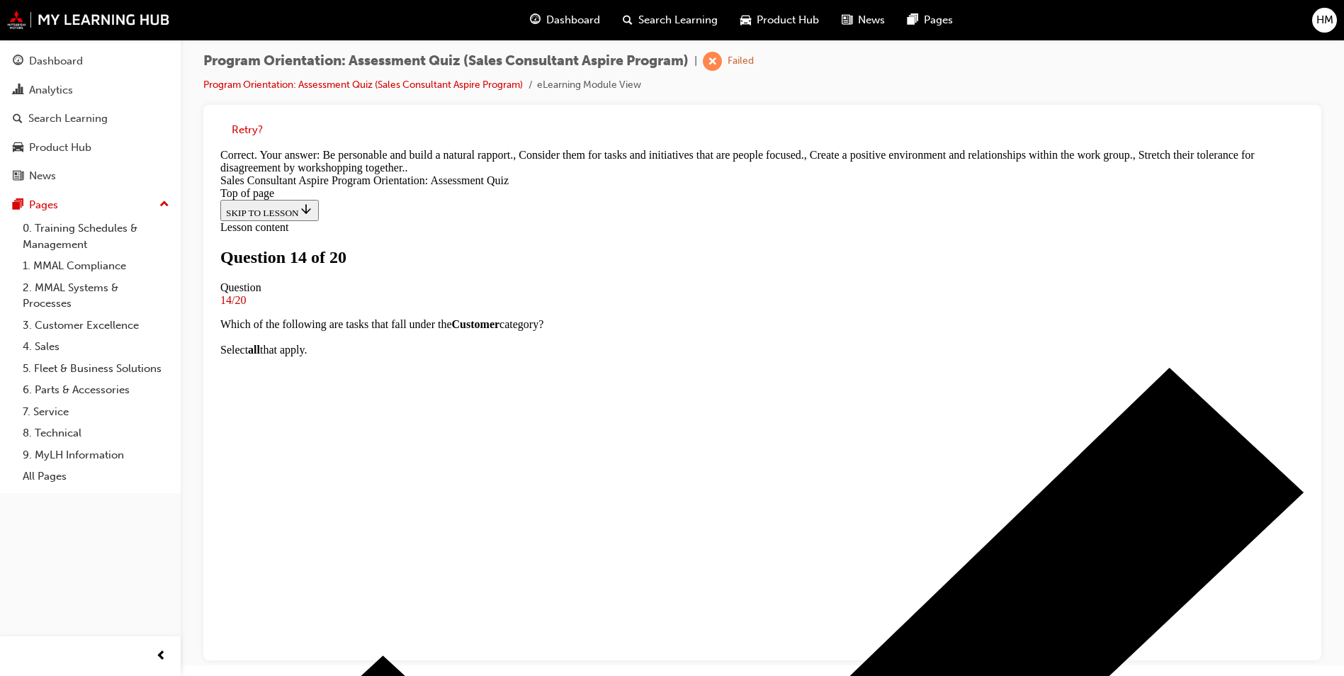
scroll to position [236, 0]
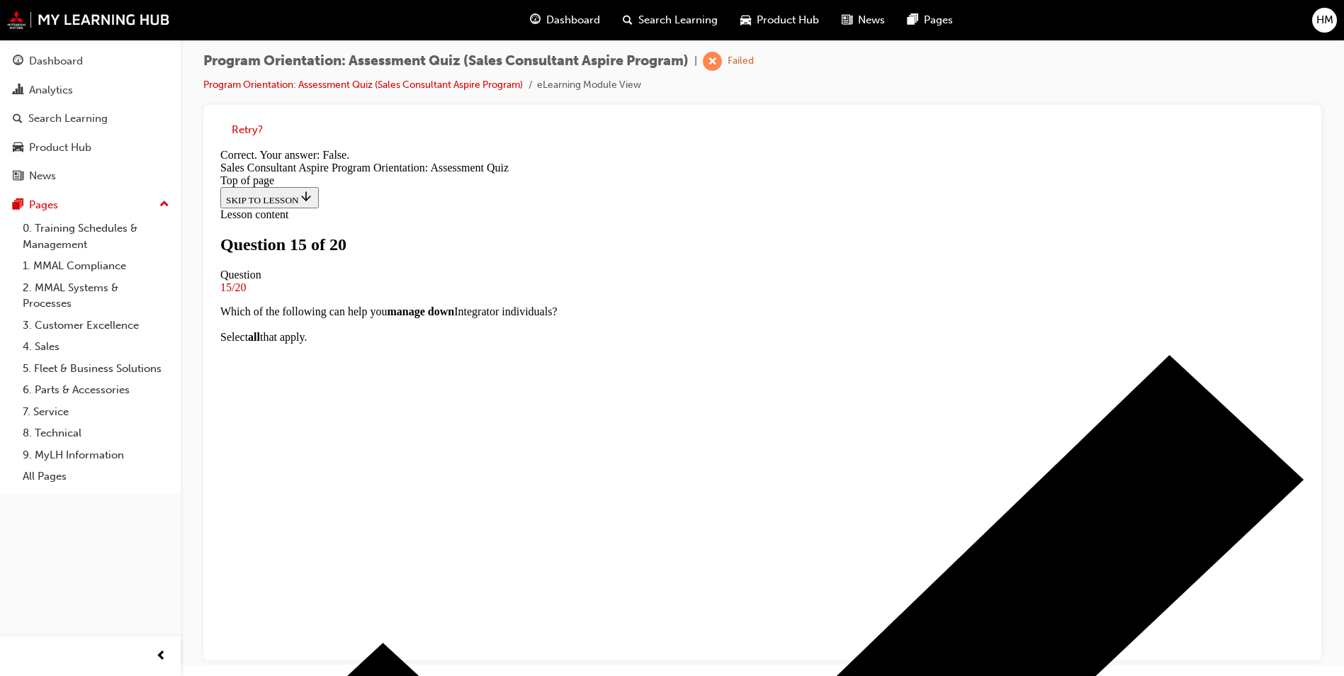
scroll to position [171, 0]
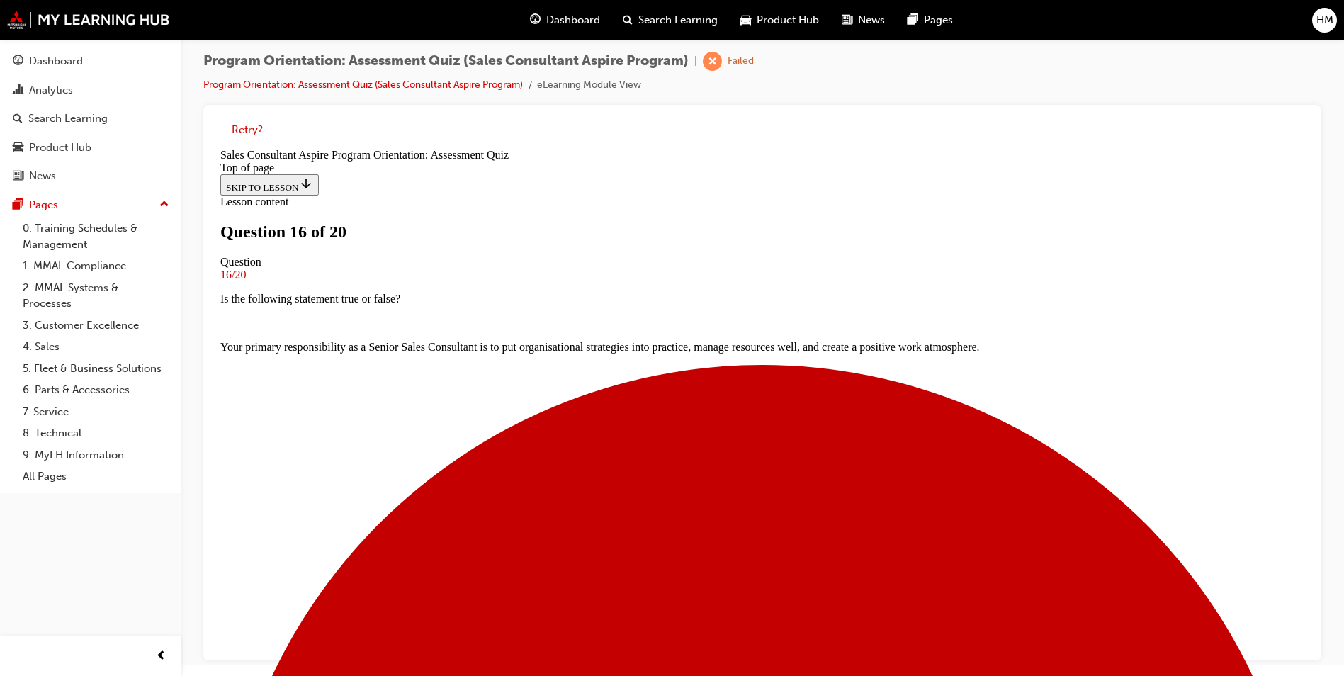
scroll to position [71, 0]
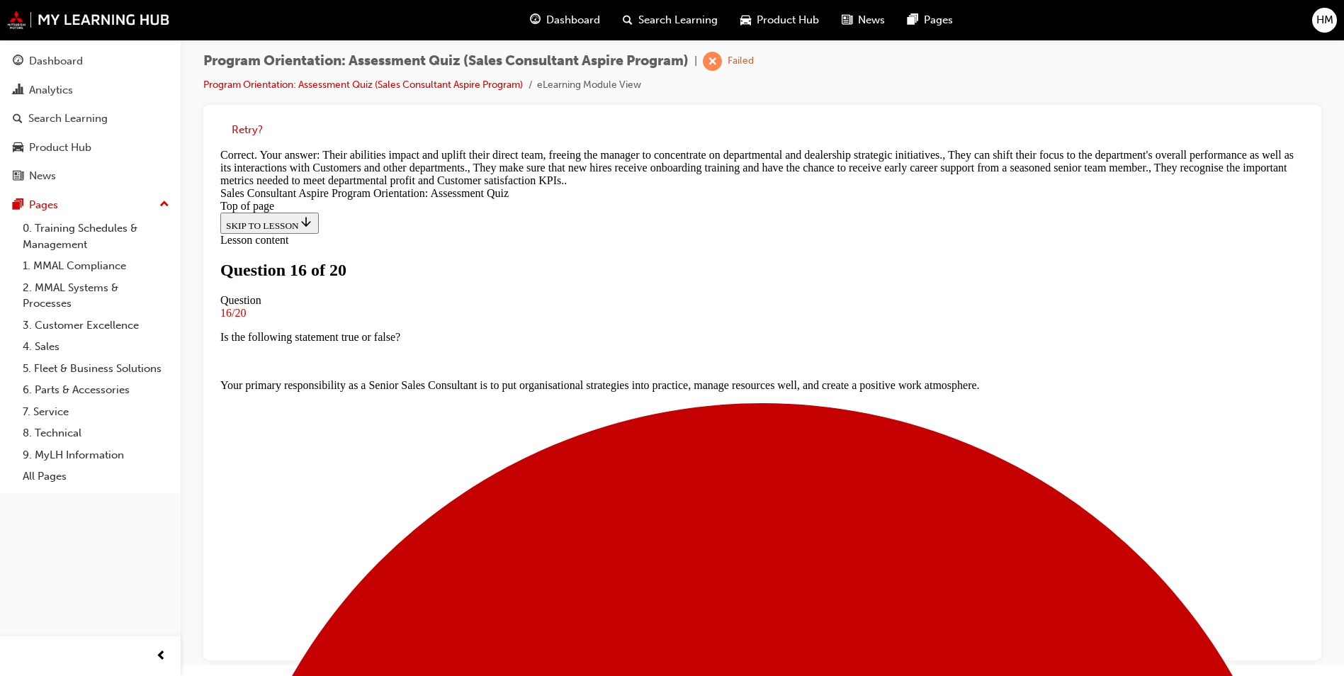
scroll to position [307, 0]
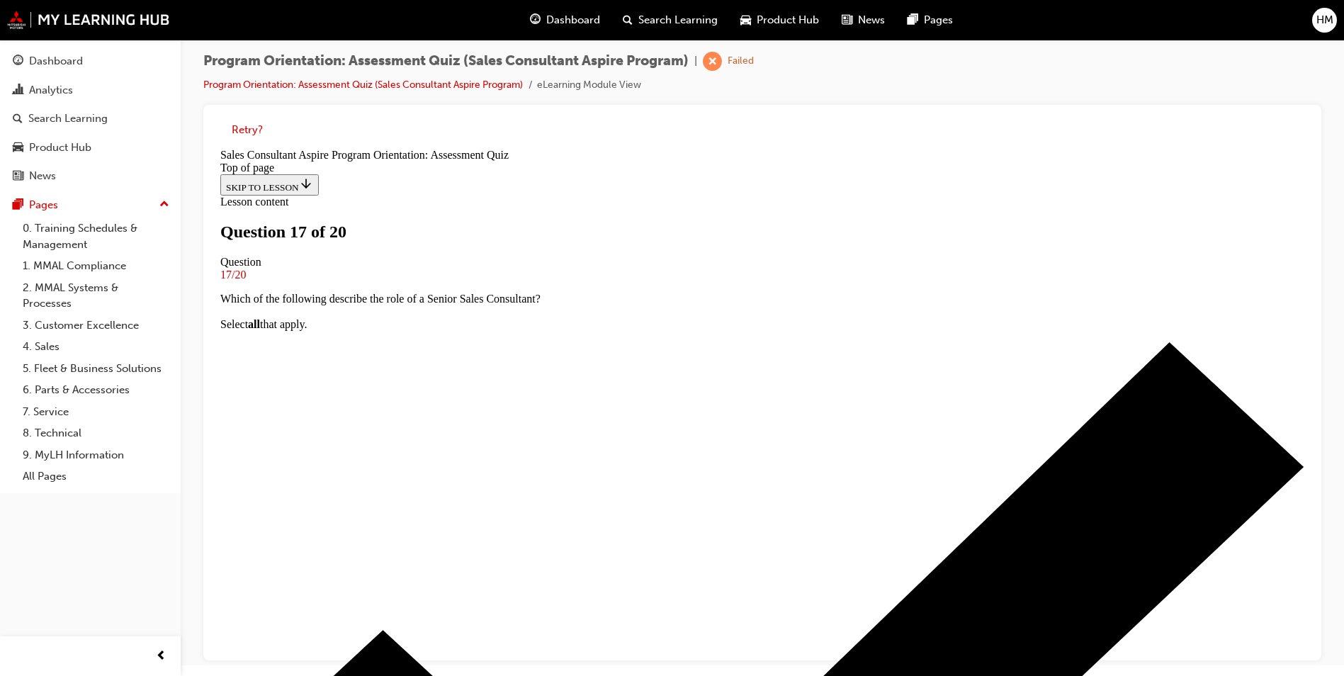
scroll to position [142, 0]
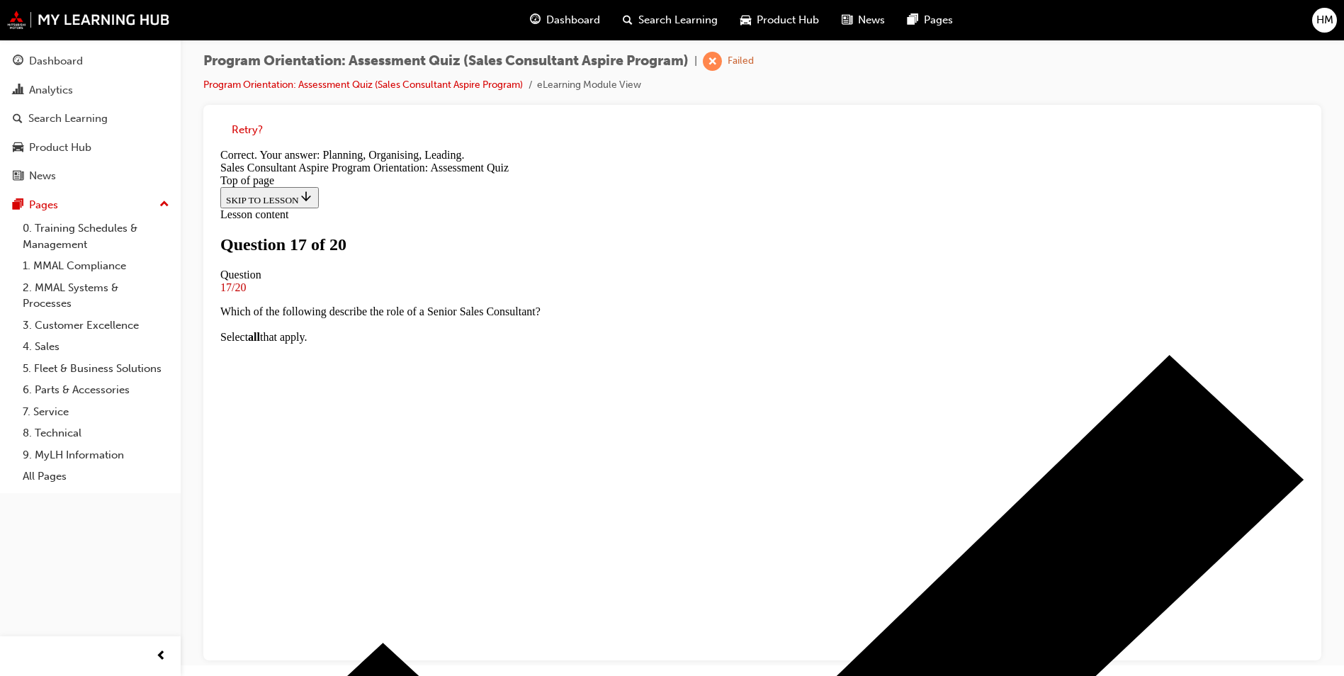
scroll to position [260, 0]
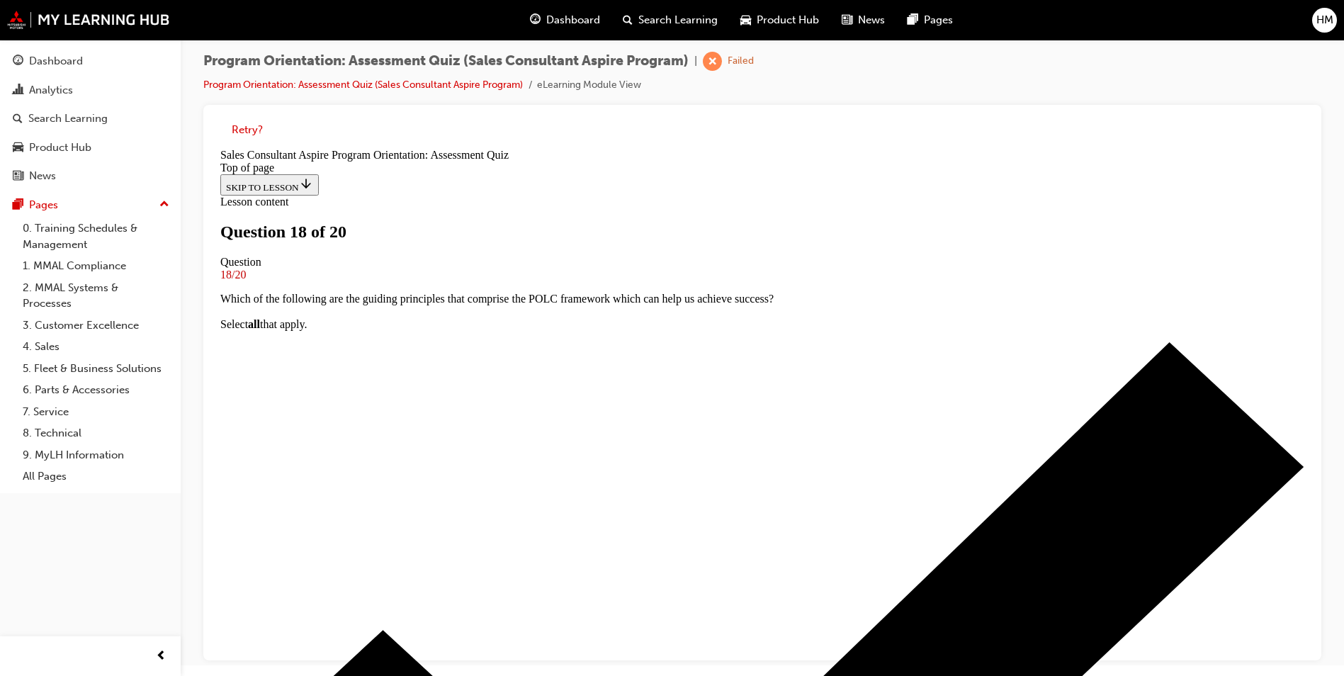
scroll to position [71, 0]
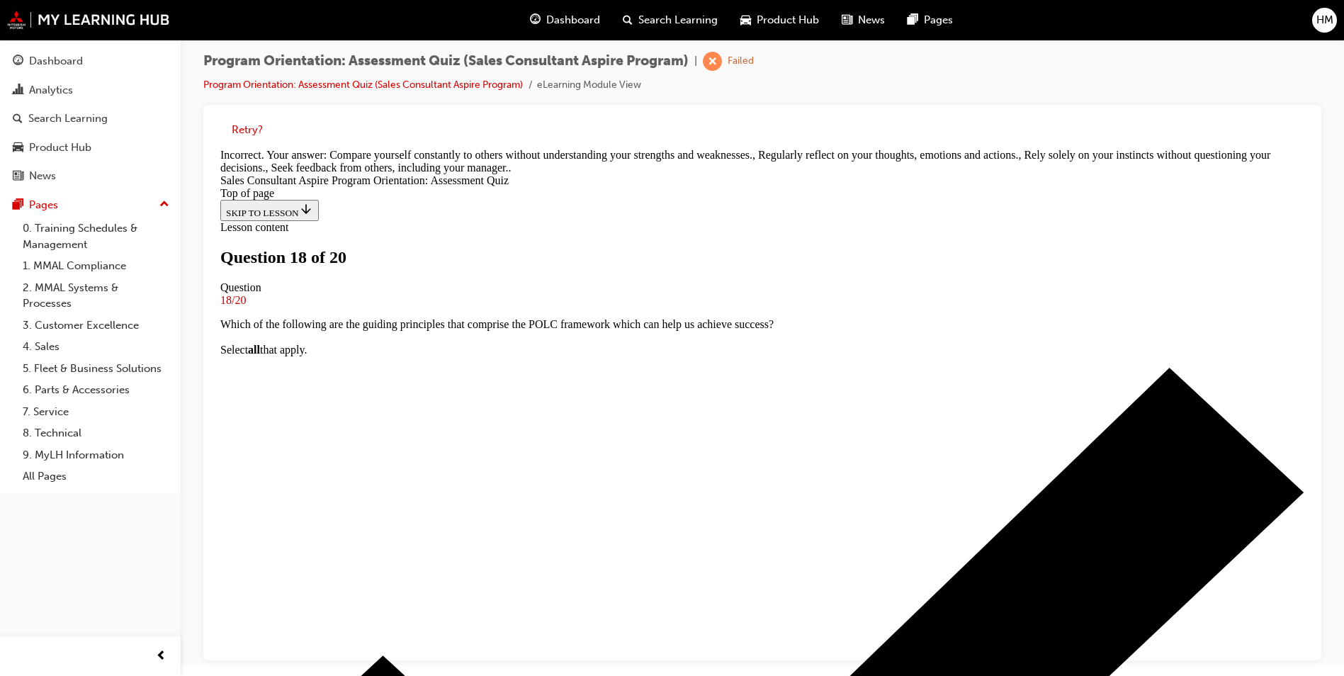
scroll to position [250, 0]
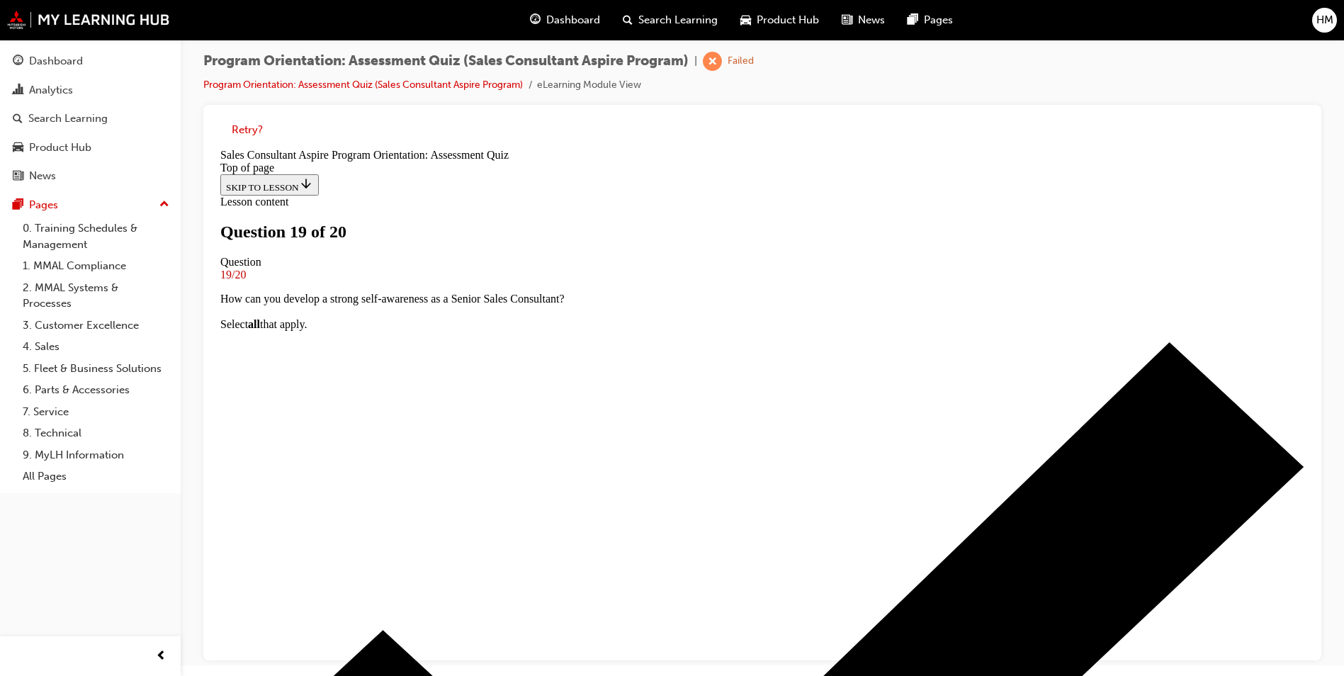
scroll to position [71, 0]
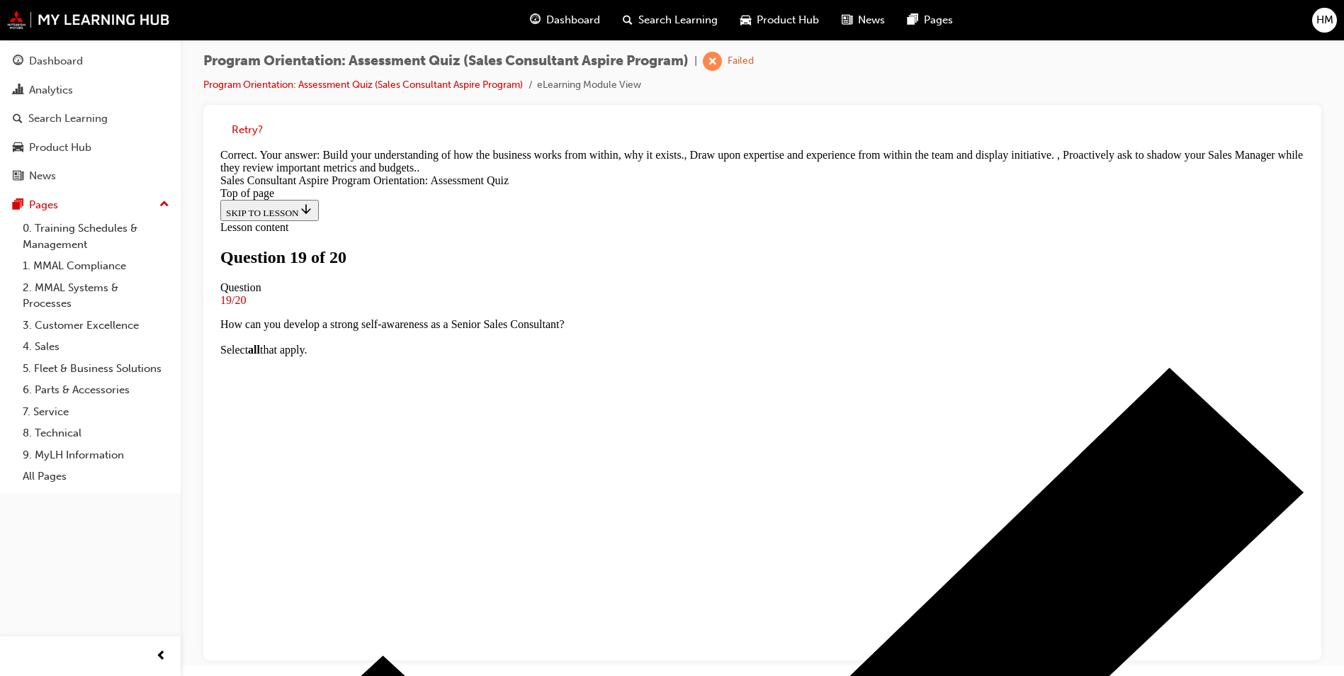
scroll to position [303, 0]
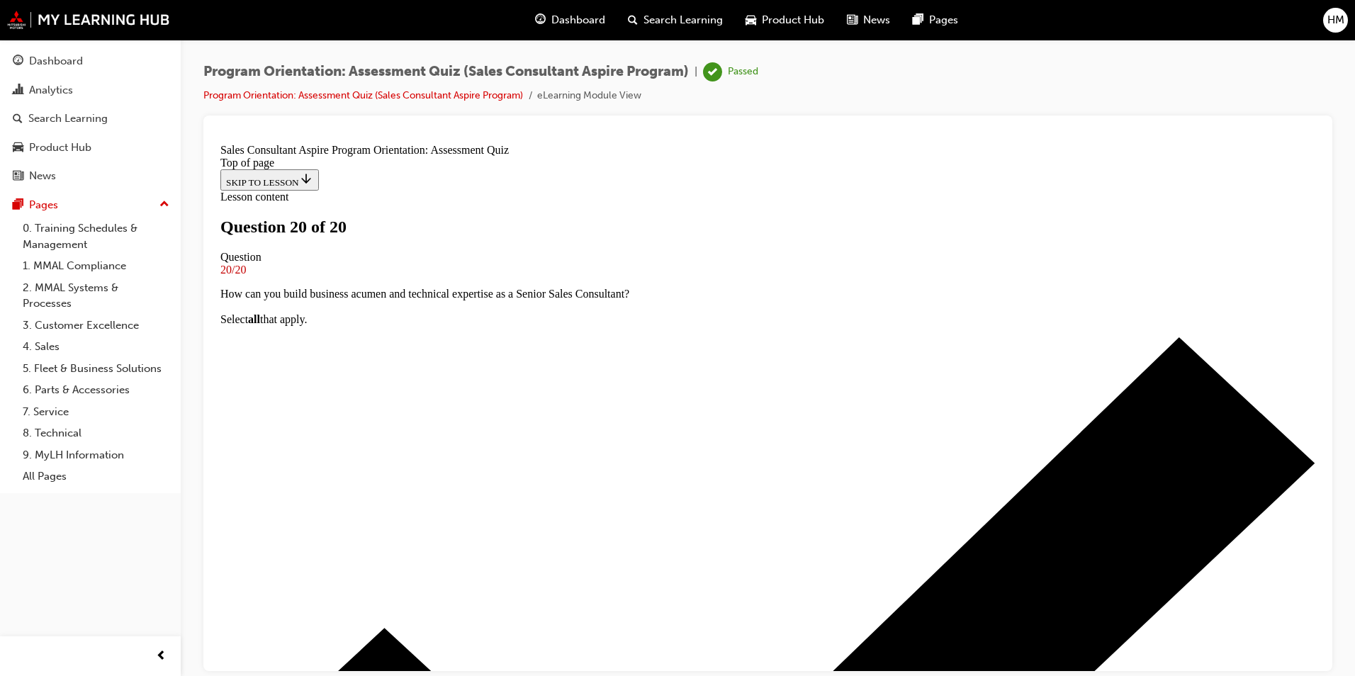
scroll to position [191, 0]
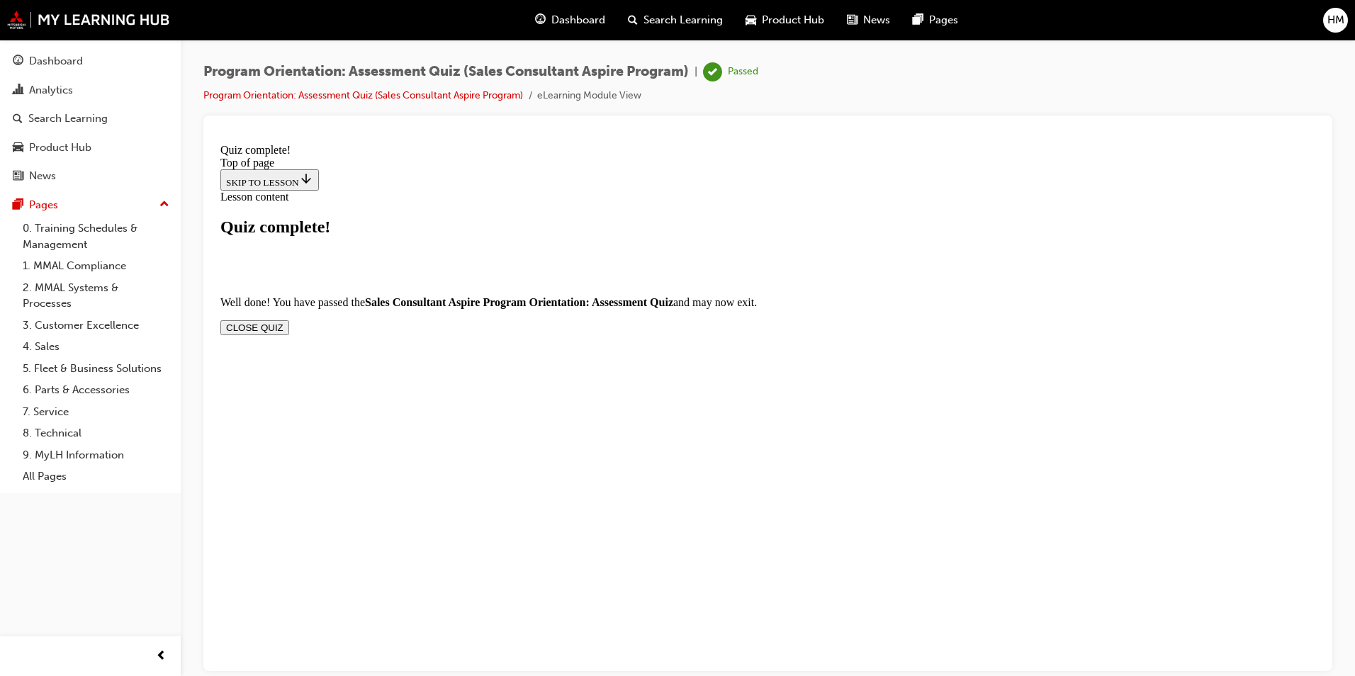
click at [289, 320] on button "CLOSE QUIZ" at bounding box center [254, 327] width 69 height 15
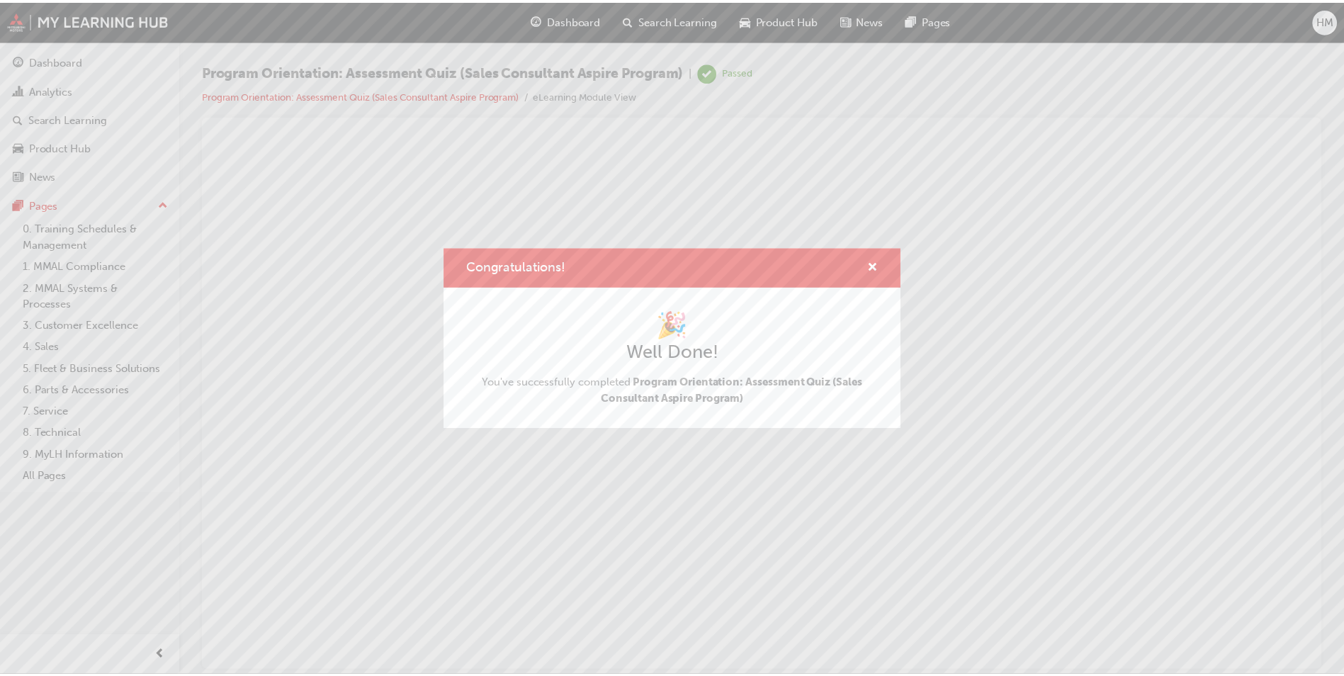
scroll to position [0, 0]
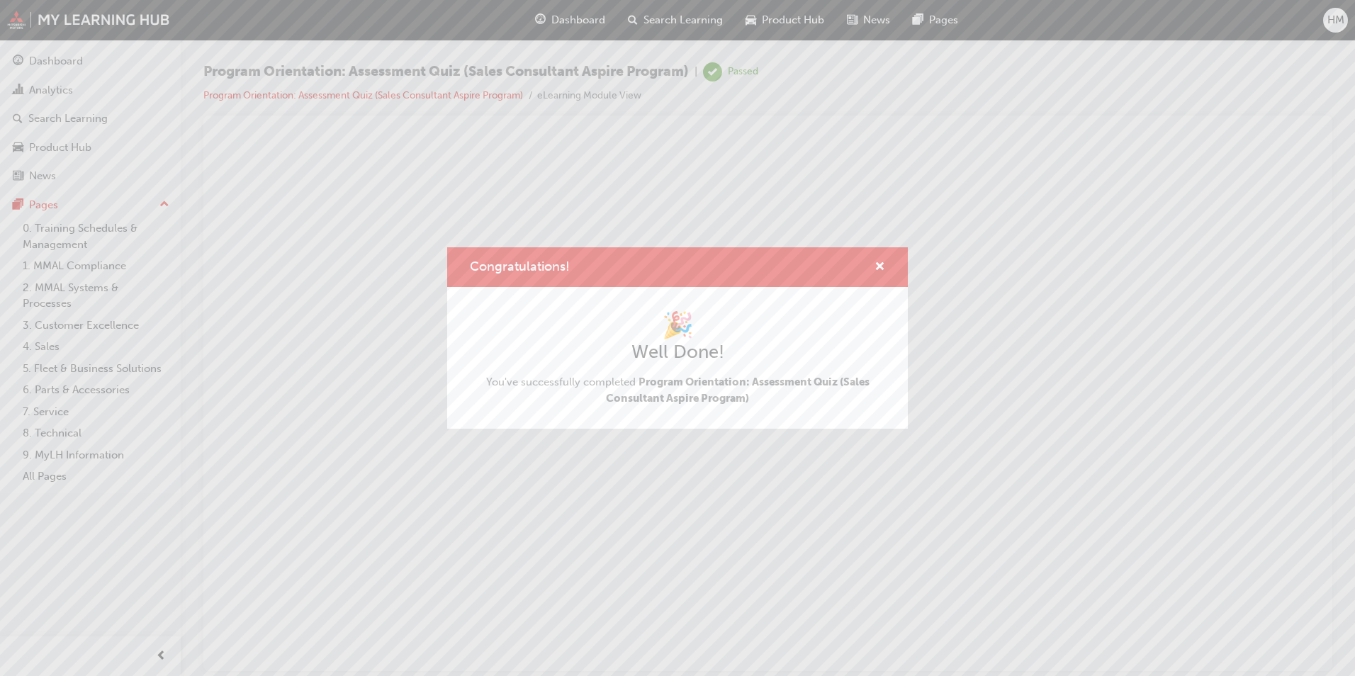
click at [887, 261] on div "Congratulations!" at bounding box center [677, 267] width 461 height 40
click at [880, 261] on span "cross-icon" at bounding box center [879, 267] width 11 height 13
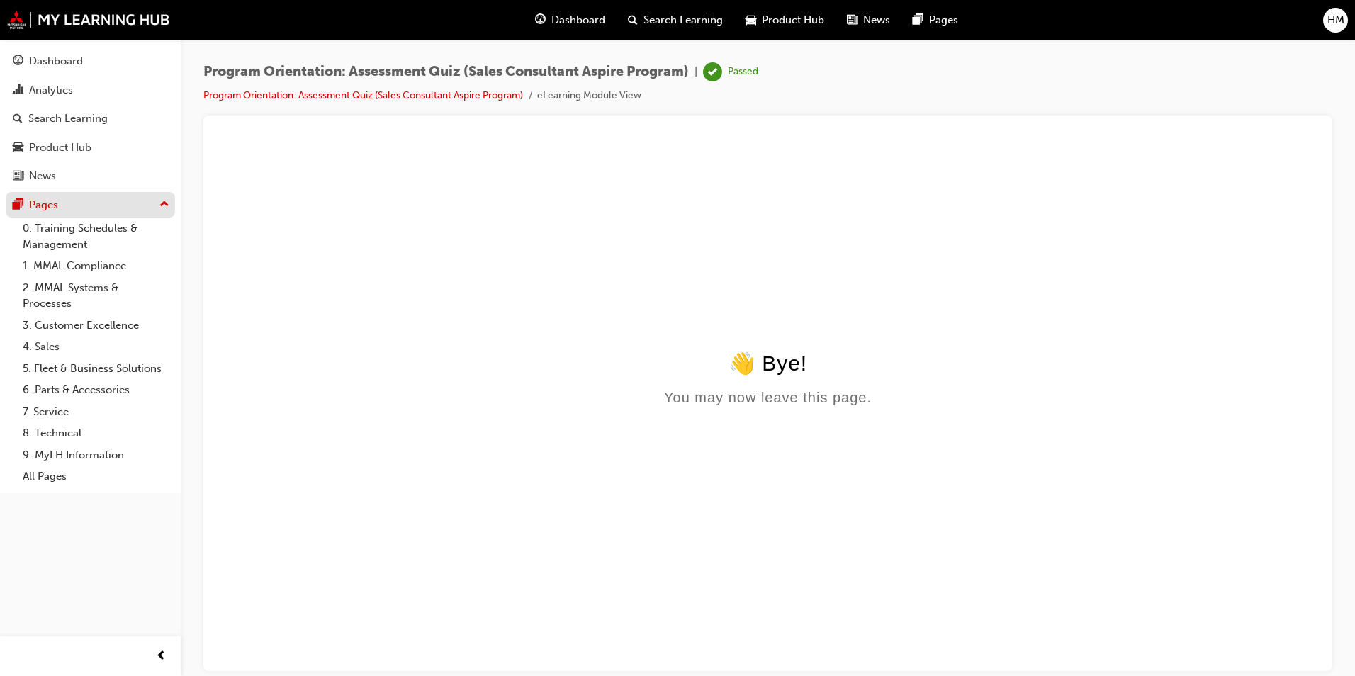
click at [74, 206] on div "Pages" at bounding box center [90, 205] width 155 height 18
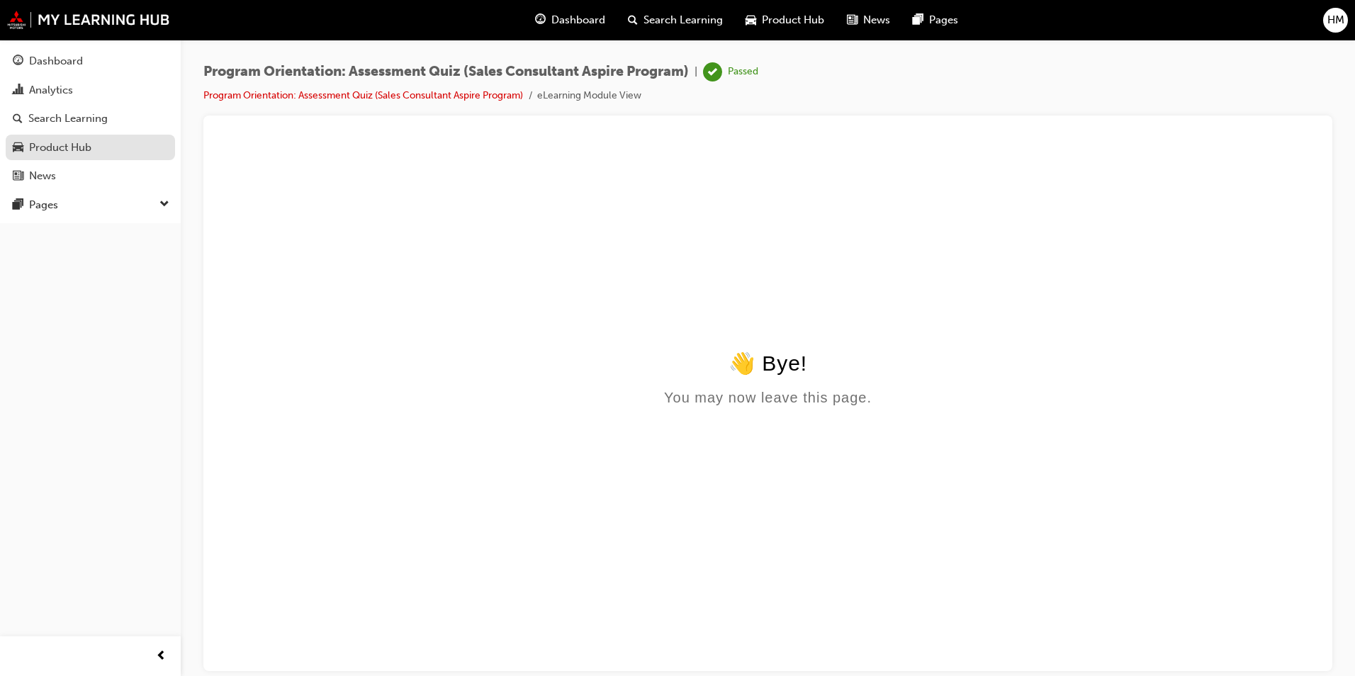
click at [100, 153] on div "Product Hub" at bounding box center [90, 148] width 155 height 18
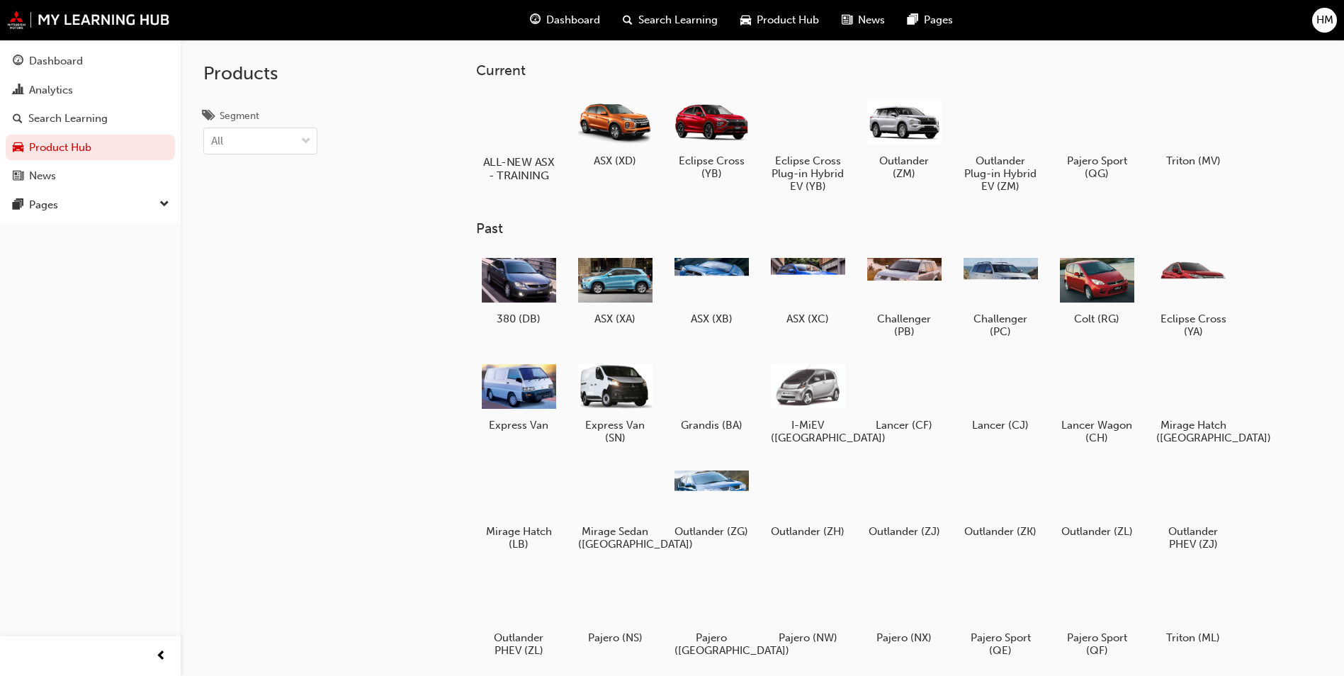
click at [538, 128] on div at bounding box center [519, 121] width 79 height 56
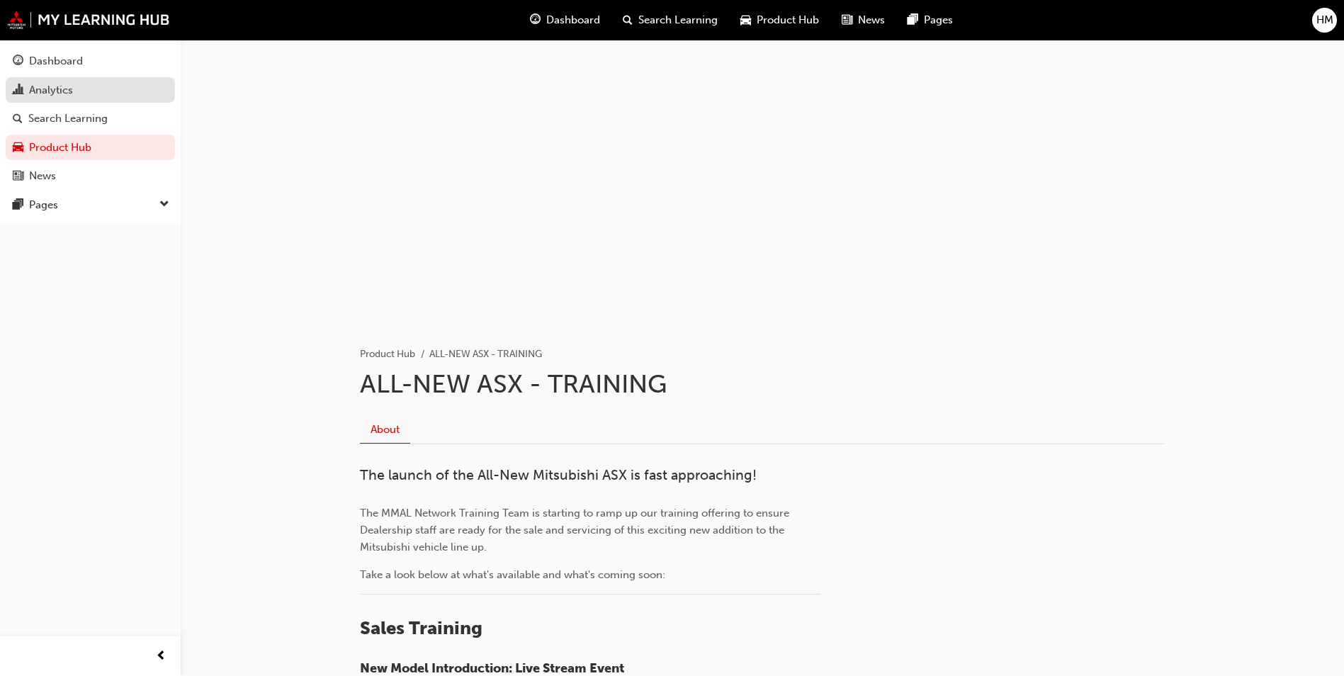
click at [98, 96] on div "Analytics" at bounding box center [90, 90] width 155 height 18
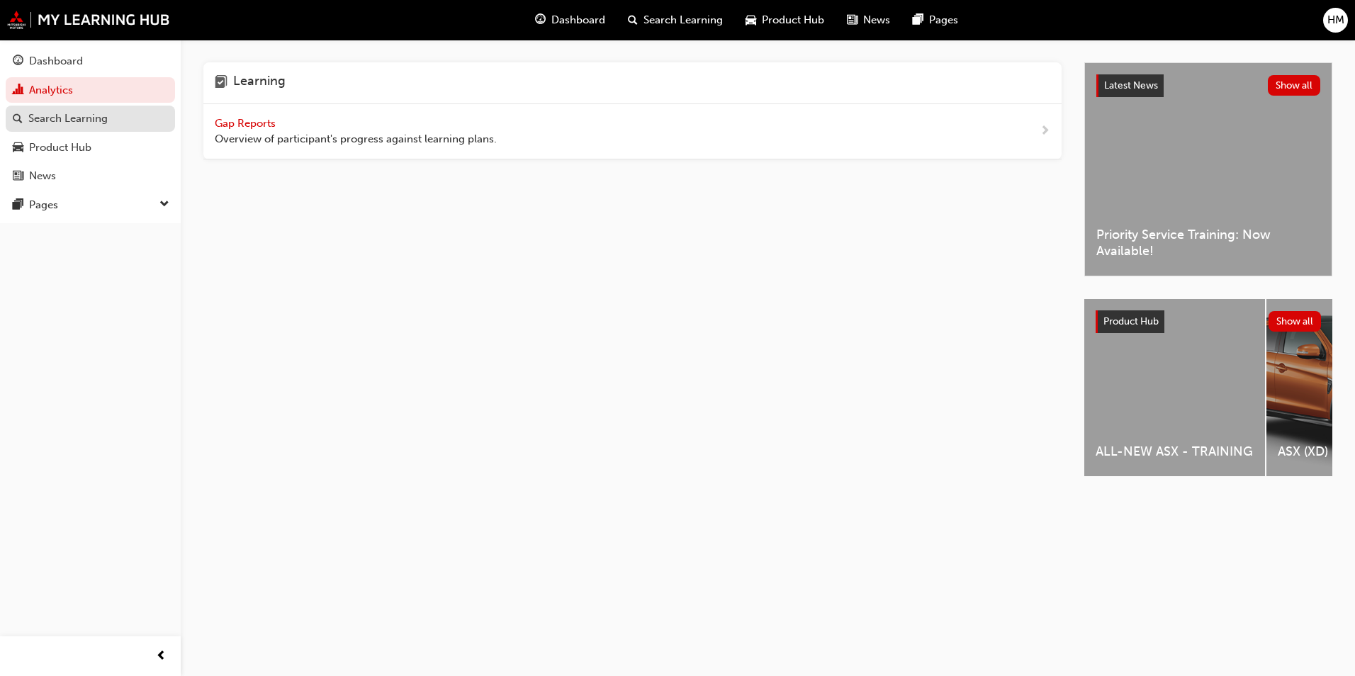
click at [91, 122] on div "Search Learning" at bounding box center [67, 119] width 79 height 16
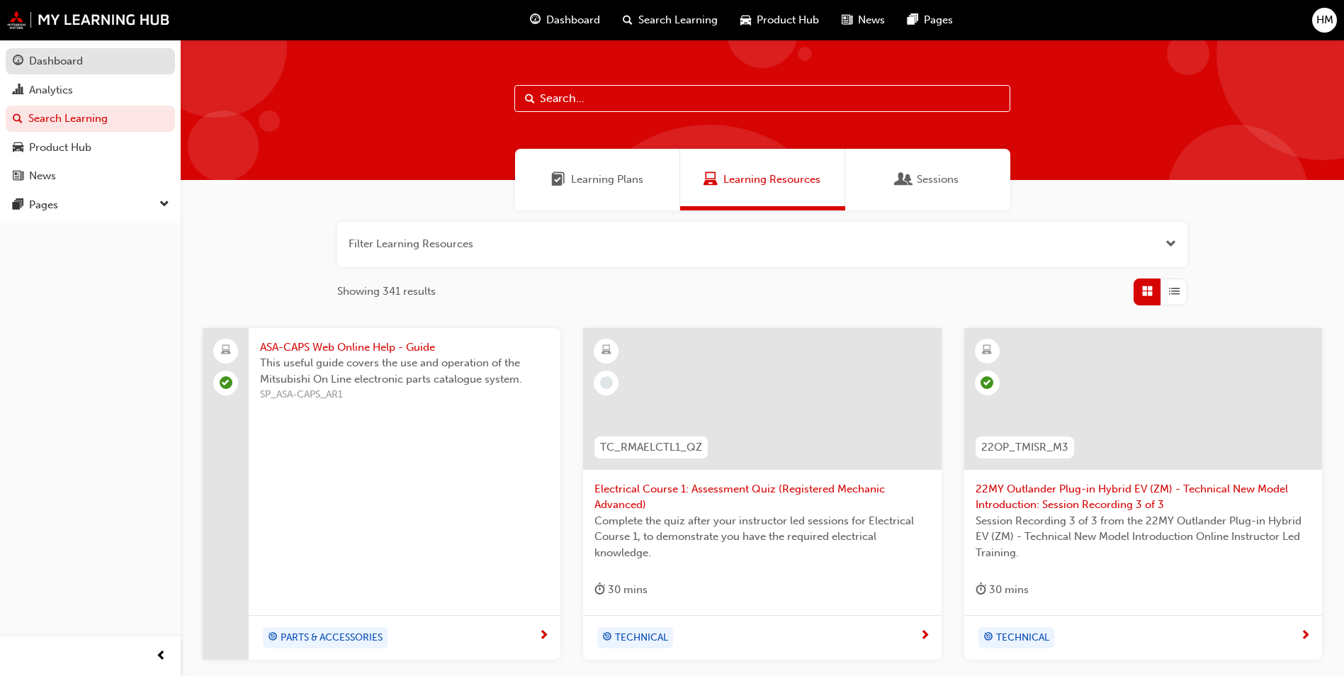
click at [94, 49] on link "Dashboard" at bounding box center [90, 61] width 169 height 26
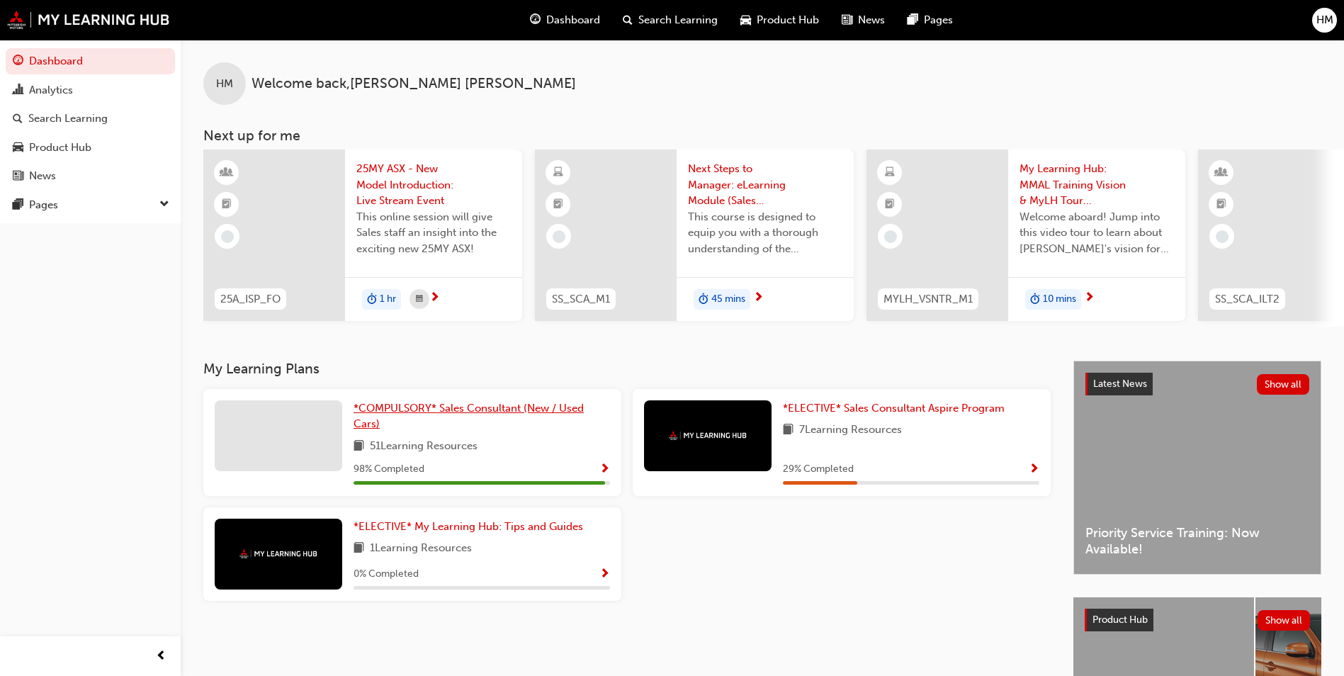
click at [461, 432] on link "*COMPULSORY* Sales Consultant (New / Used Cars)" at bounding box center [482, 416] width 257 height 32
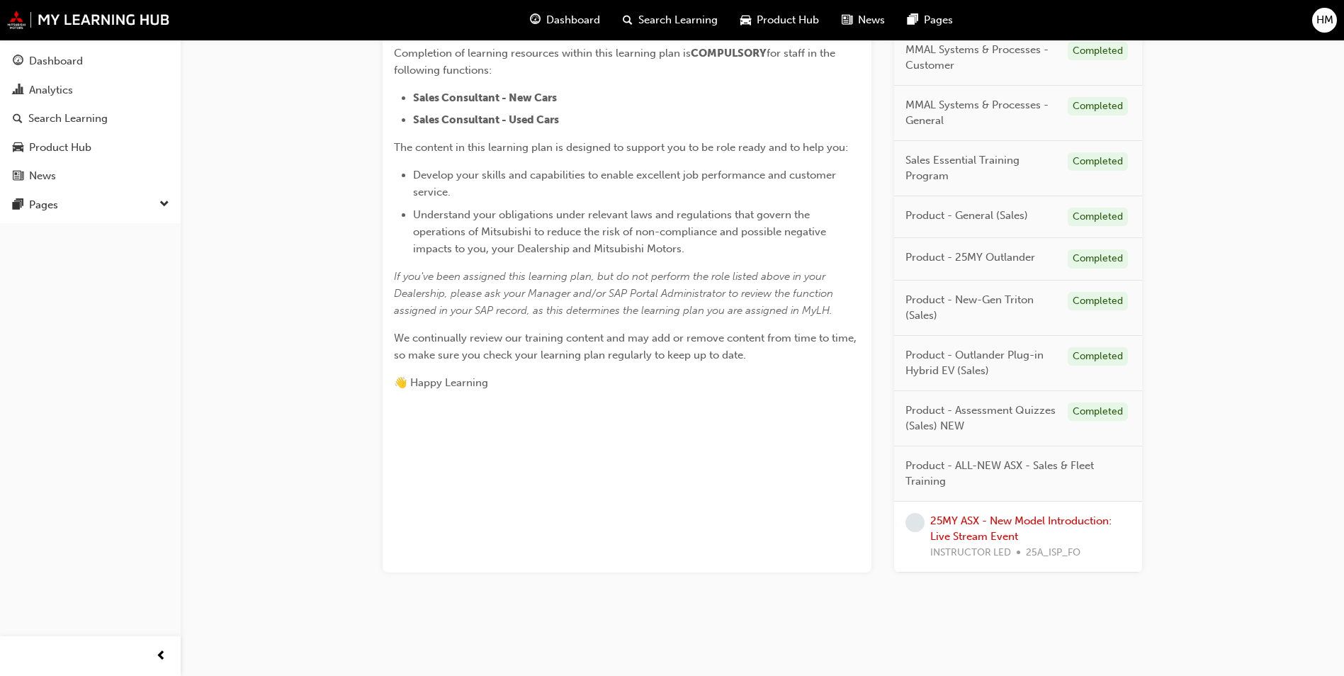
scroll to position [373, 0]
click at [1048, 524] on link "25MY ASX - New Model Introduction: Live Stream Event" at bounding box center [1020, 528] width 181 height 29
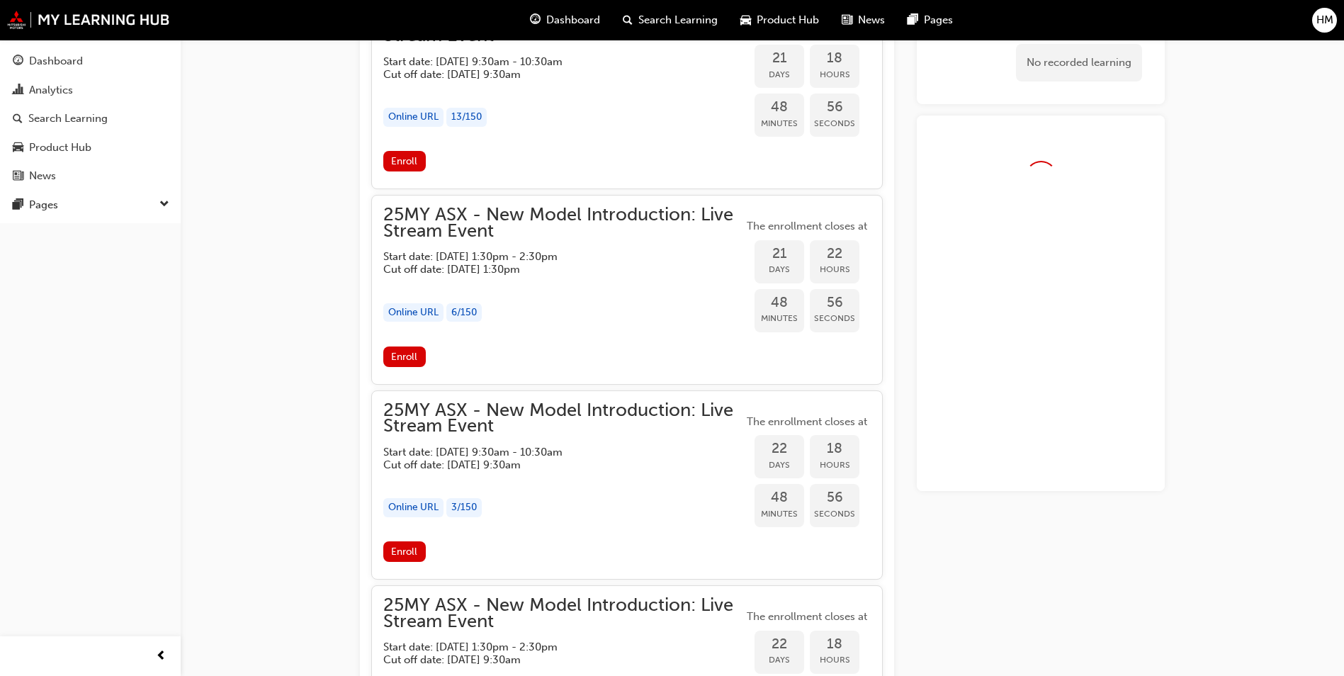
scroll to position [1375, 0]
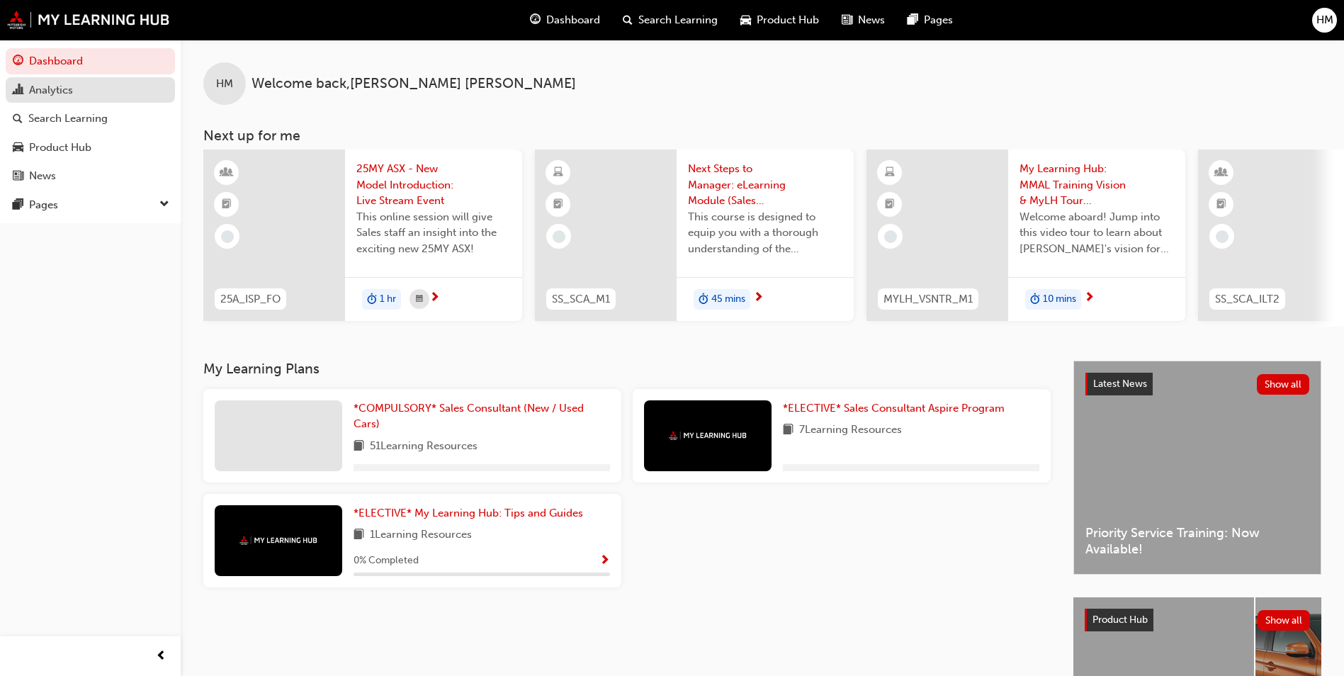
click at [106, 88] on div "Analytics" at bounding box center [90, 90] width 155 height 18
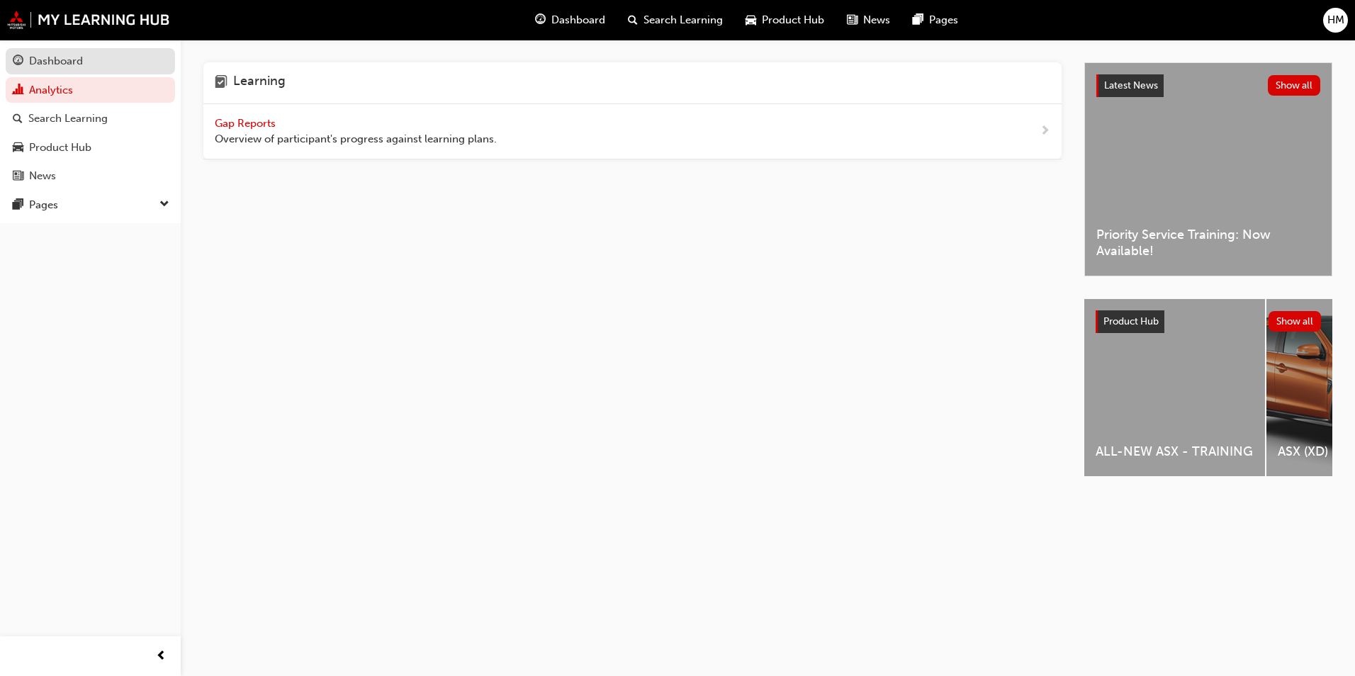
click at [113, 67] on div "Dashboard" at bounding box center [90, 61] width 155 height 18
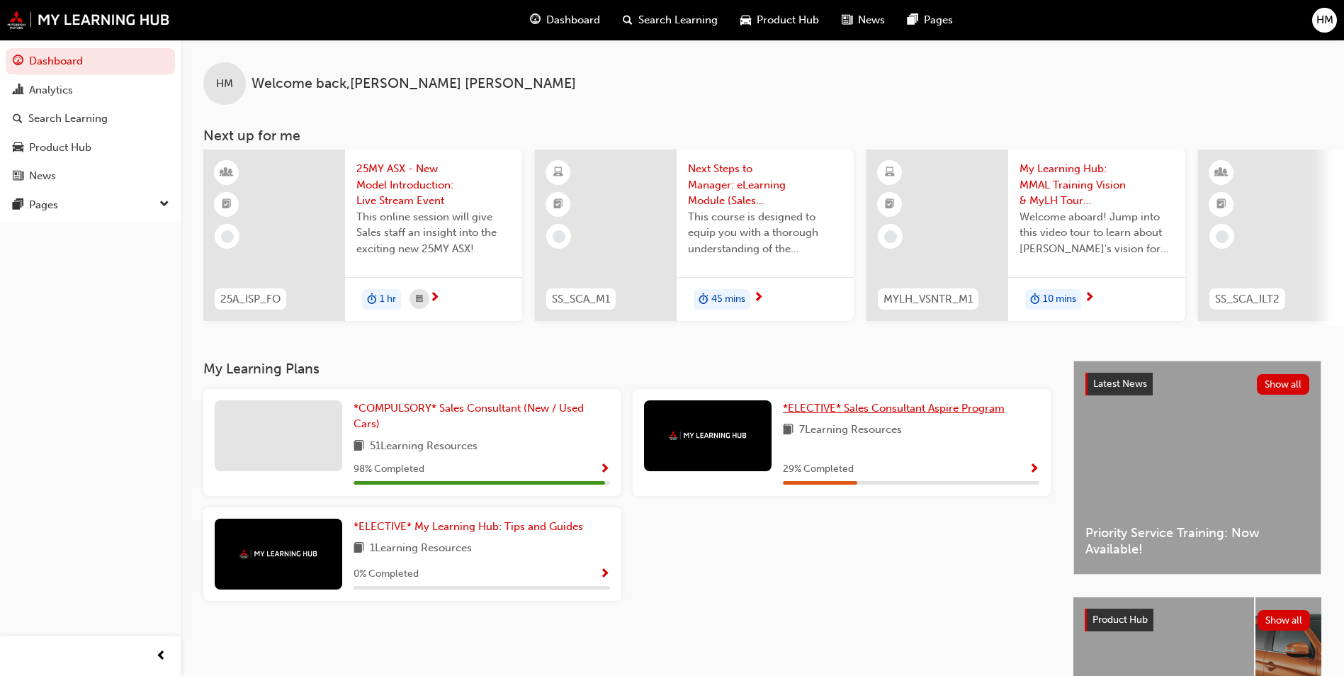
click at [894, 410] on span "*ELECTIVE* Sales Consultant Aspire Program" at bounding box center [894, 408] width 222 height 13
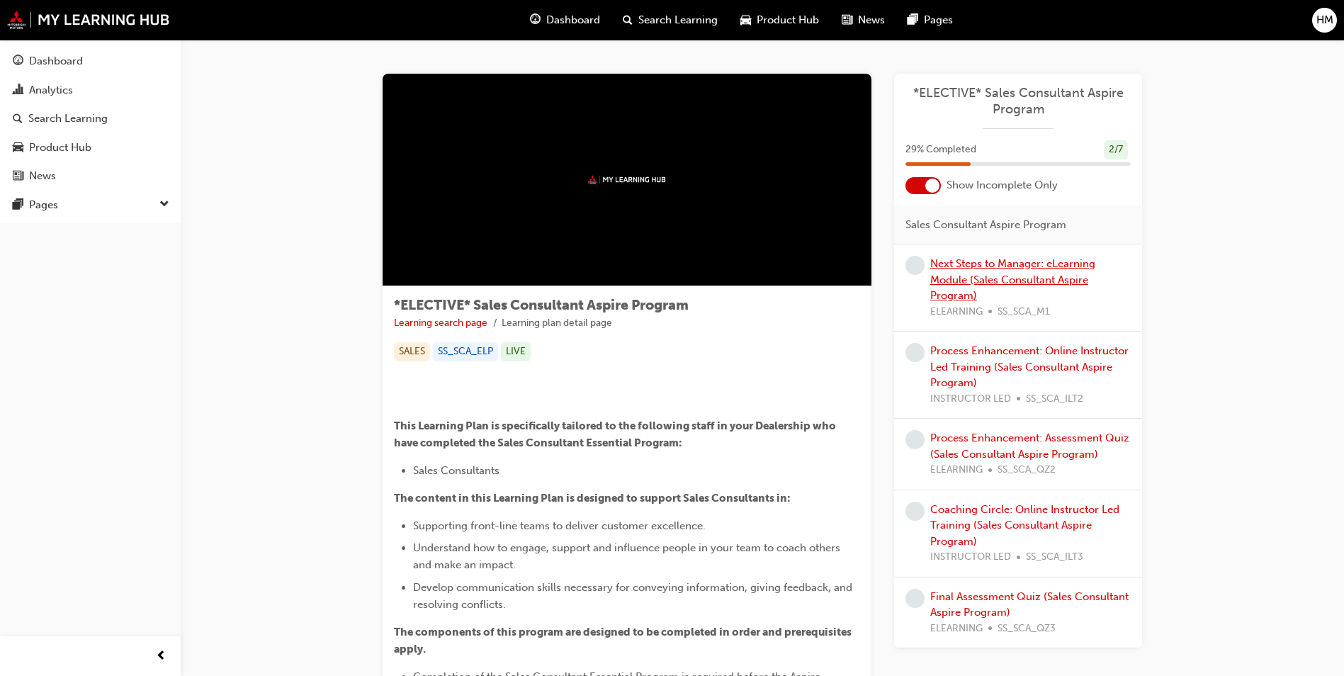
click at [1027, 276] on link "Next Steps to Manager: eLearning Module (Sales Consultant Aspire Program)" at bounding box center [1012, 279] width 165 height 45
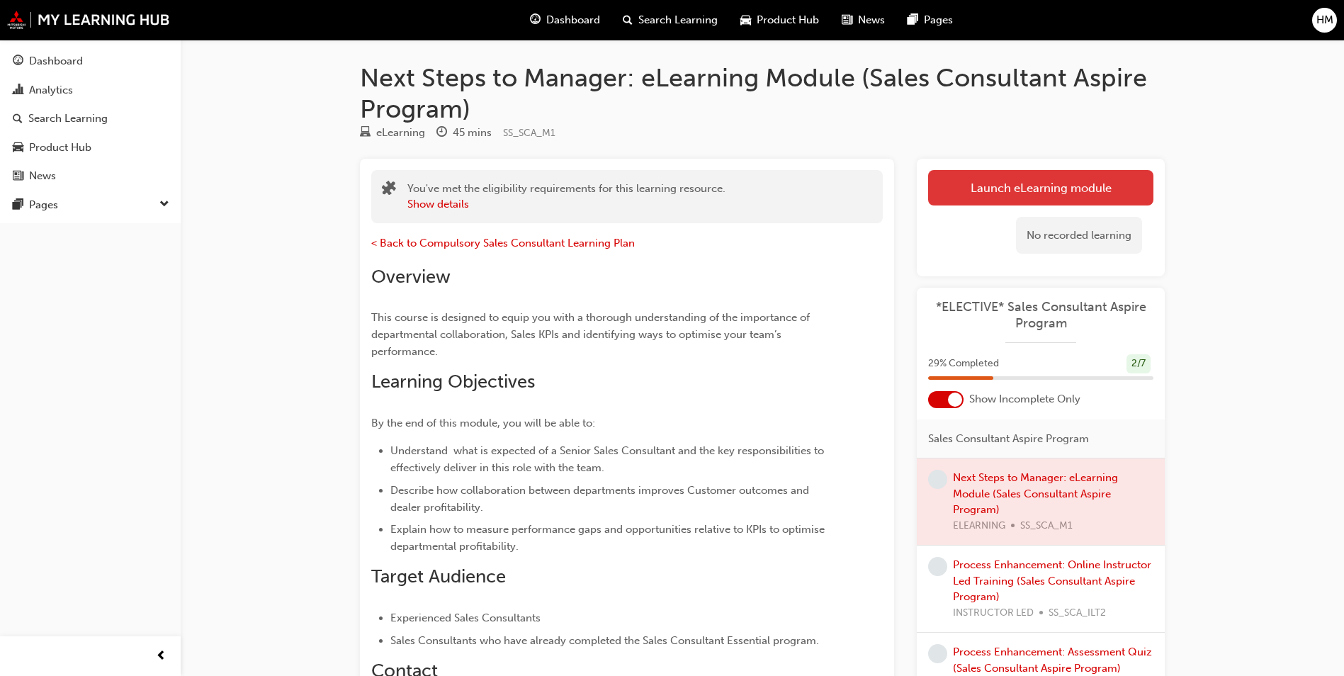
click at [1005, 181] on link "Launch eLearning module" at bounding box center [1040, 187] width 225 height 35
